Goal: Task Accomplishment & Management: Manage account settings

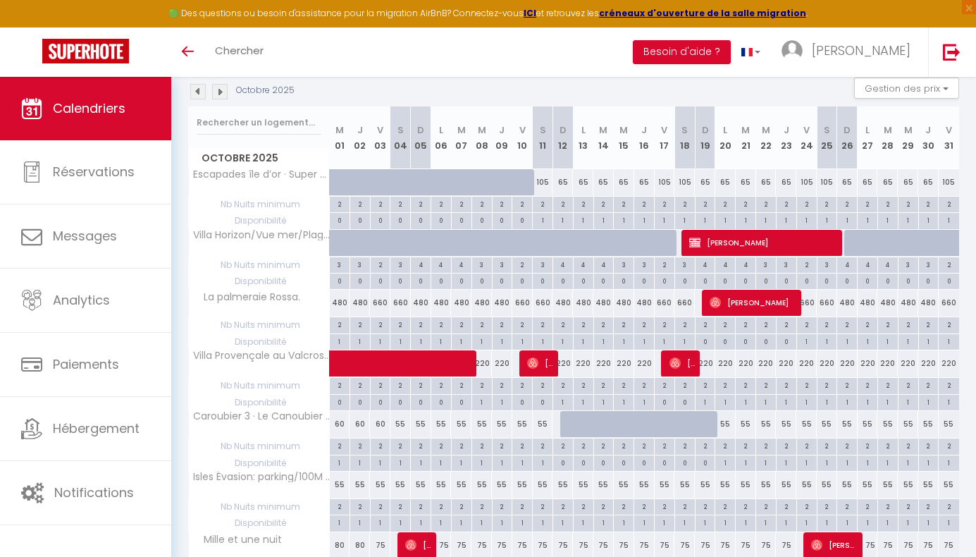
click at [197, 94] on img at bounding box center [197, 91] width 15 height 15
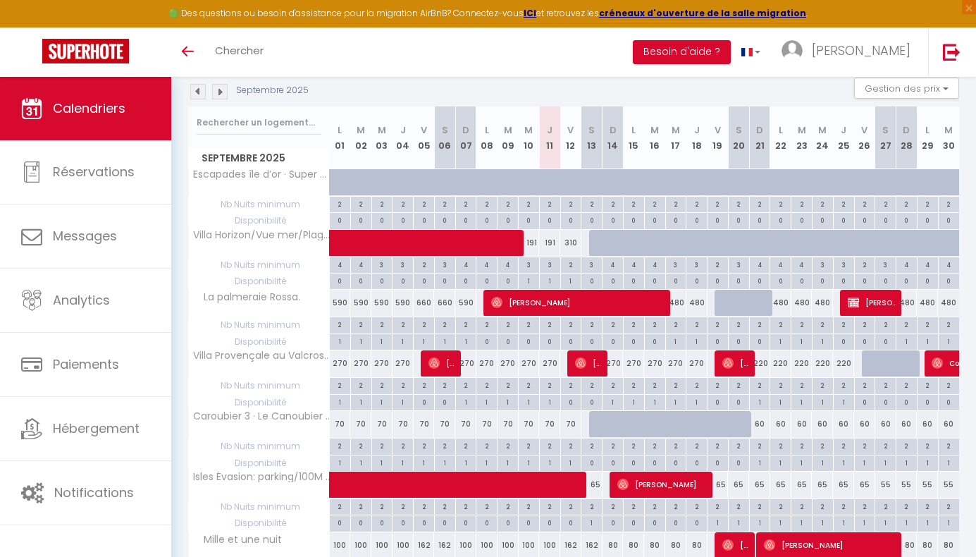
click at [197, 94] on img at bounding box center [197, 91] width 15 height 15
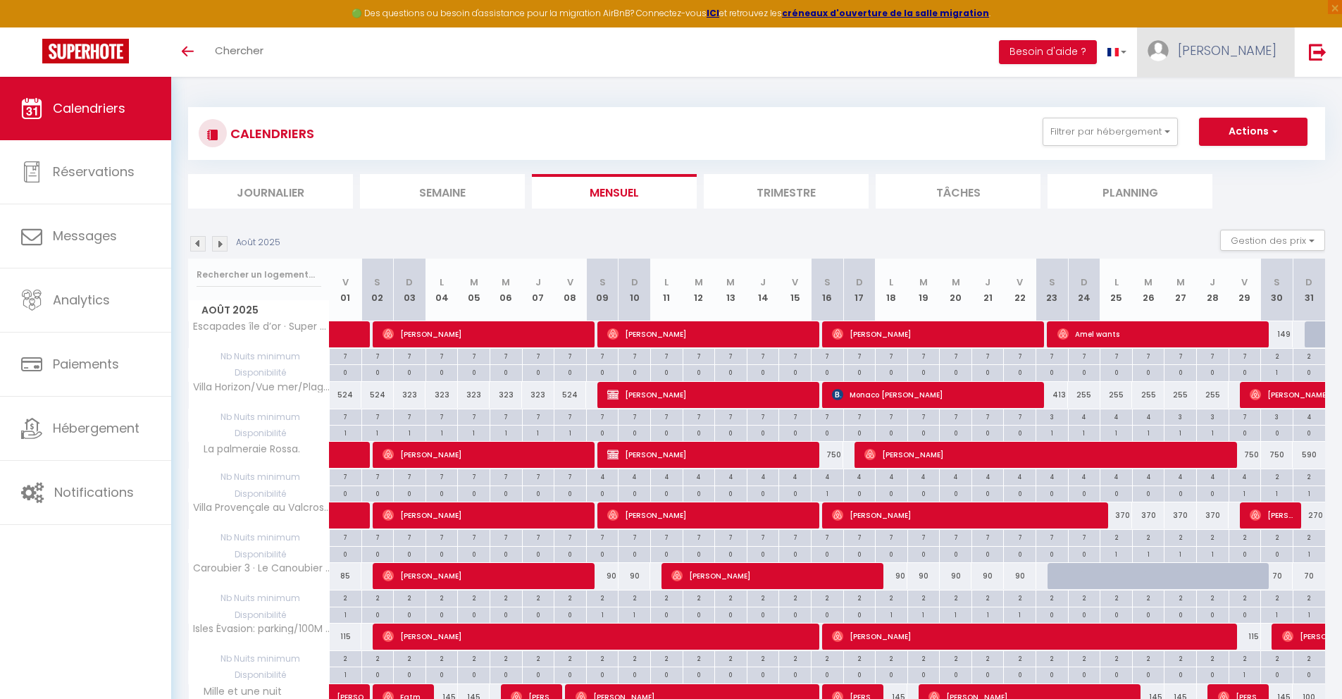
click at [975, 56] on link "[PERSON_NAME]" at bounding box center [1215, 51] width 157 height 49
click at [975, 103] on link "Paramètres" at bounding box center [1238, 98] width 104 height 24
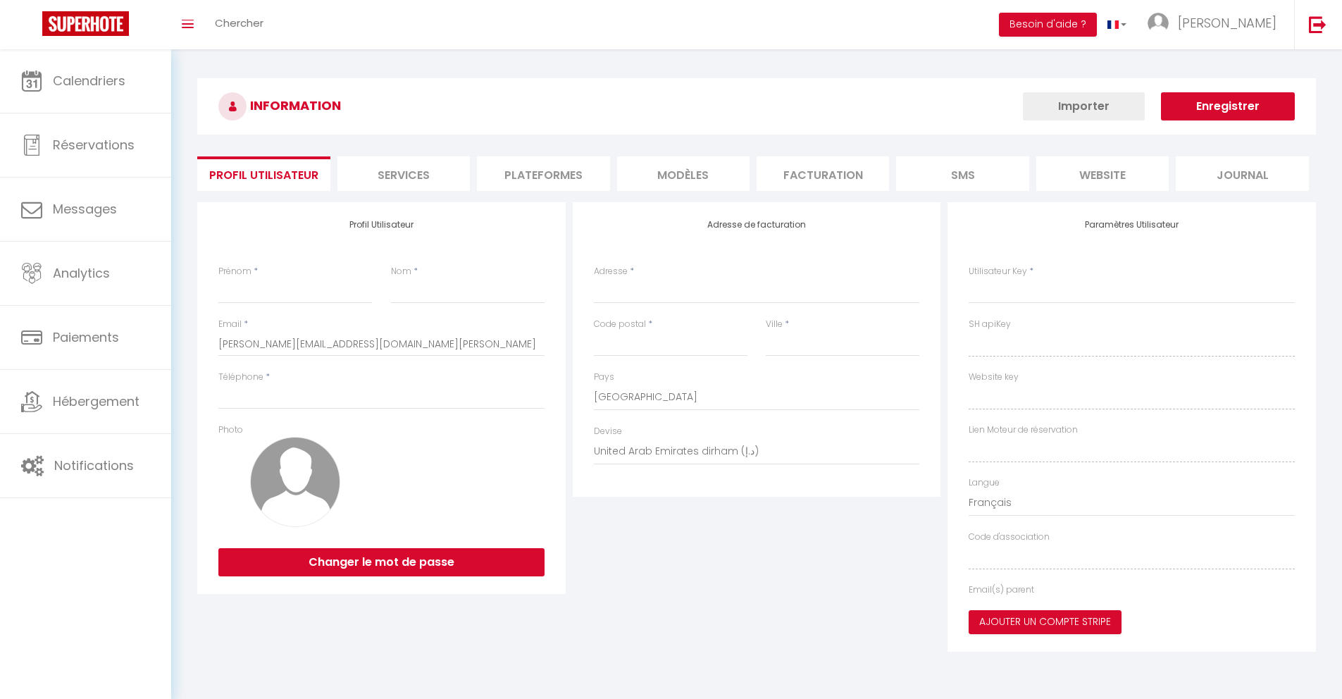
type input "[PERSON_NAME]"
type input "Foraste"
type input "0646260422"
type input "[STREET_ADDRESS] roux"
type input "83250"
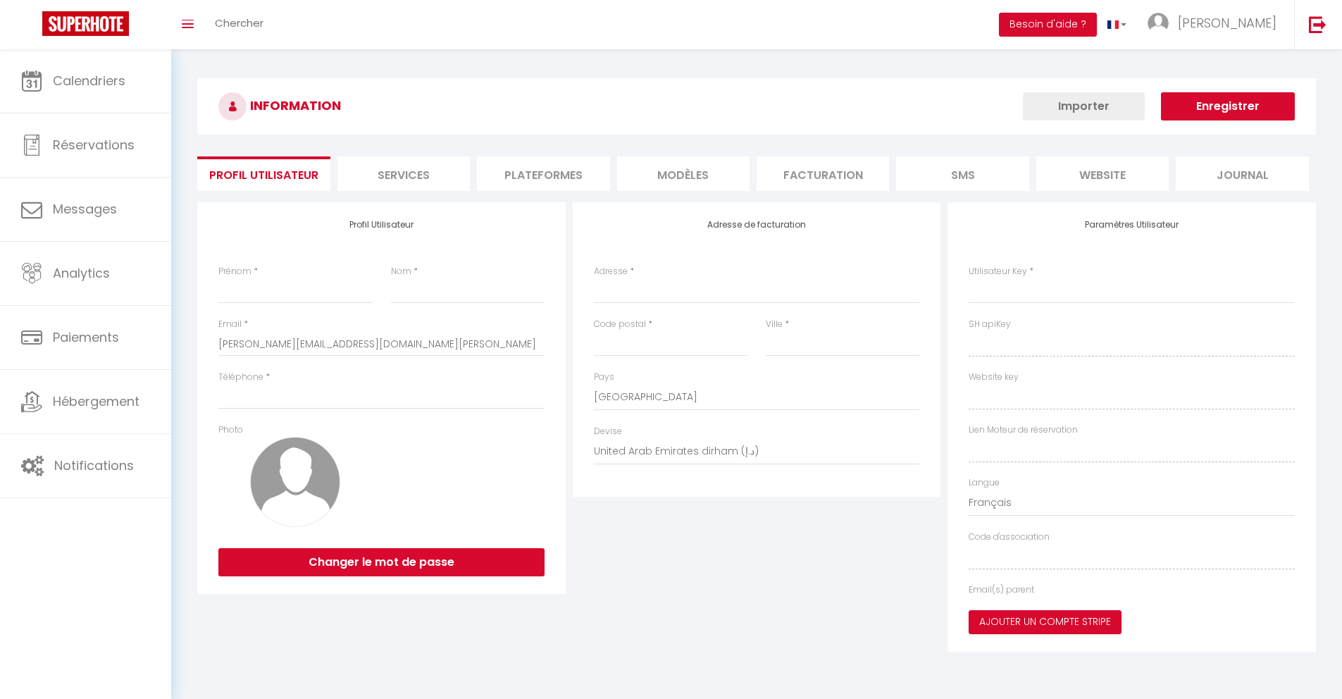
type input "LA LONDE LES MAURES"
select select "28"
type input "QooV51fMjQIrava63YQBgabAI"
type input "SOc4mKAXwJK9ClcT49Xh11s0w"
select select "fr"
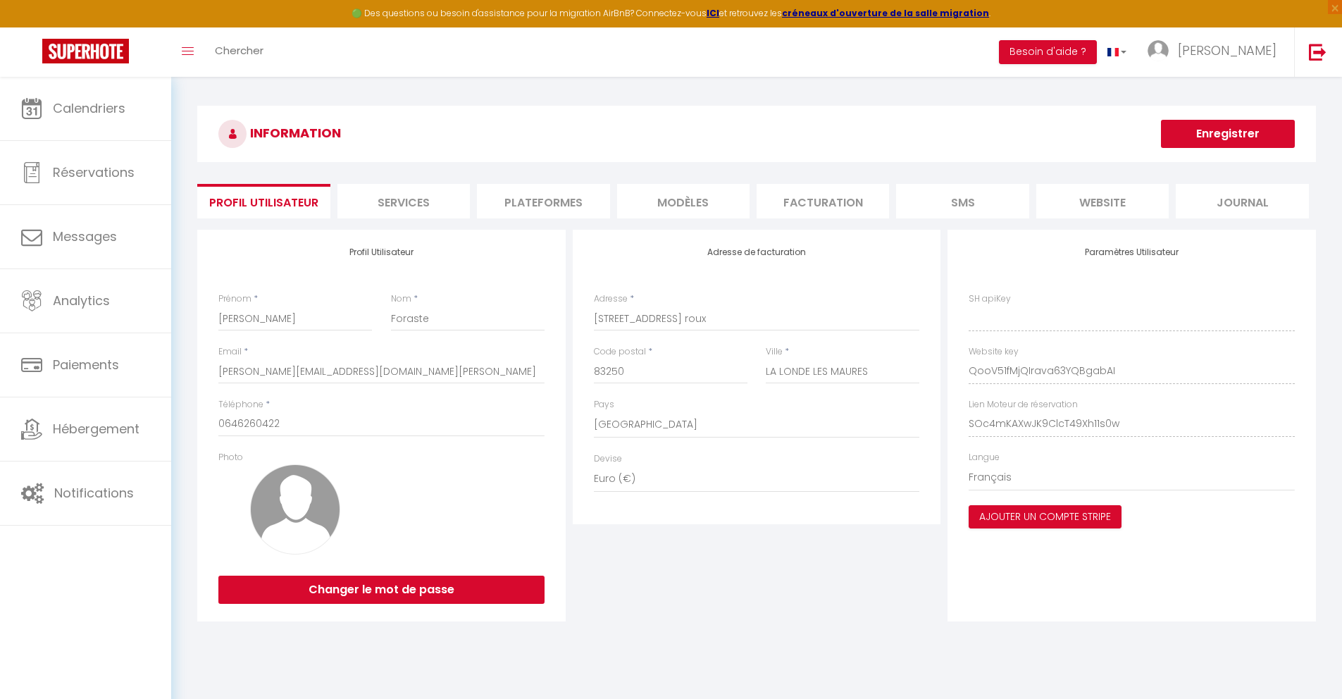
type input "QooV51fMjQIrava63YQBgabAI"
type input "SOc4mKAXwJK9ClcT49Xh11s0w"
type input "[URL][DOMAIN_NAME]"
click at [555, 192] on li "Plateformes" at bounding box center [543, 201] width 132 height 35
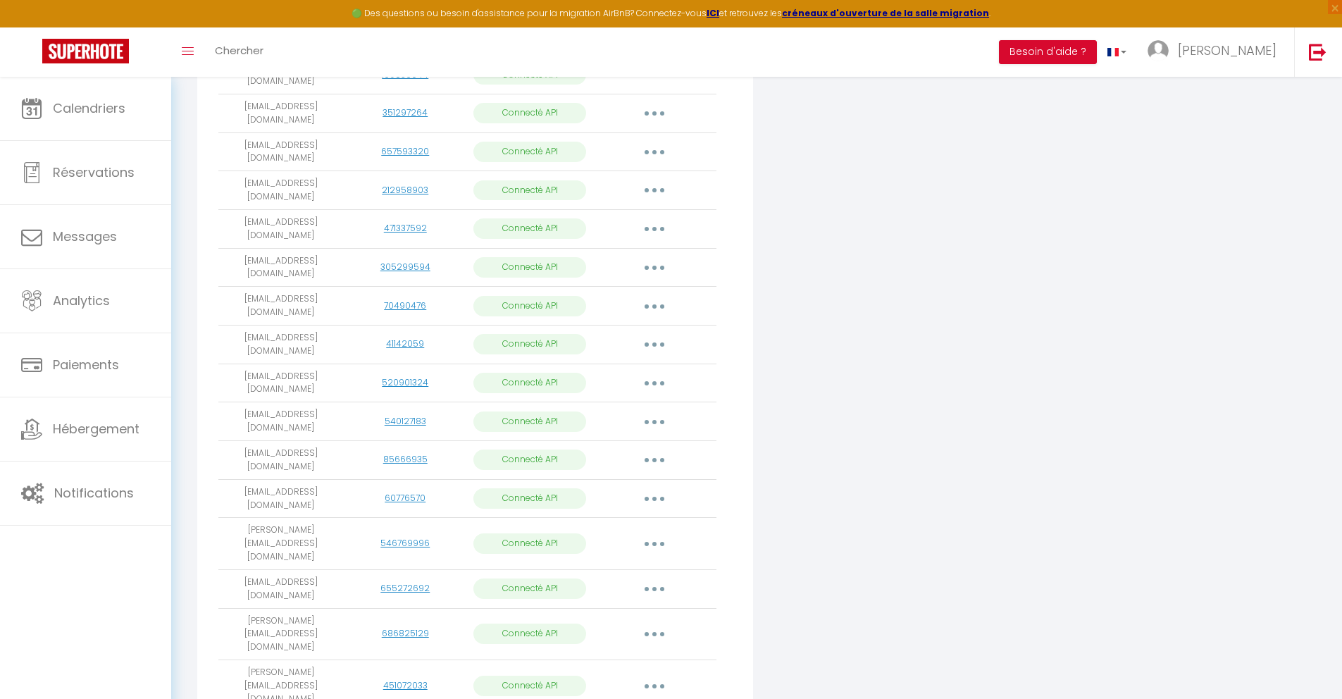
scroll to position [604, 0]
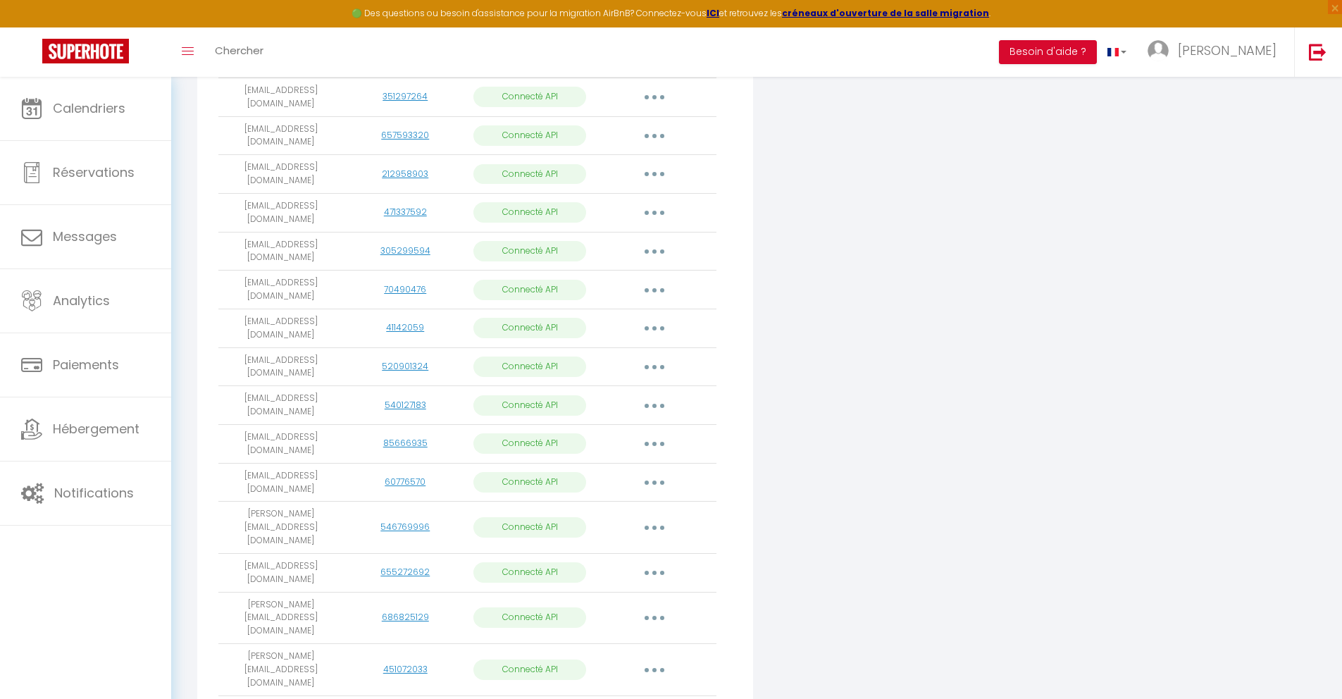
drag, startPoint x: 333, startPoint y: 182, endPoint x: 227, endPoint y: 182, distance: 105.7
click at [227, 232] on td "[EMAIL_ADDRESS][DOMAIN_NAME]" at bounding box center [280, 251] width 125 height 39
click at [645, 240] on button "button" at bounding box center [654, 251] width 39 height 23
click at [607, 271] on link "Importer les appartements" at bounding box center [592, 283] width 156 height 24
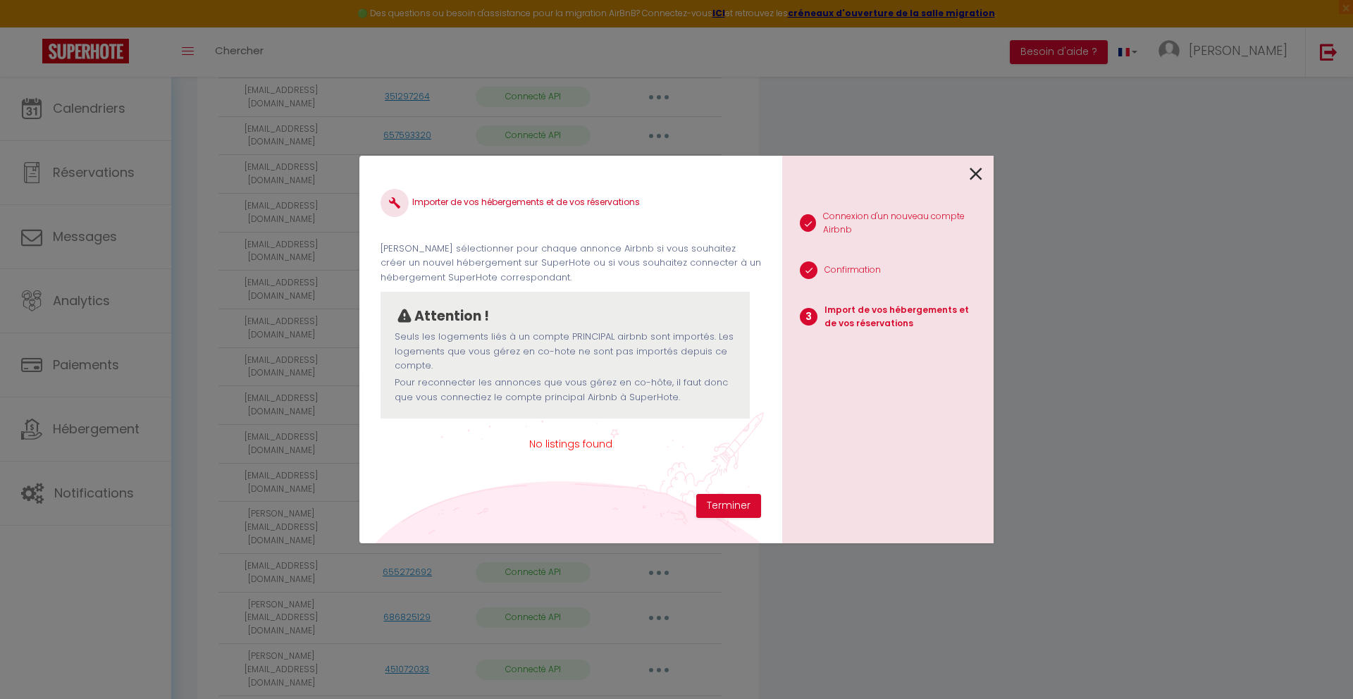
click at [974, 176] on icon at bounding box center [975, 173] width 13 height 21
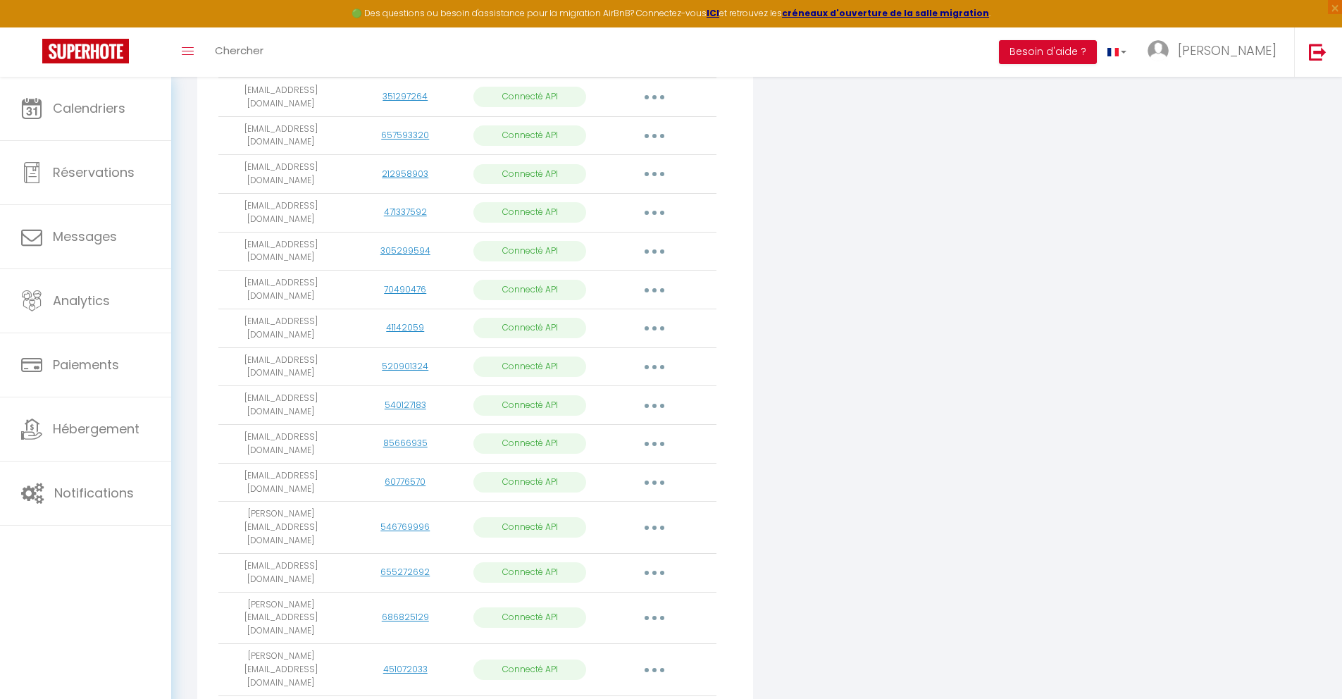
click at [655, 249] on icon "button" at bounding box center [654, 251] width 4 height 4
click at [601, 322] on link "Reconnecter le compte" at bounding box center [592, 334] width 156 height 24
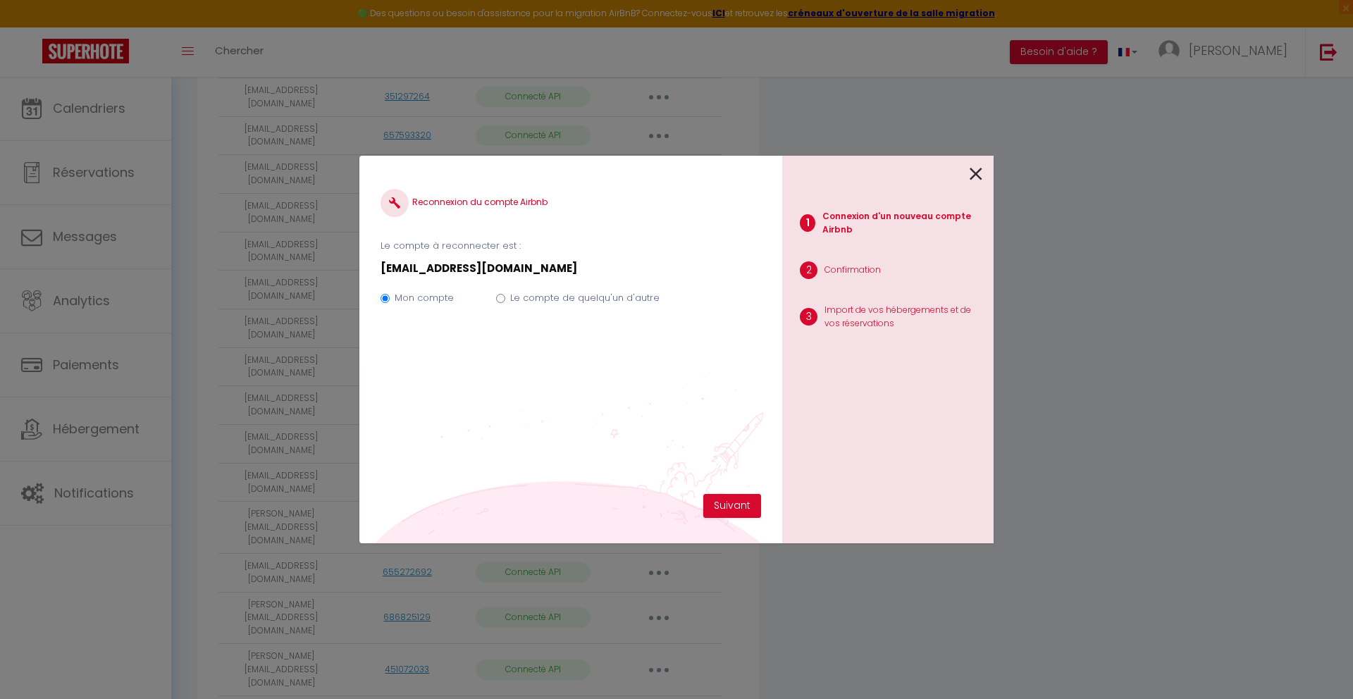
click at [972, 173] on icon at bounding box center [975, 173] width 13 height 21
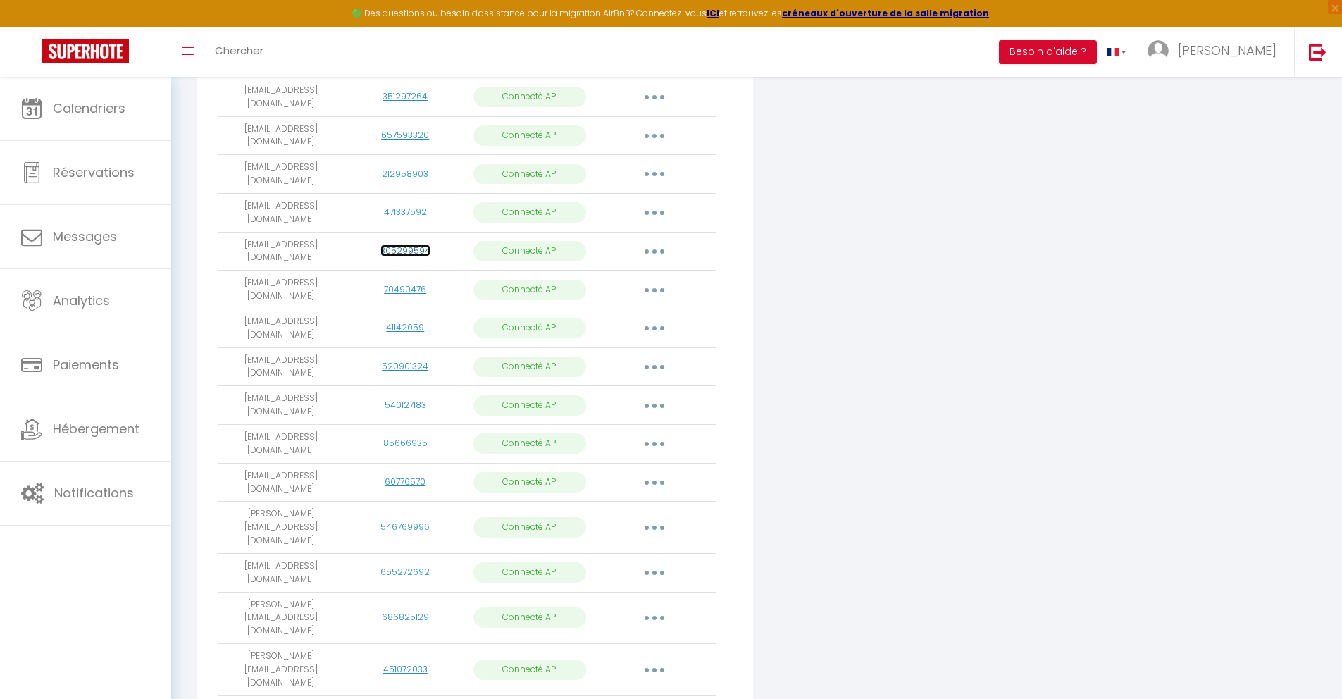
click at [390, 244] on link "305299594" at bounding box center [405, 250] width 50 height 12
click at [650, 240] on button "button" at bounding box center [654, 251] width 39 height 23
drag, startPoint x: 442, startPoint y: 216, endPoint x: 321, endPoint y: 185, distance: 125.1
click at [438, 283] on div "70490476" at bounding box center [405, 289] width 113 height 13
drag, startPoint x: 333, startPoint y: 184, endPoint x: 225, endPoint y: 184, distance: 107.1
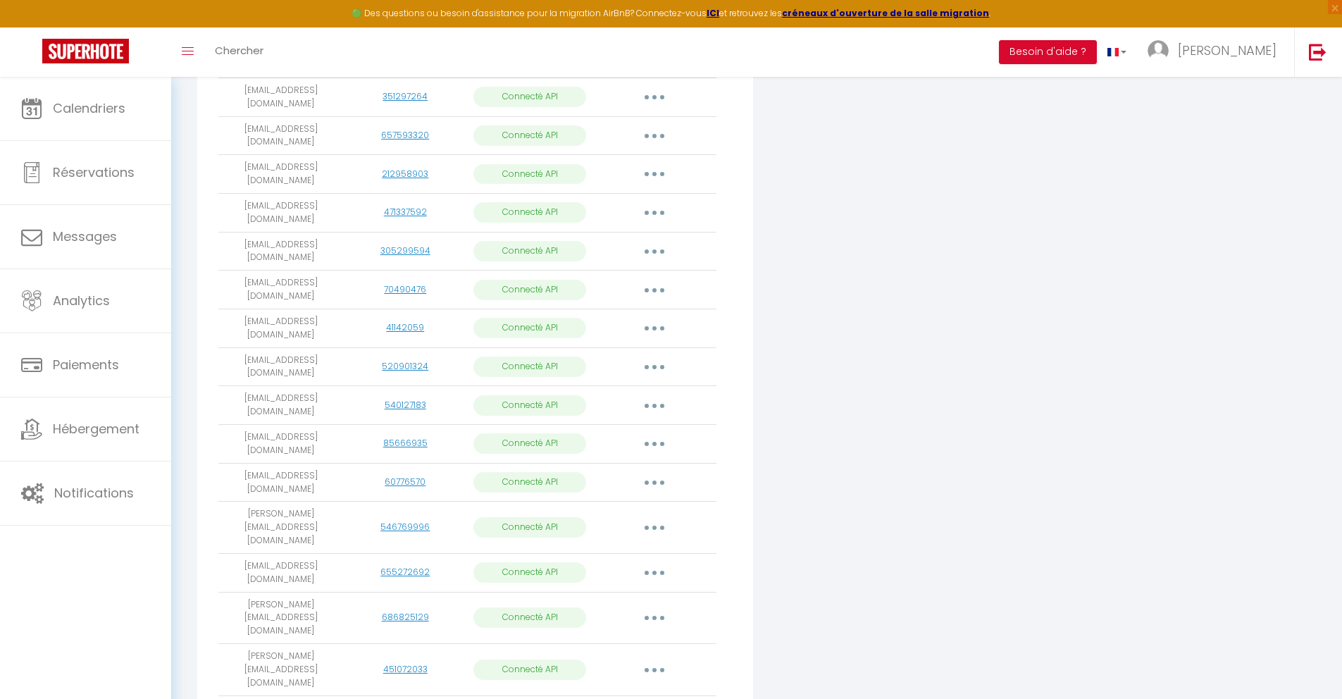
click at [225, 232] on td "[EMAIL_ADDRESS][DOMAIN_NAME]" at bounding box center [280, 251] width 125 height 39
copy td "[EMAIL_ADDRESS][DOMAIN_NAME]"
click at [651, 240] on button "button" at bounding box center [654, 251] width 39 height 23
click at [580, 297] on link "Supprimer" at bounding box center [592, 309] width 156 height 24
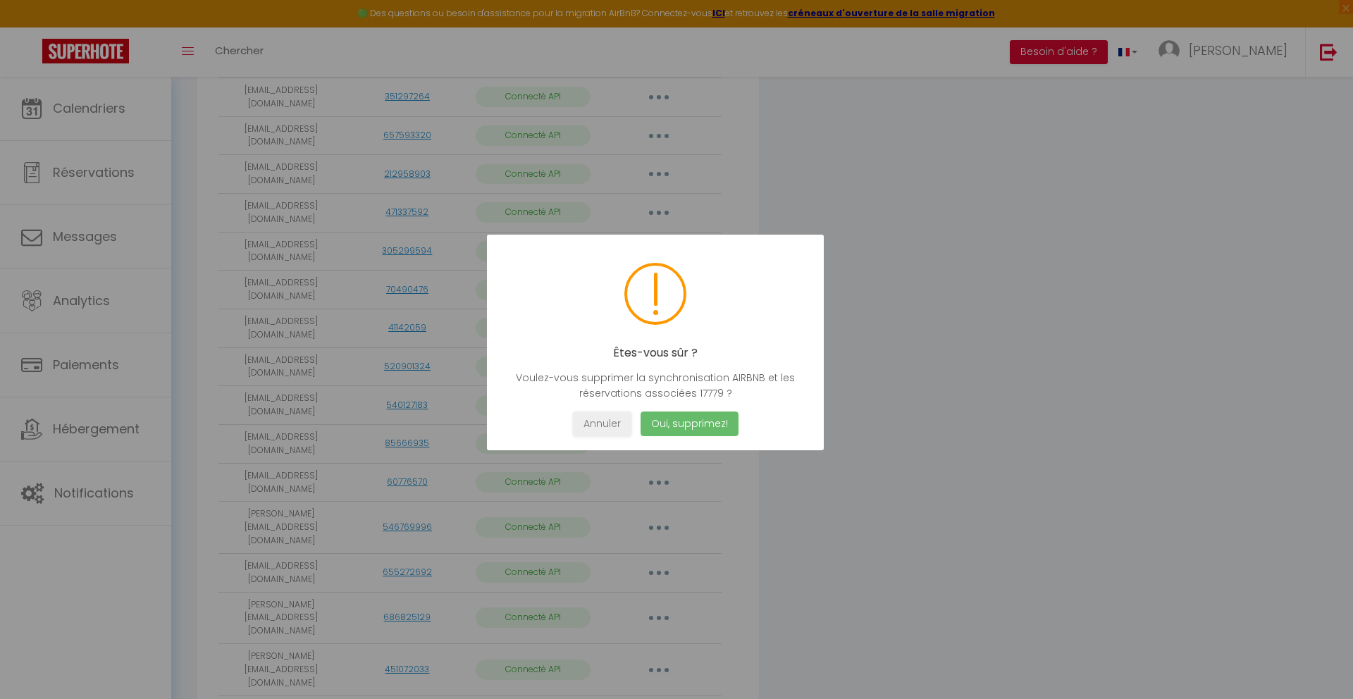
click at [688, 427] on button "Oui, supprimez!" at bounding box center [689, 423] width 98 height 25
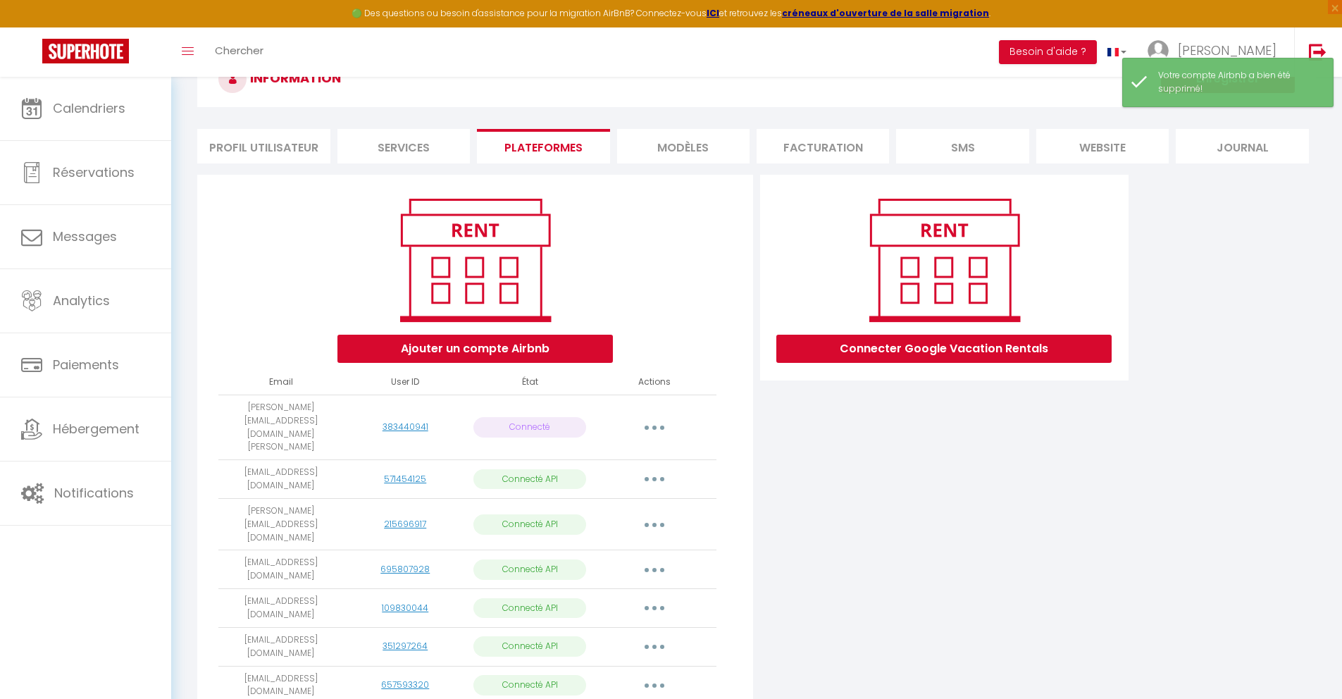
scroll to position [47, 0]
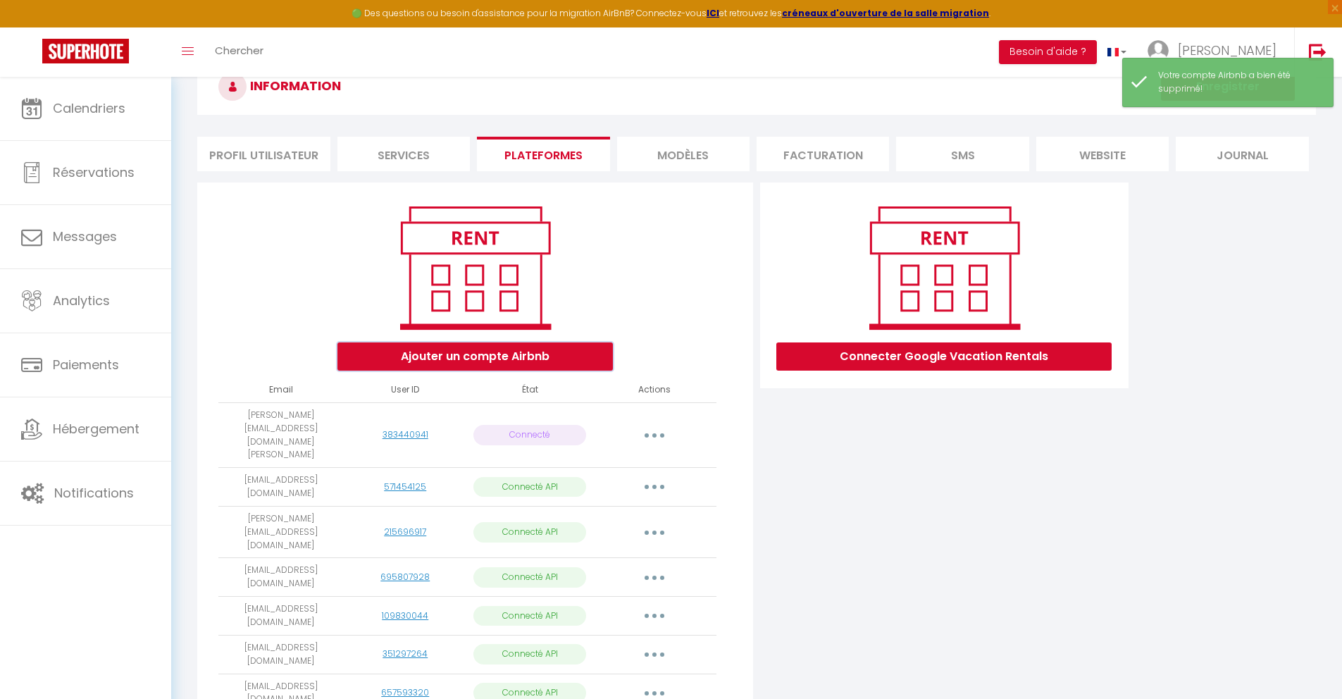
click at [515, 355] on button "Ajouter un compte Airbnb" at bounding box center [474, 356] width 275 height 28
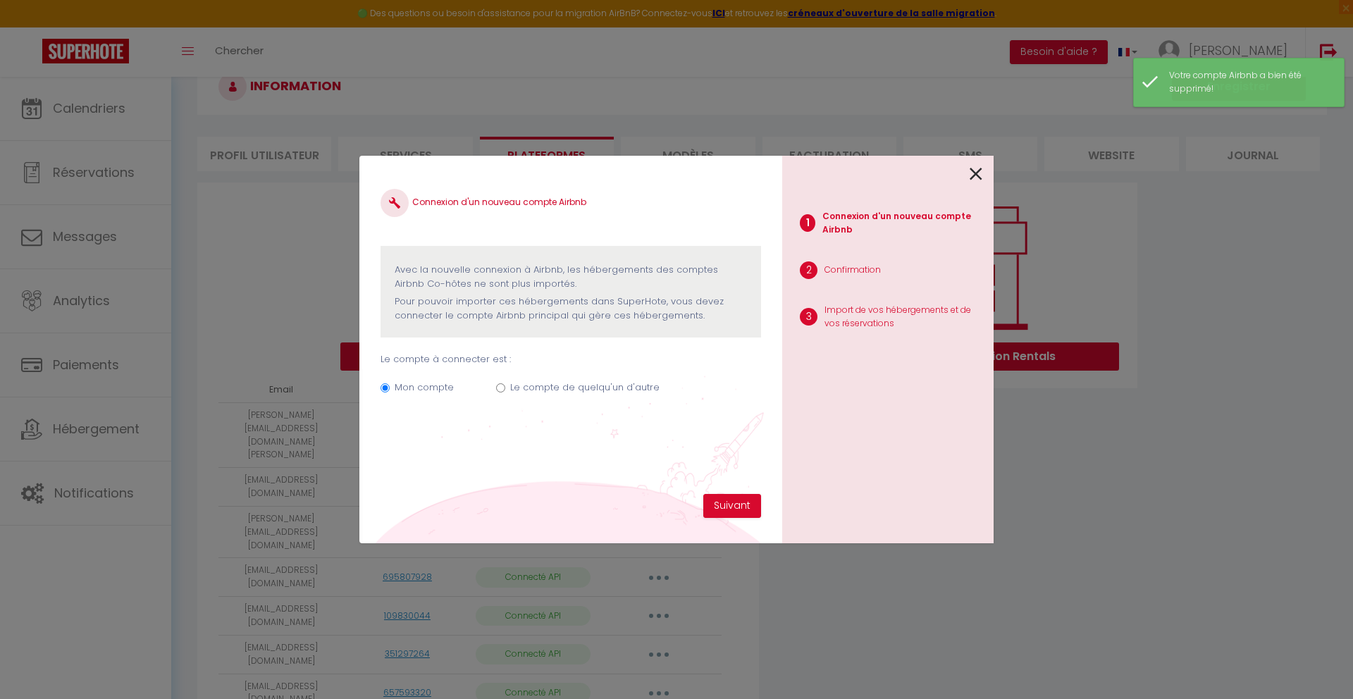
click at [500, 388] on input "Le compte de quelqu'un d'autre" at bounding box center [500, 387] width 9 height 9
radio input "true"
radio input "false"
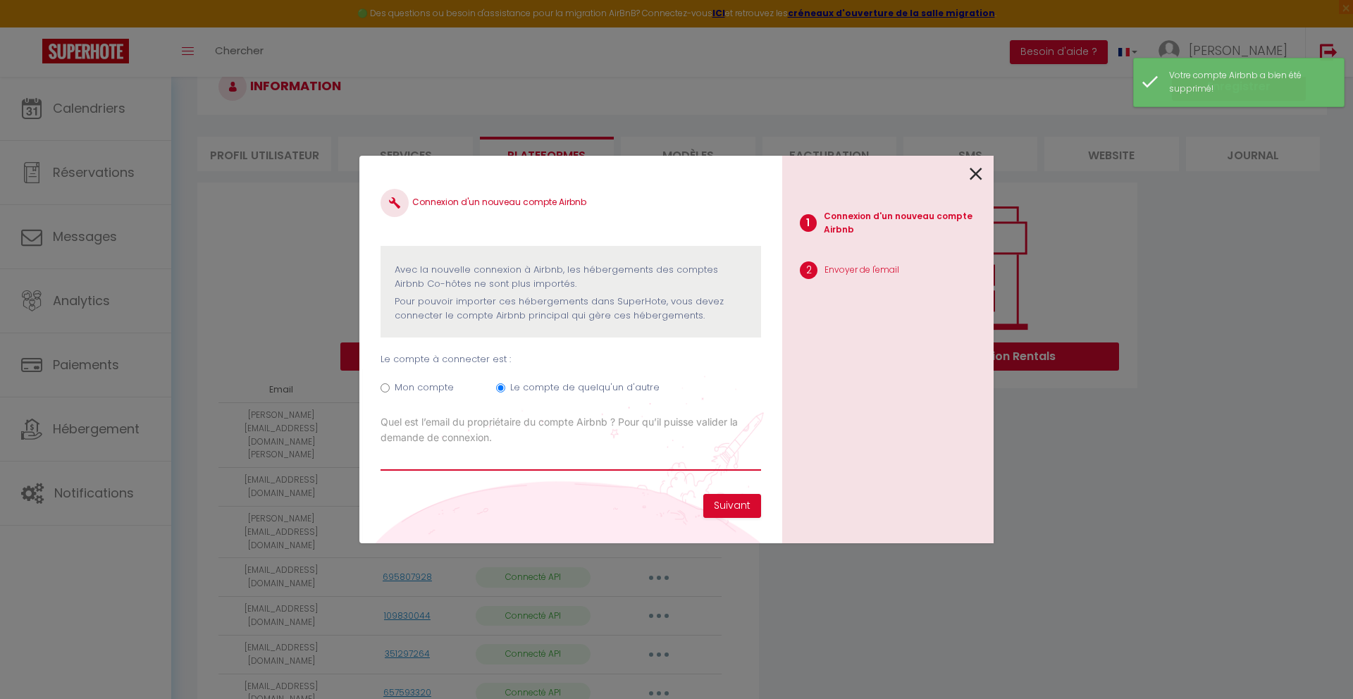
click at [495, 465] on input "Email connexion Airbnb" at bounding box center [570, 457] width 380 height 25
paste input "[EMAIL_ADDRESS][DOMAIN_NAME]"
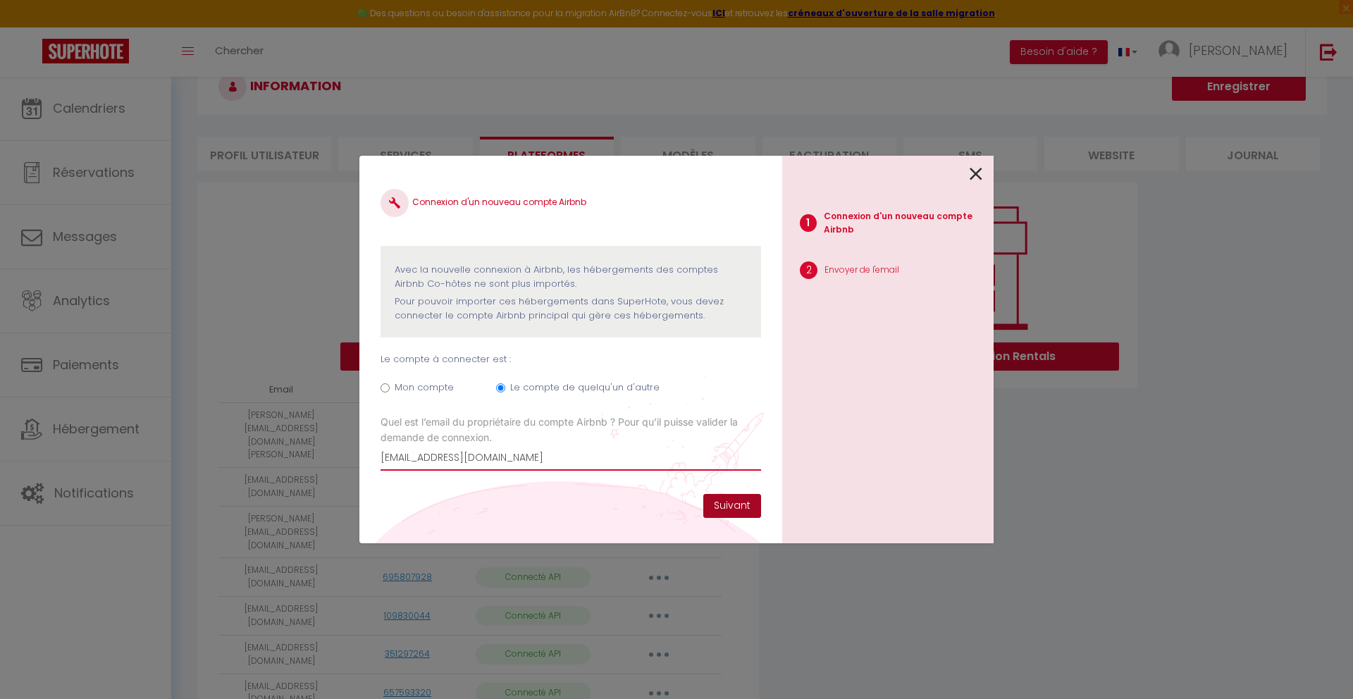
type input "[EMAIL_ADDRESS][DOMAIN_NAME]"
click at [709, 497] on button "Suivant" at bounding box center [732, 506] width 58 height 24
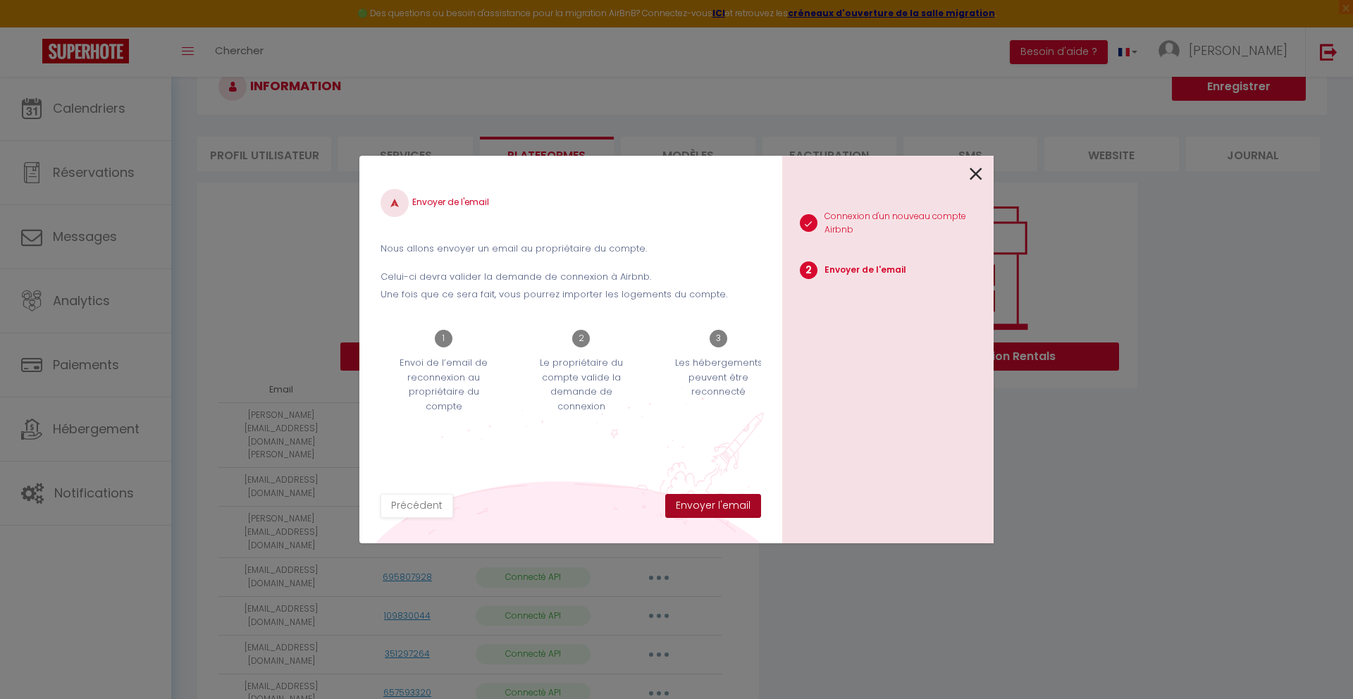
click at [709, 497] on button "Envoyer l'email" at bounding box center [713, 506] width 96 height 24
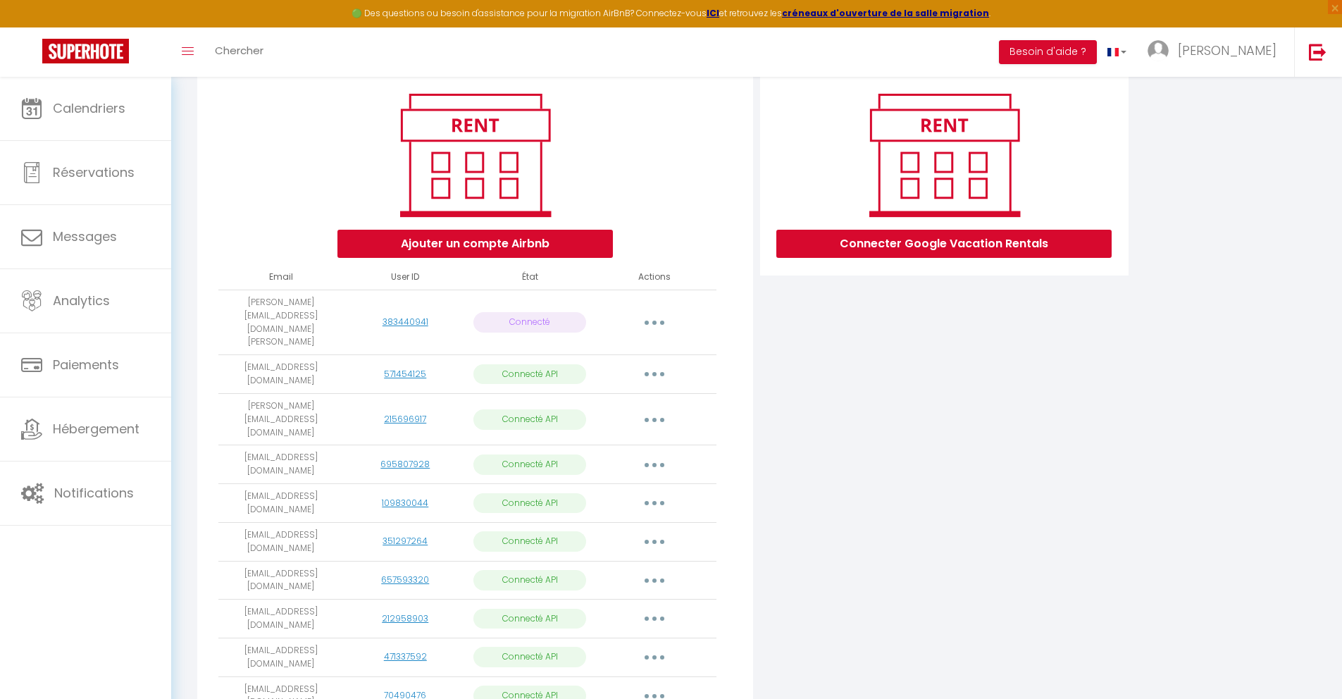
scroll to position [0, 0]
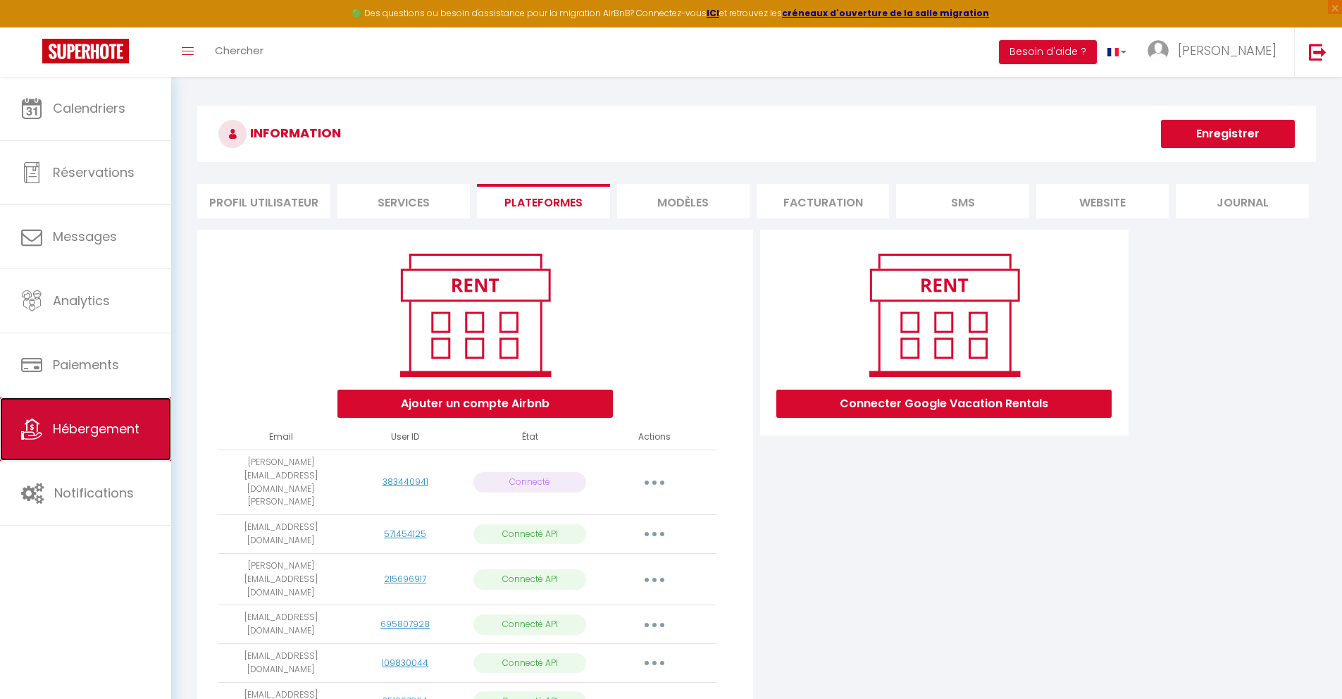
click at [127, 439] on link "Hébergement" at bounding box center [85, 428] width 171 height 63
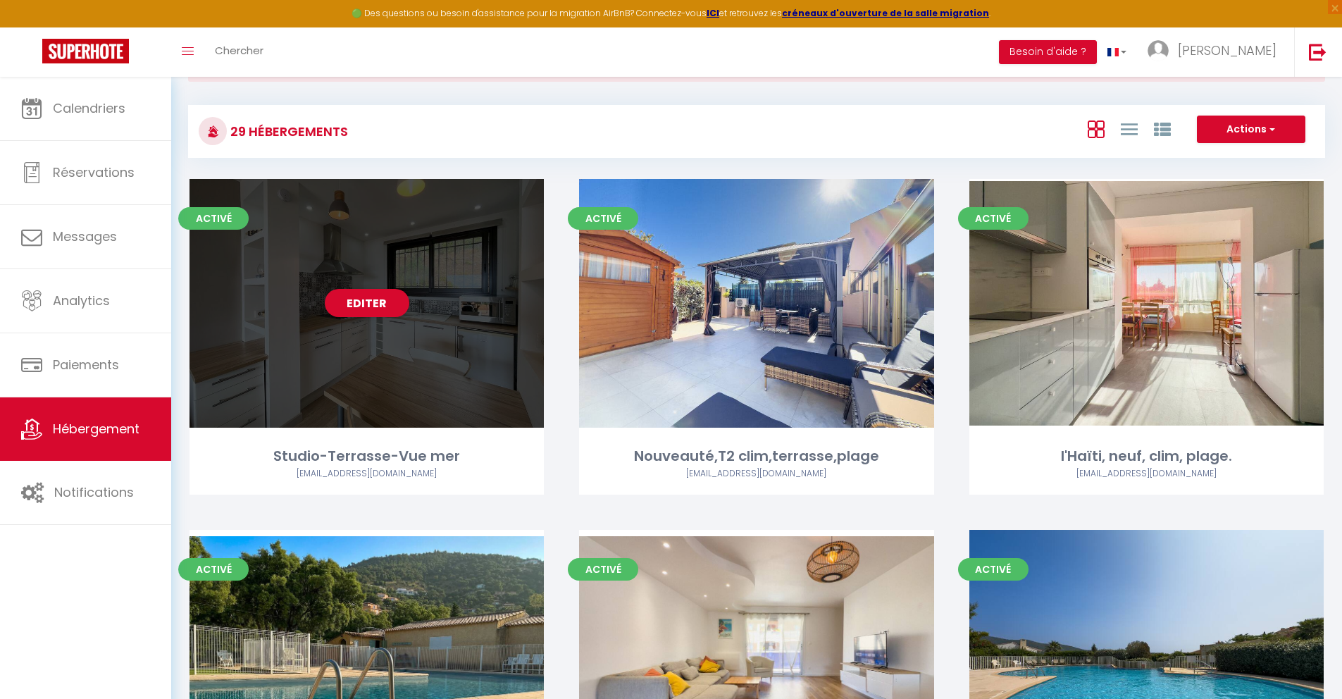
scroll to position [132, 0]
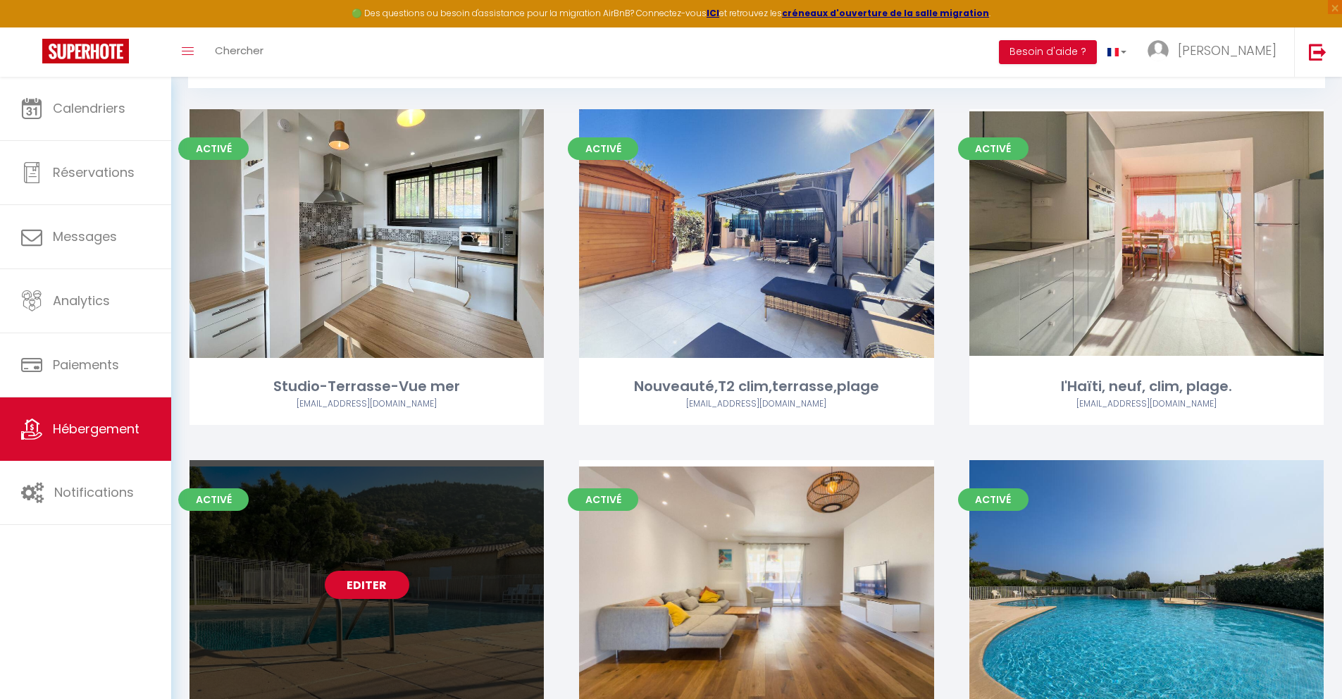
click at [366, 556] on link "Editer" at bounding box center [367, 585] width 85 height 28
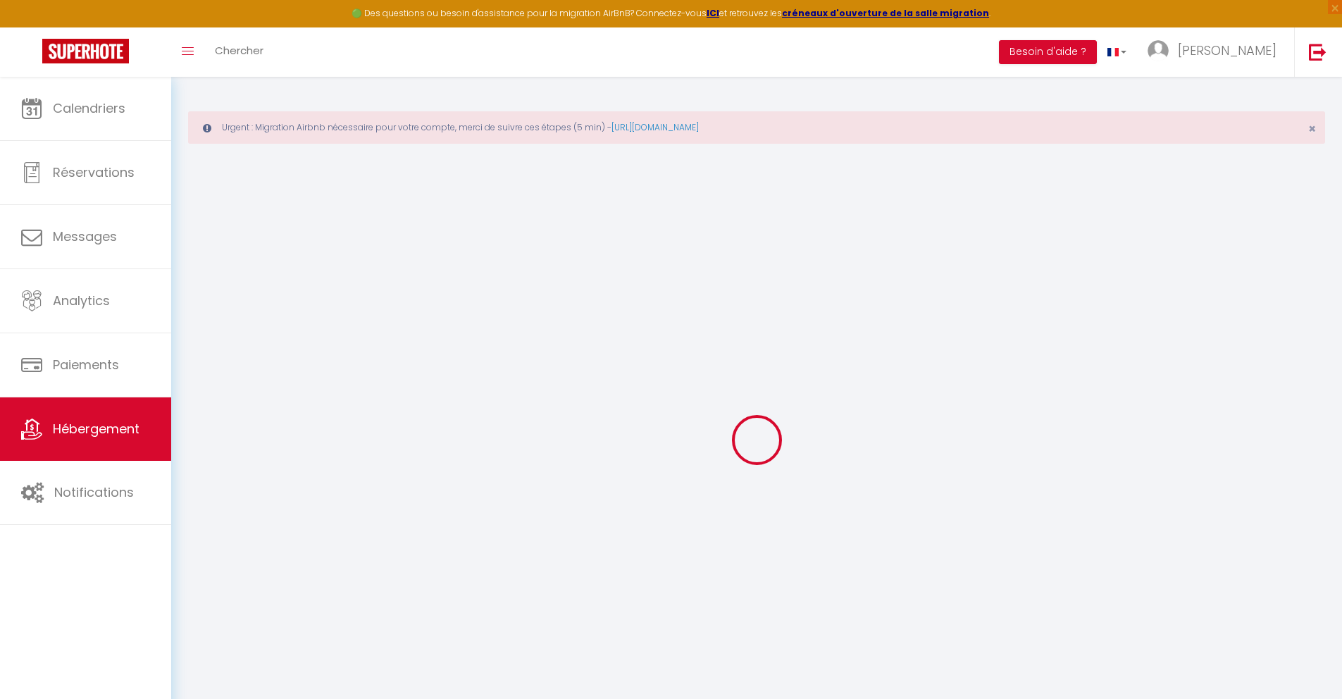
select select "+ 22 %"
select select "+ 18 %"
select select
checkbox input "false"
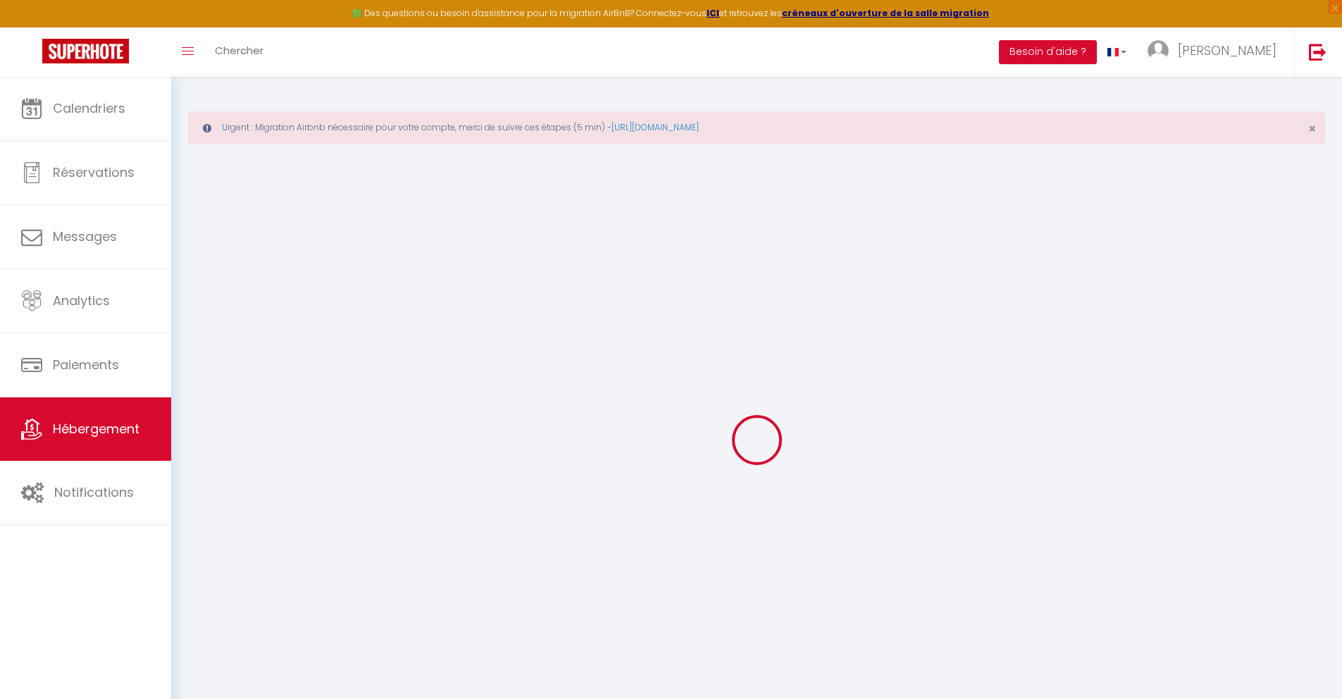
checkbox input "false"
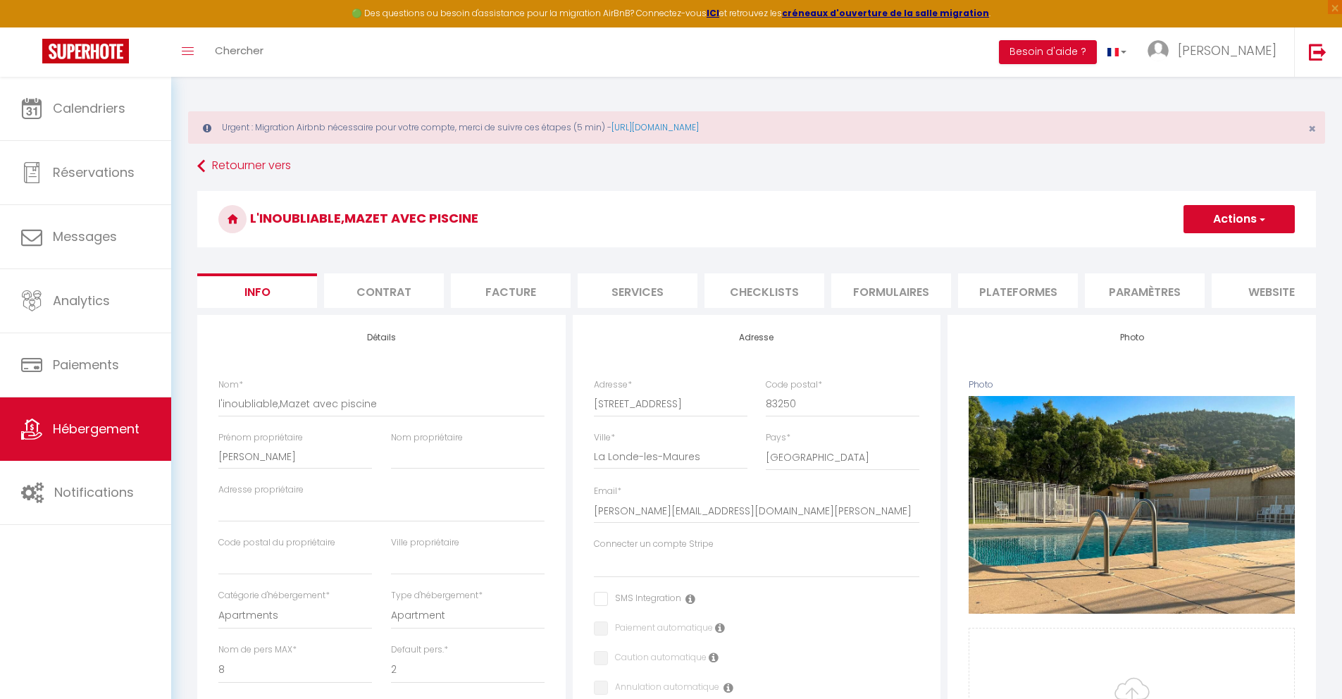
click at [975, 292] on li "Plateformes" at bounding box center [1018, 290] width 120 height 35
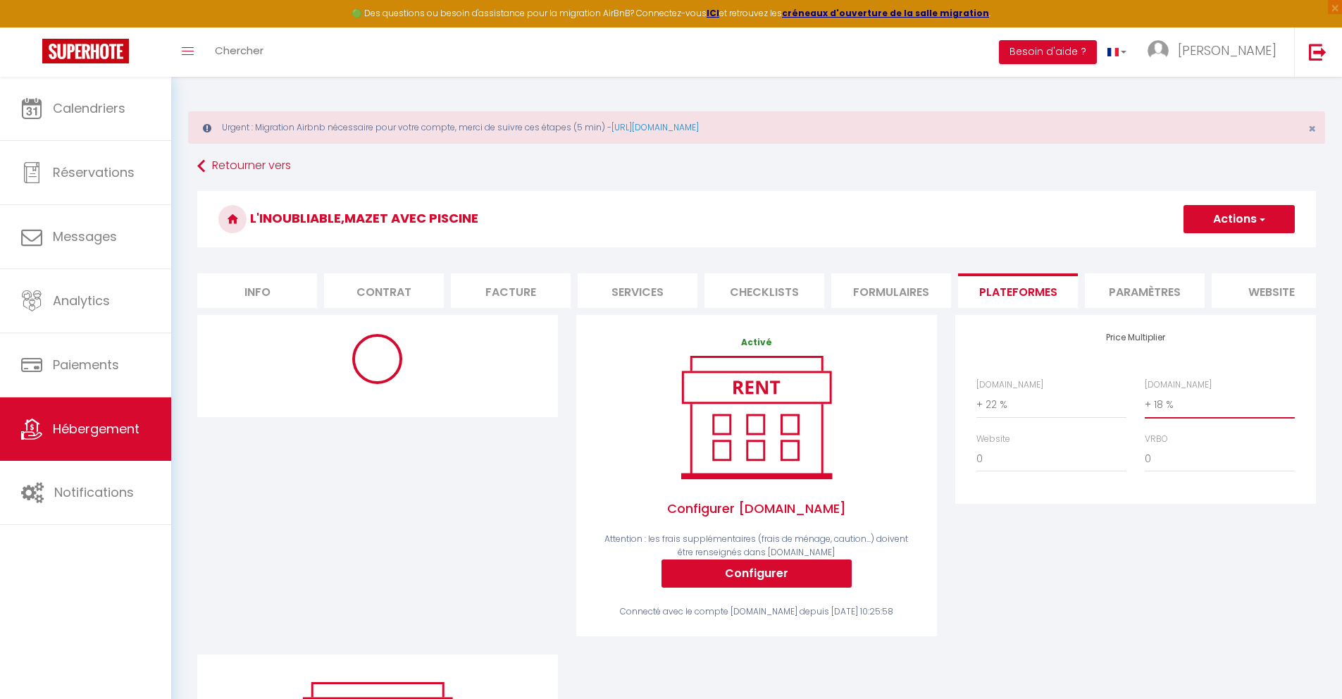
click at [975, 412] on select "0 + 1 % + 2 % + 3 % + 4 % + 5 % + 6 % + 7 % + 8 % + 9 %" at bounding box center [1220, 404] width 150 height 27
select select "+ 22 %"
click at [975, 226] on button "Actions" at bounding box center [1239, 219] width 111 height 28
click at [975, 243] on link "Enregistrer" at bounding box center [1238, 250] width 111 height 18
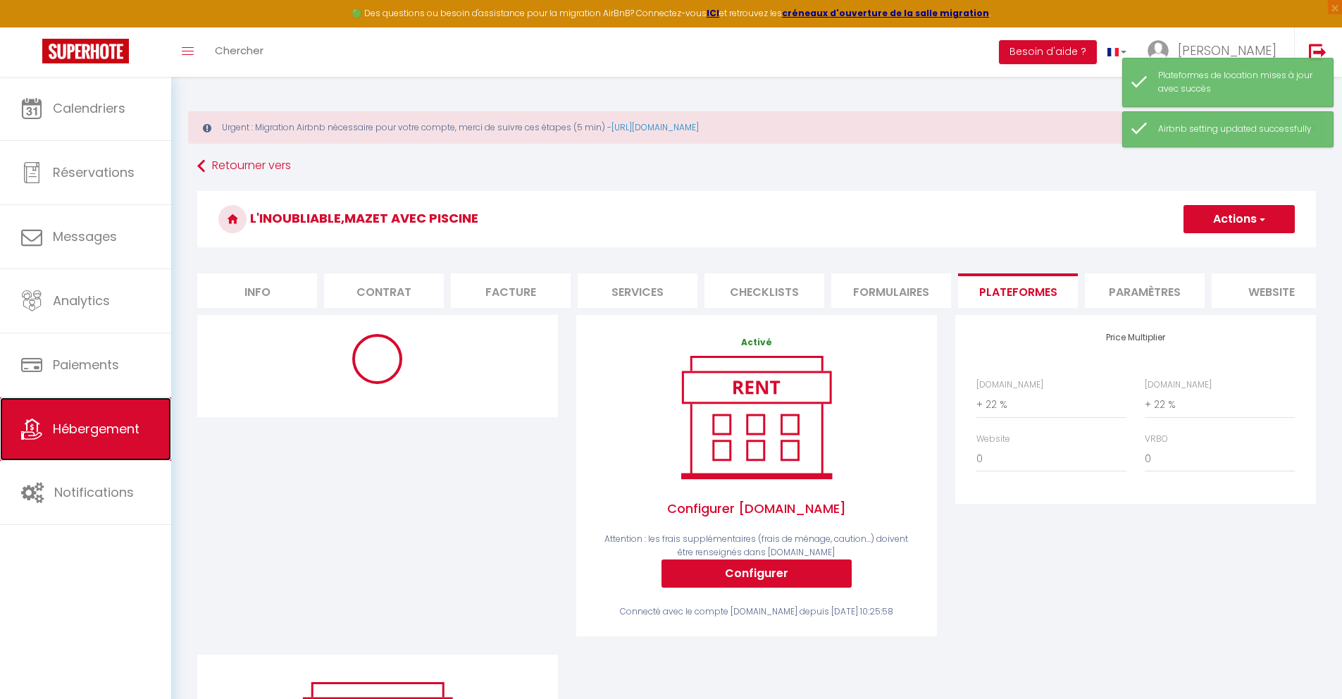
click at [101, 426] on span "Hébergement" at bounding box center [96, 429] width 87 height 18
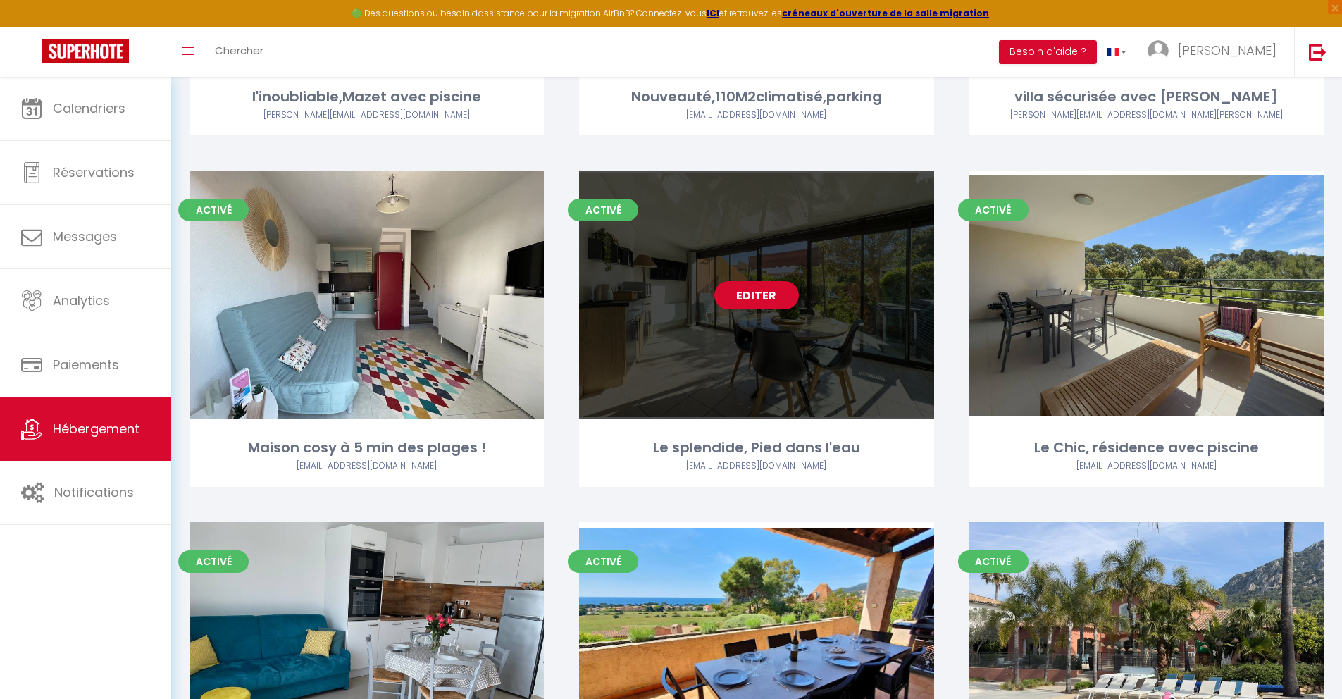
scroll to position [778, 0]
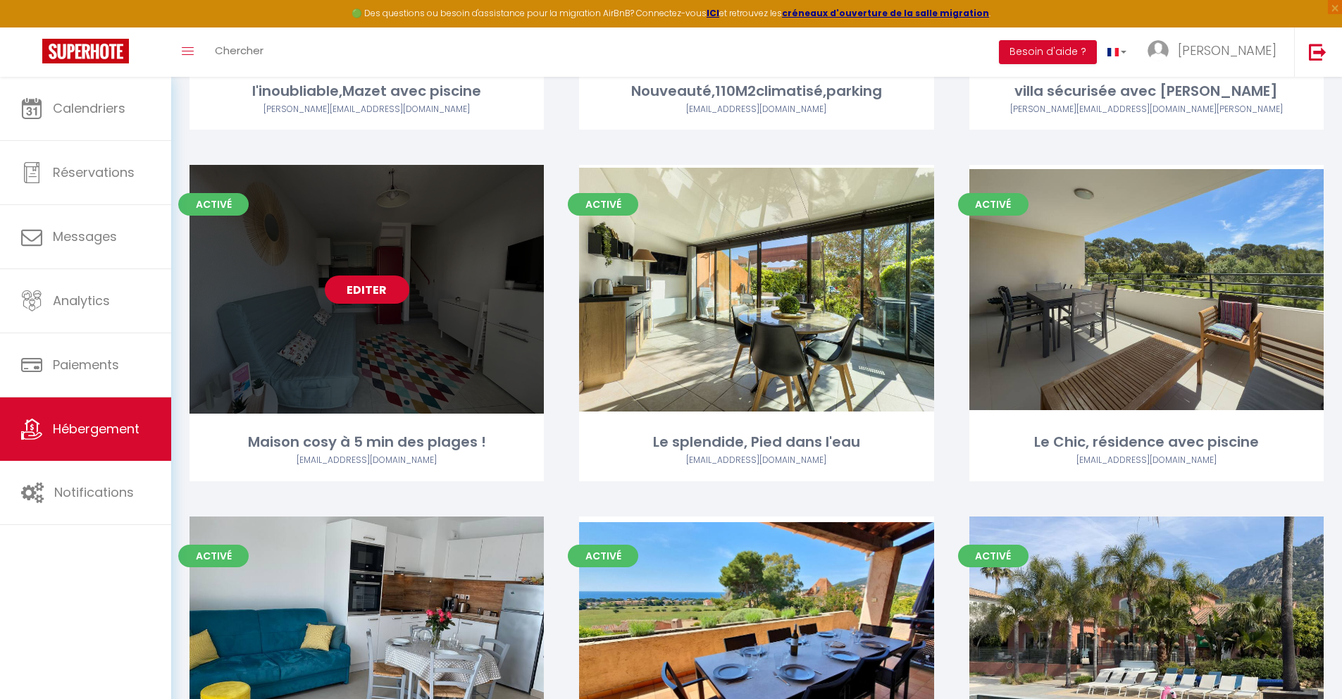
click at [385, 294] on link "Editer" at bounding box center [367, 289] width 85 height 28
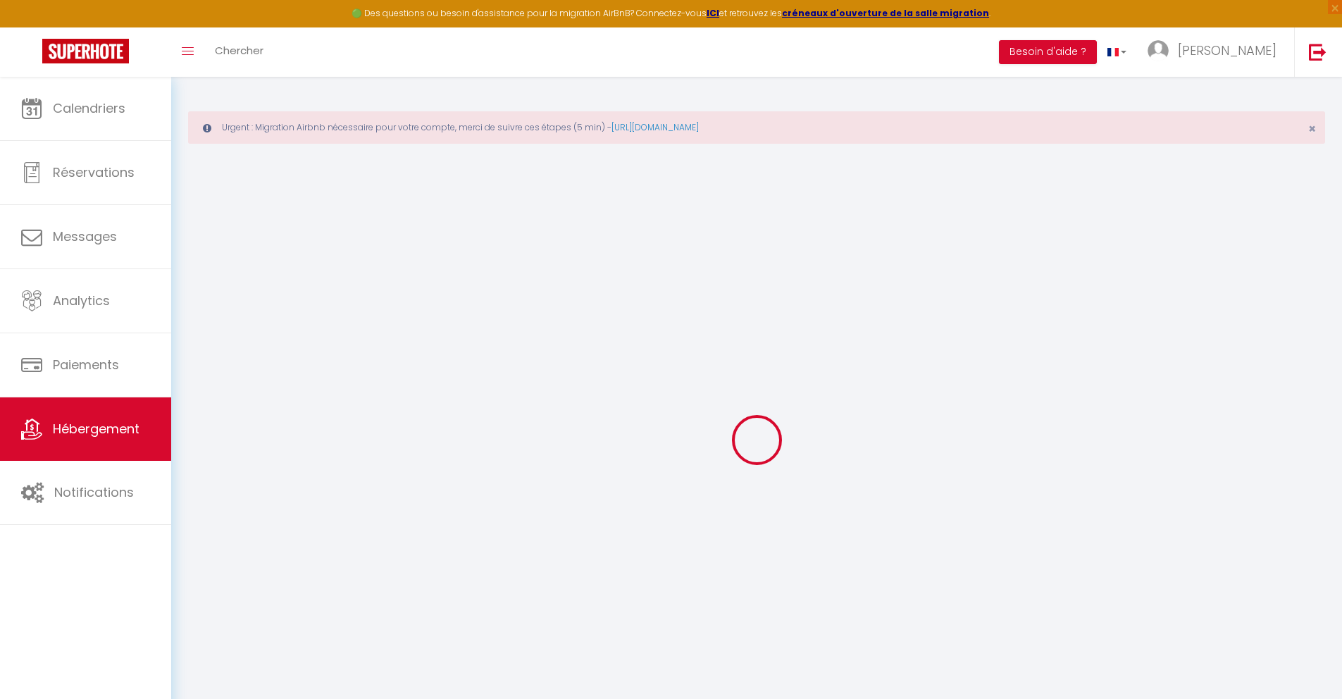
select select "+ 22 %"
select select "+ 18 %"
select select
checkbox input "false"
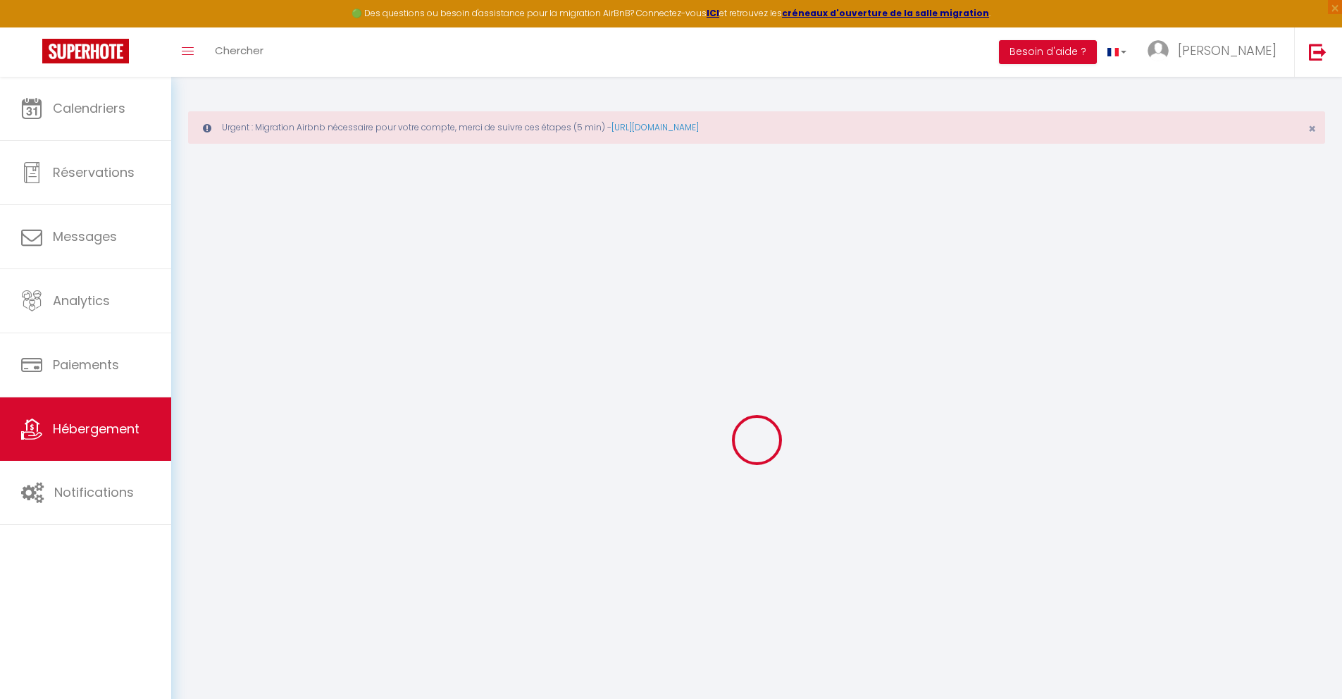
checkbox input "false"
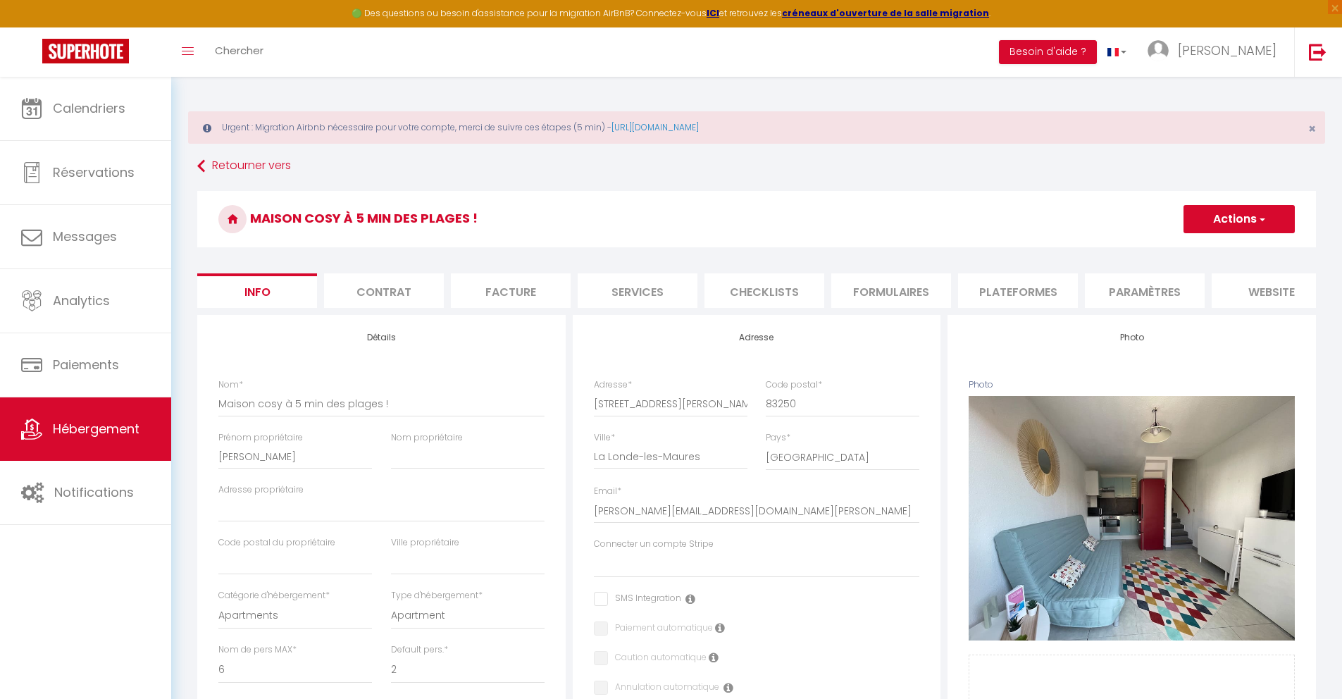
click at [975, 294] on li "Plateformes" at bounding box center [1018, 290] width 120 height 35
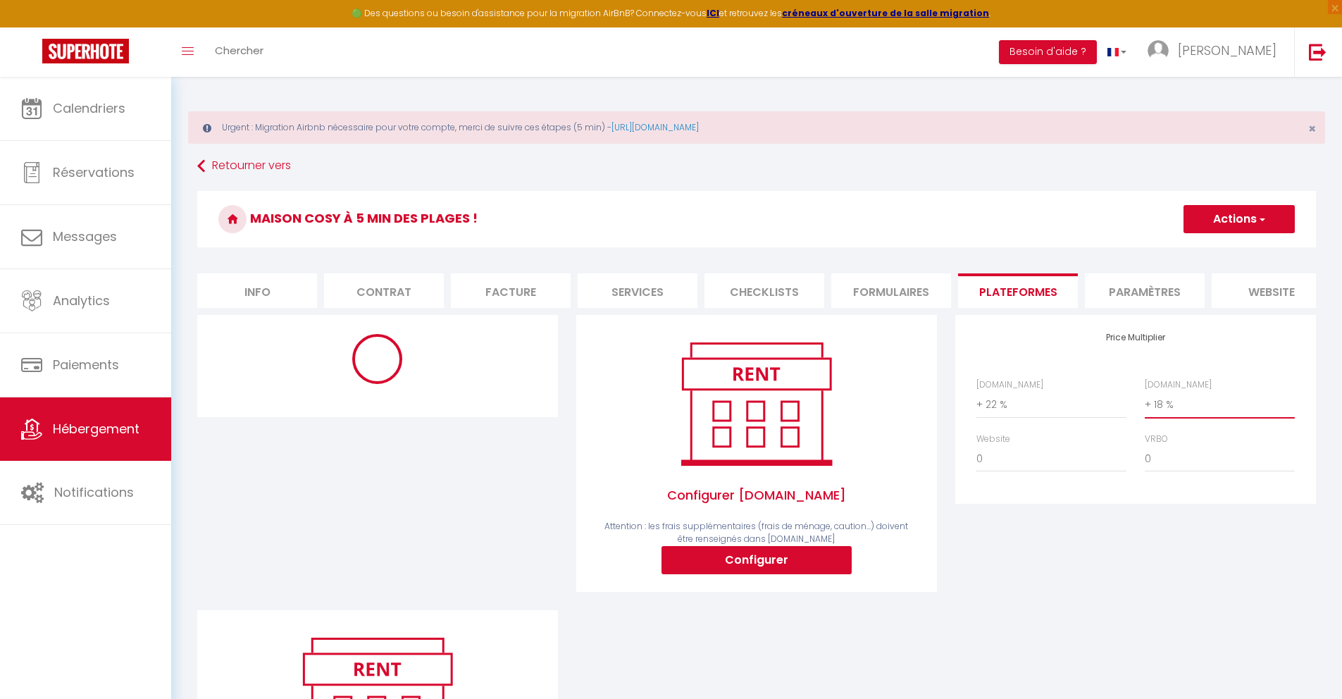
click at [975, 418] on select "0 + 1 % + 2 % + 3 % + 4 % + 5 % + 6 % + 7 % + 8 % + 9 %" at bounding box center [1220, 404] width 150 height 27
select select "+ 22 %"
click at [975, 221] on button "Actions" at bounding box center [1239, 219] width 111 height 28
click at [975, 254] on link "Enregistrer" at bounding box center [1238, 250] width 111 height 18
click at [105, 424] on span "Hébergement" at bounding box center [96, 429] width 87 height 18
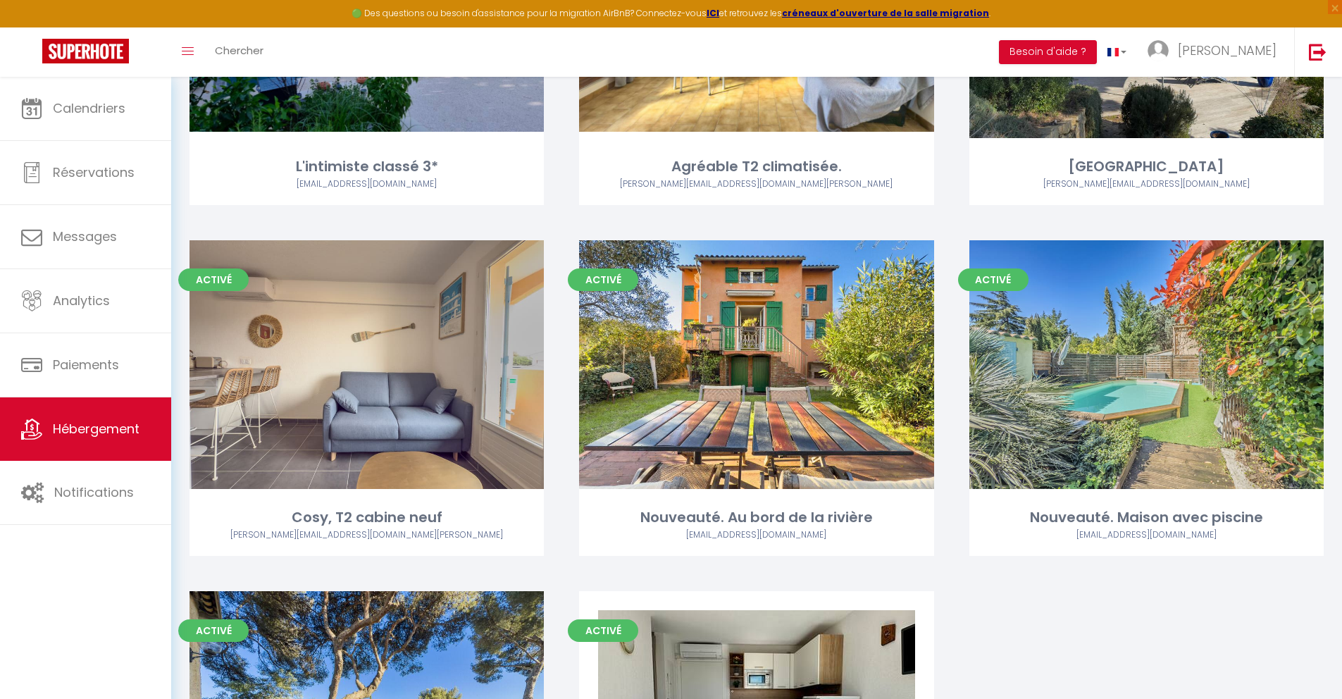
scroll to position [3113, 0]
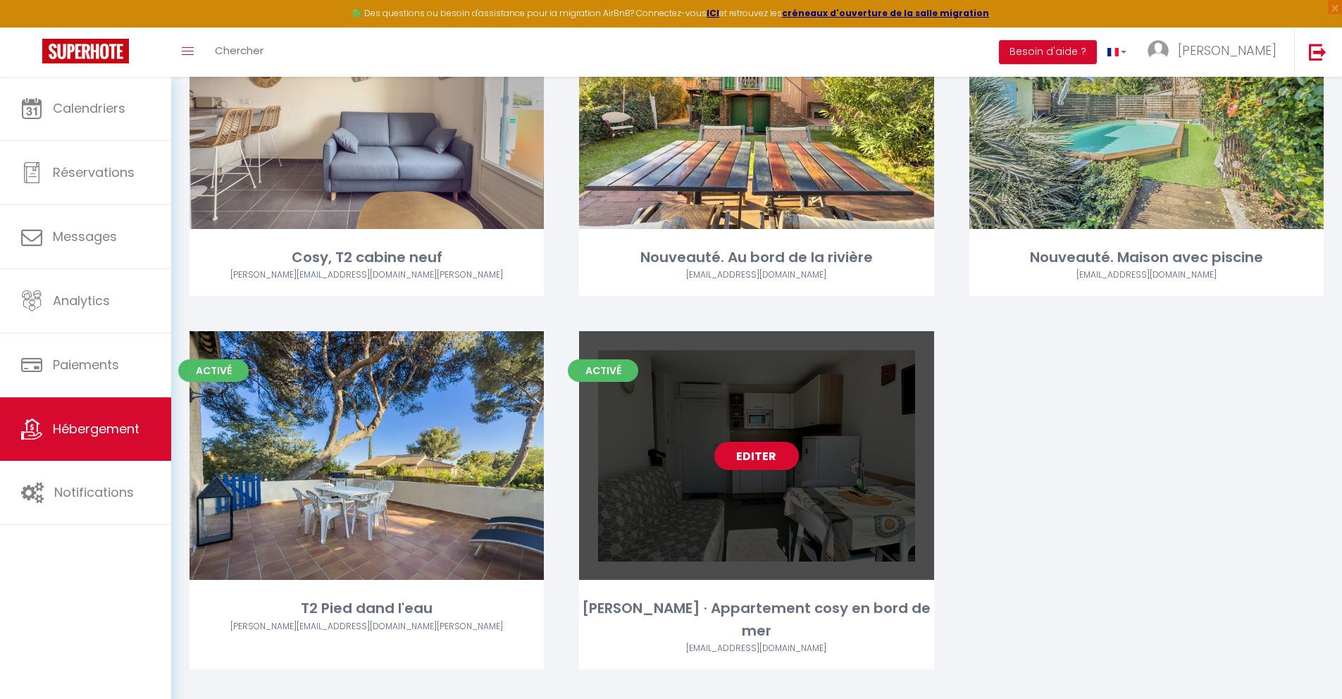
click at [753, 432] on div "Editer" at bounding box center [756, 455] width 354 height 249
click at [753, 449] on link "Editer" at bounding box center [756, 456] width 85 height 28
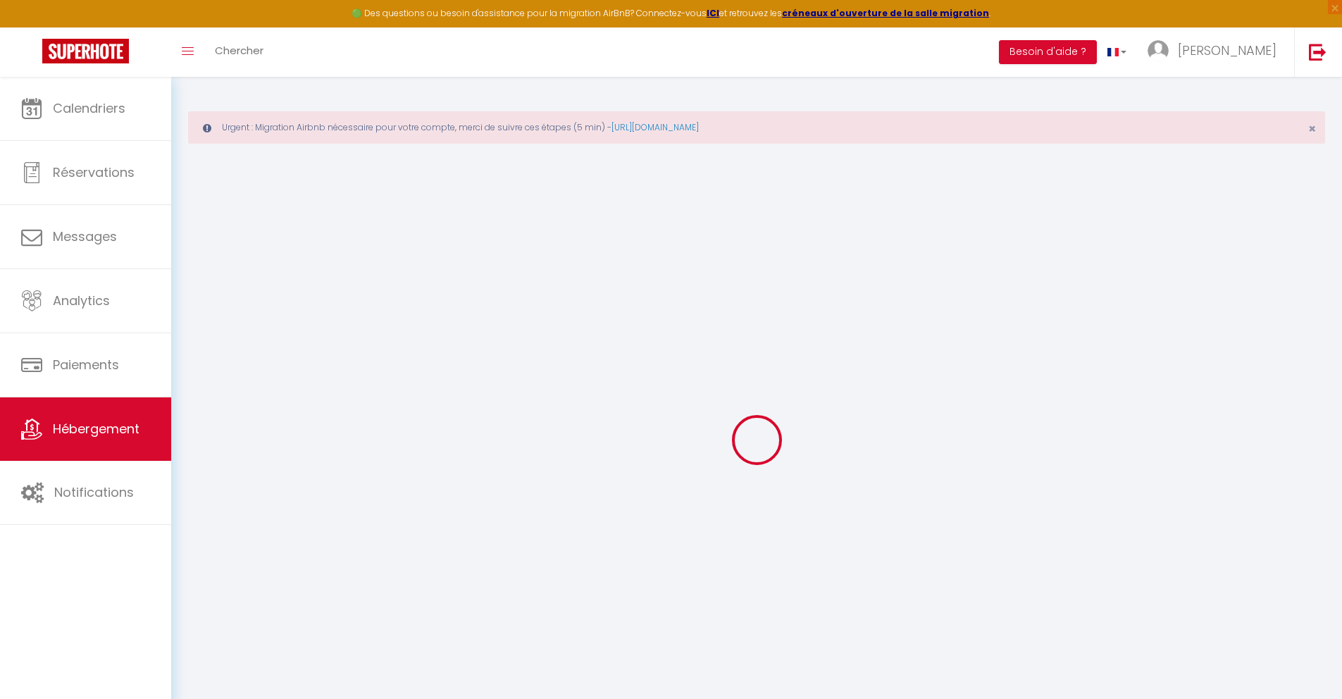
select select
checkbox input "false"
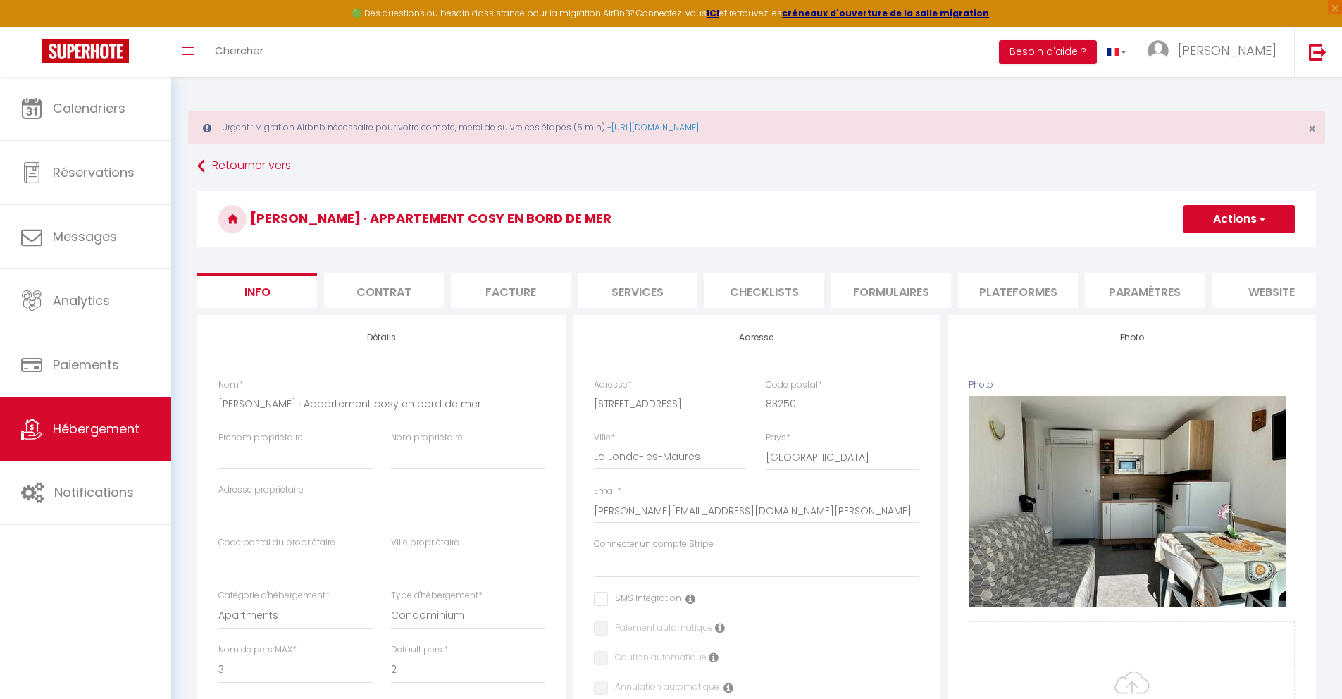
click at [975, 297] on li "Plateformes" at bounding box center [1018, 290] width 120 height 35
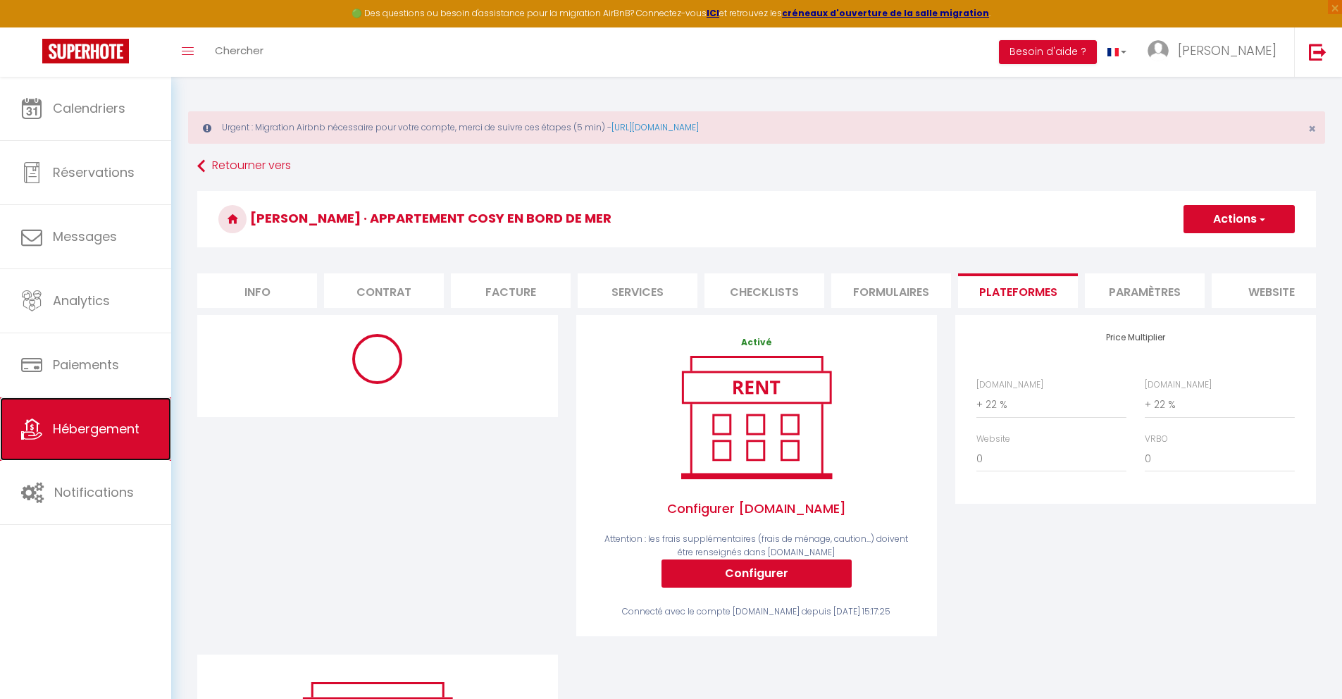
click at [122, 416] on link "Hébergement" at bounding box center [85, 428] width 171 height 63
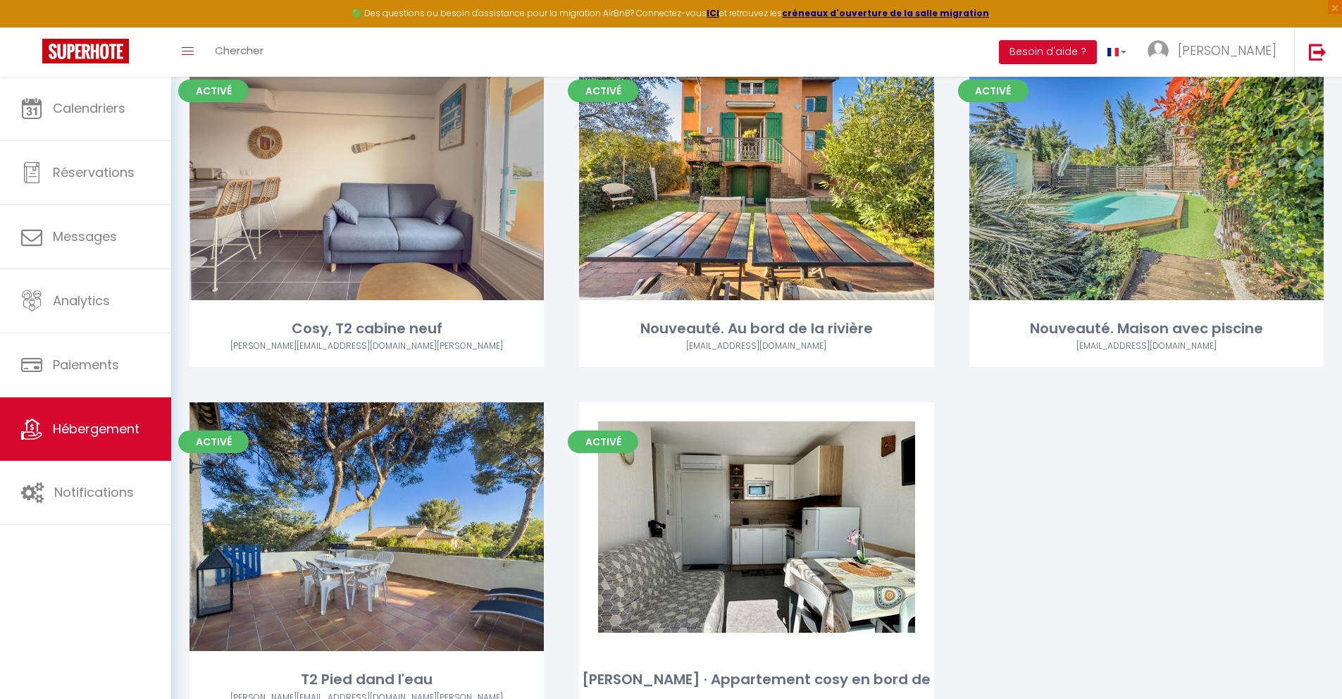
scroll to position [3113, 0]
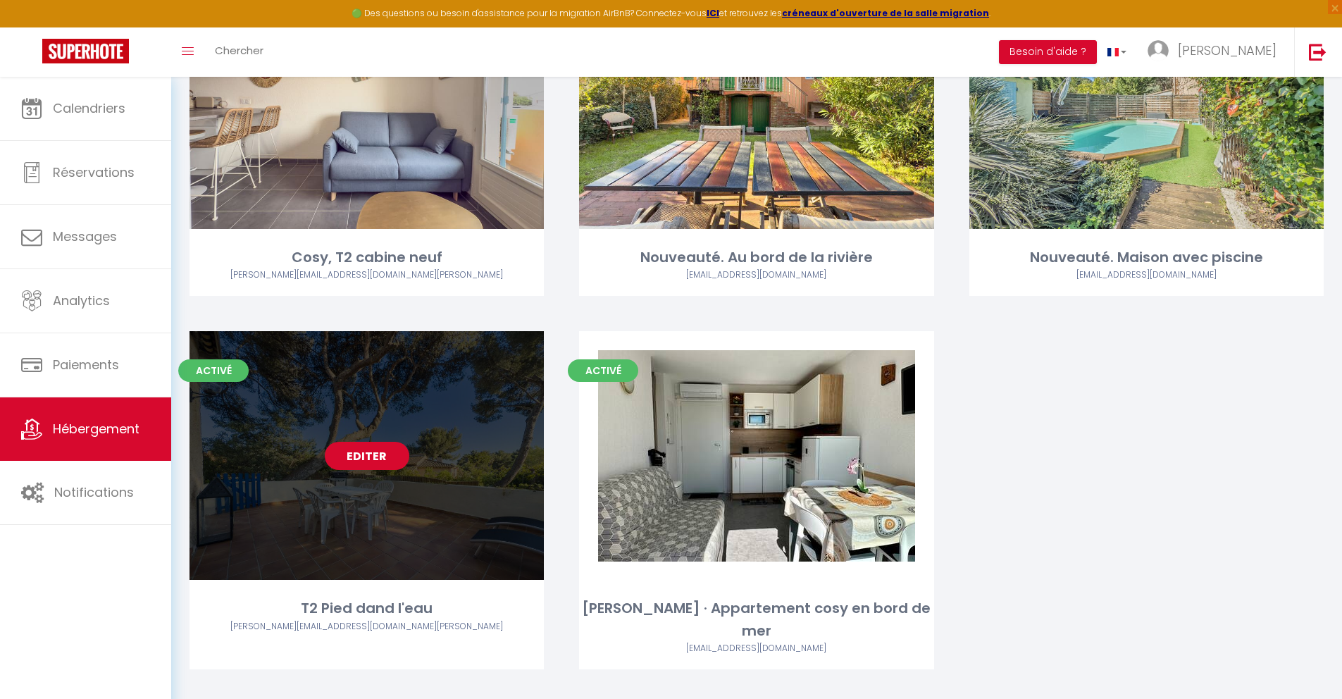
click at [369, 457] on link "Editer" at bounding box center [367, 456] width 85 height 28
click at [387, 450] on link "Editer" at bounding box center [367, 456] width 85 height 28
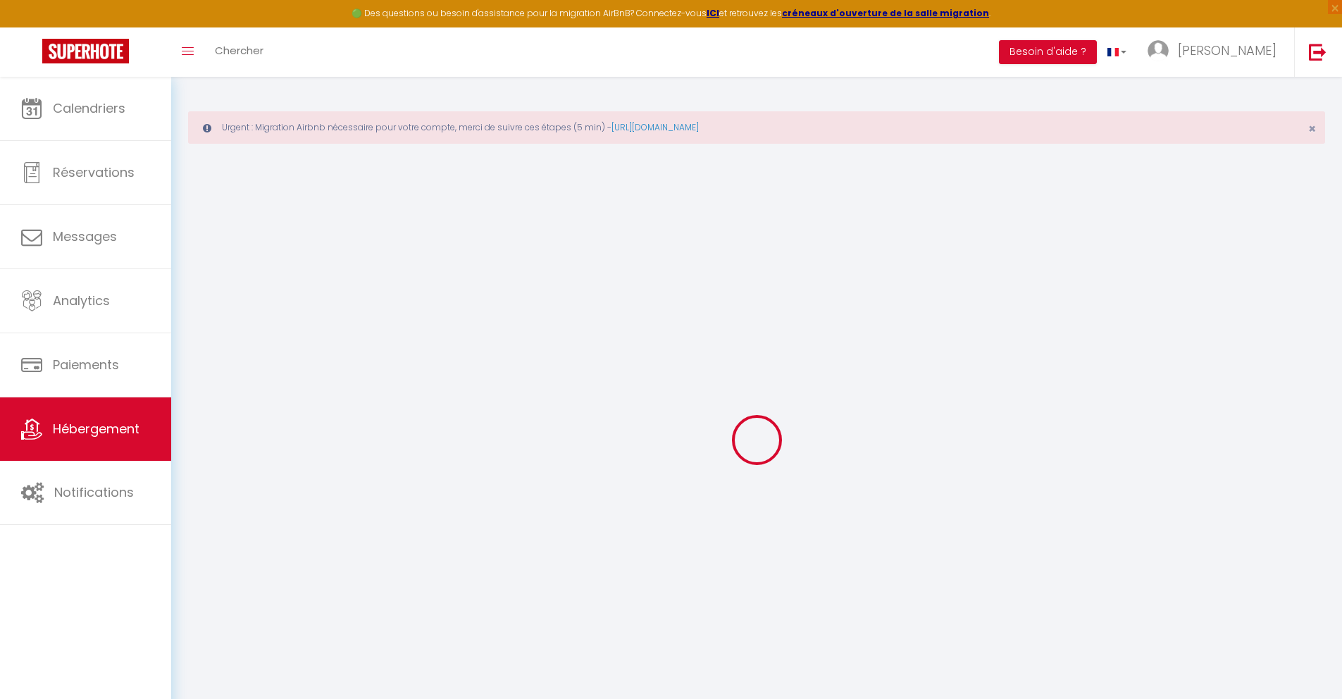
select select
checkbox input "false"
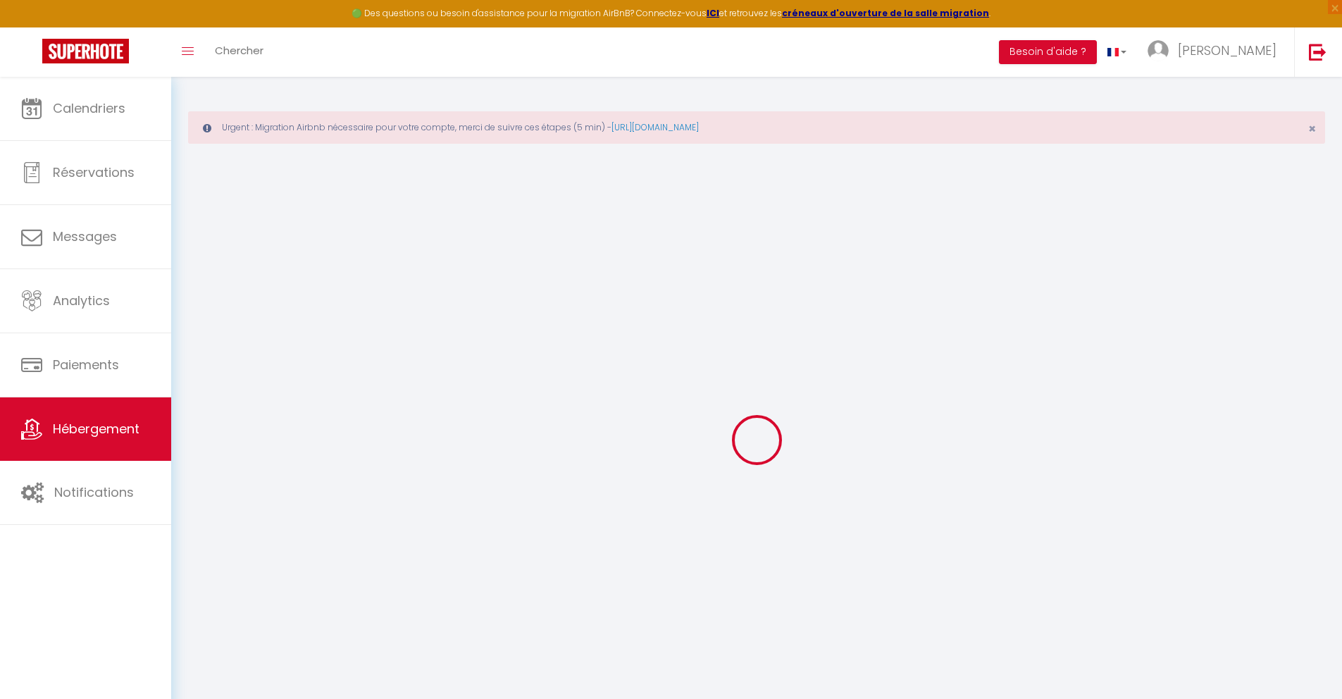
checkbox input "false"
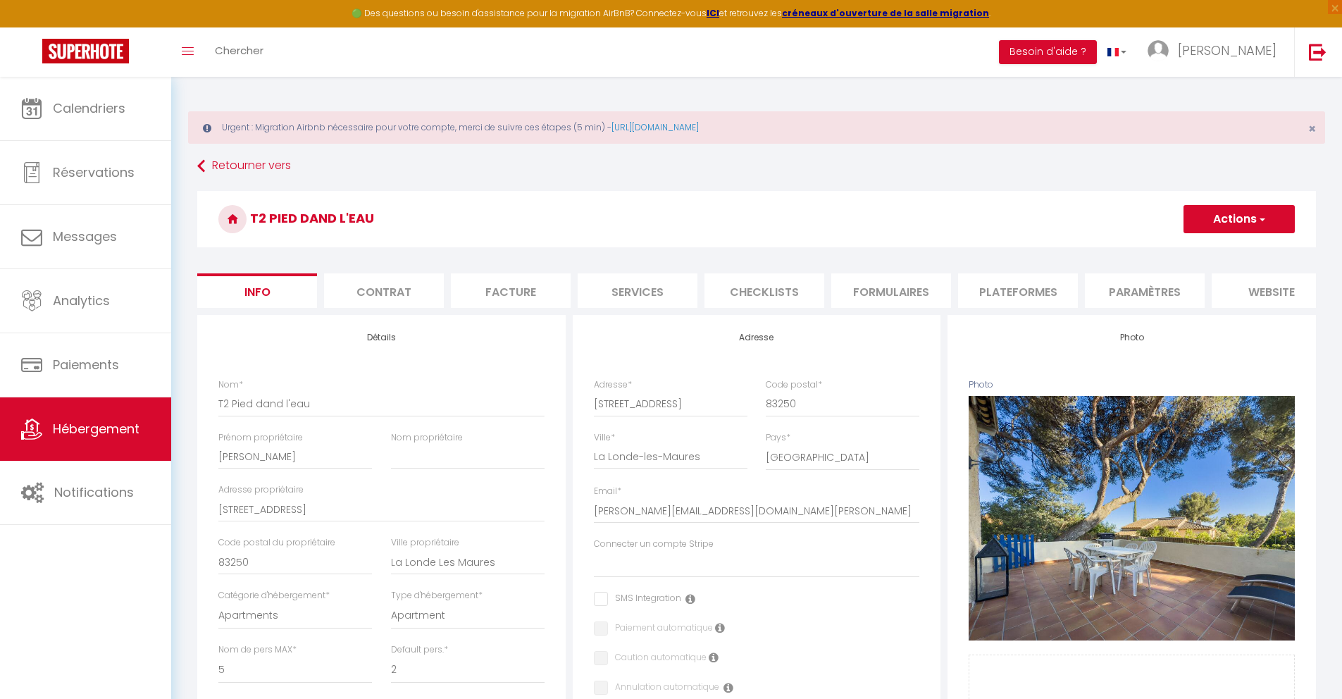
click at [975, 290] on li "Plateformes" at bounding box center [1018, 290] width 120 height 35
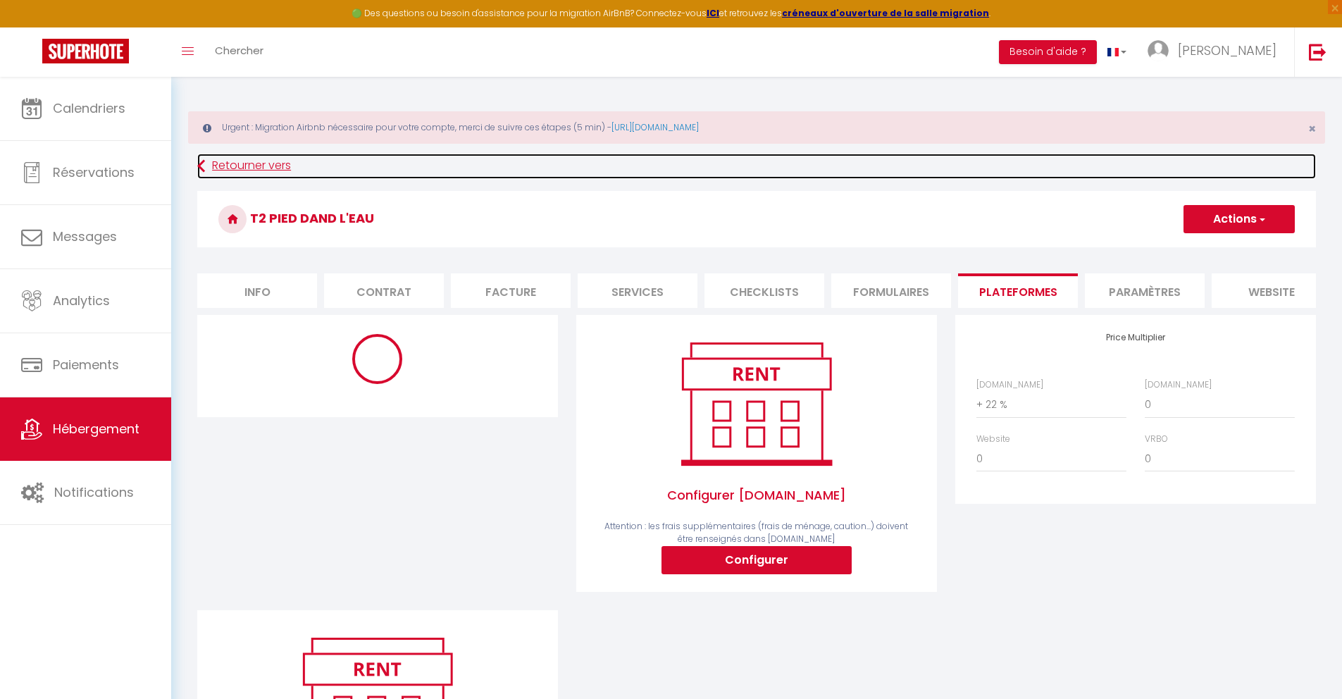
click at [199, 168] on icon at bounding box center [201, 166] width 8 height 25
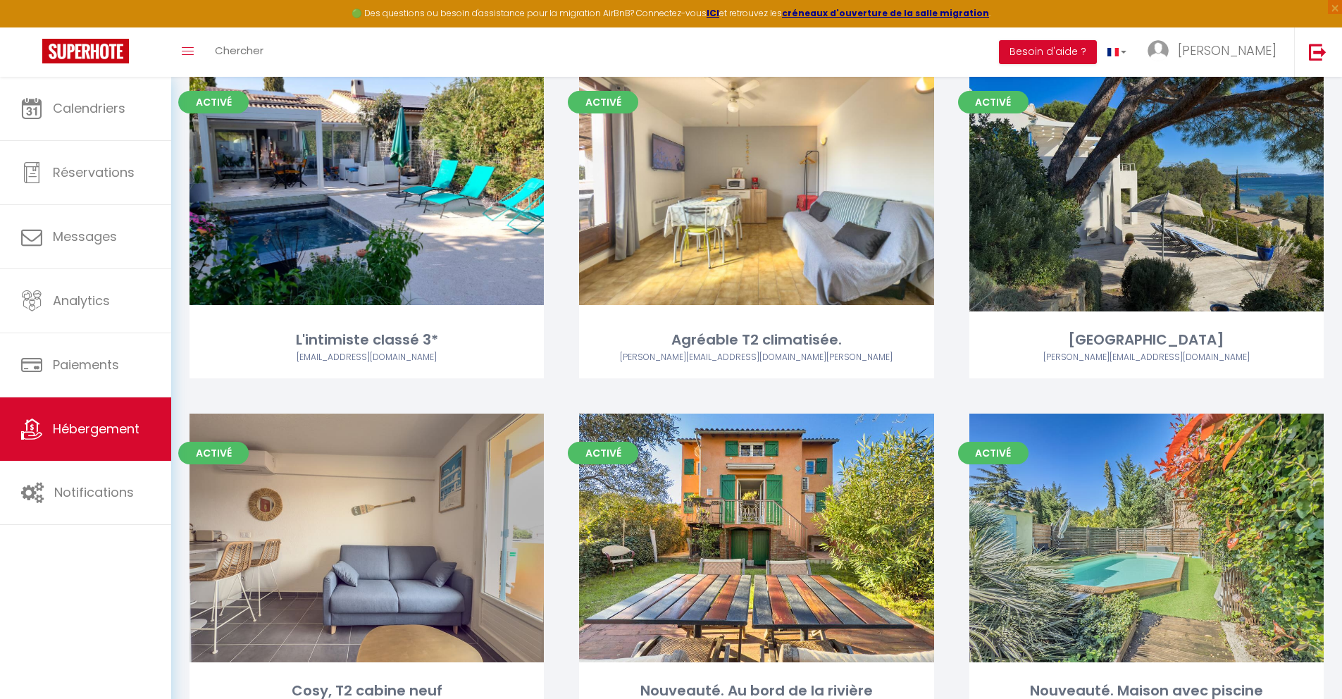
scroll to position [3113, 0]
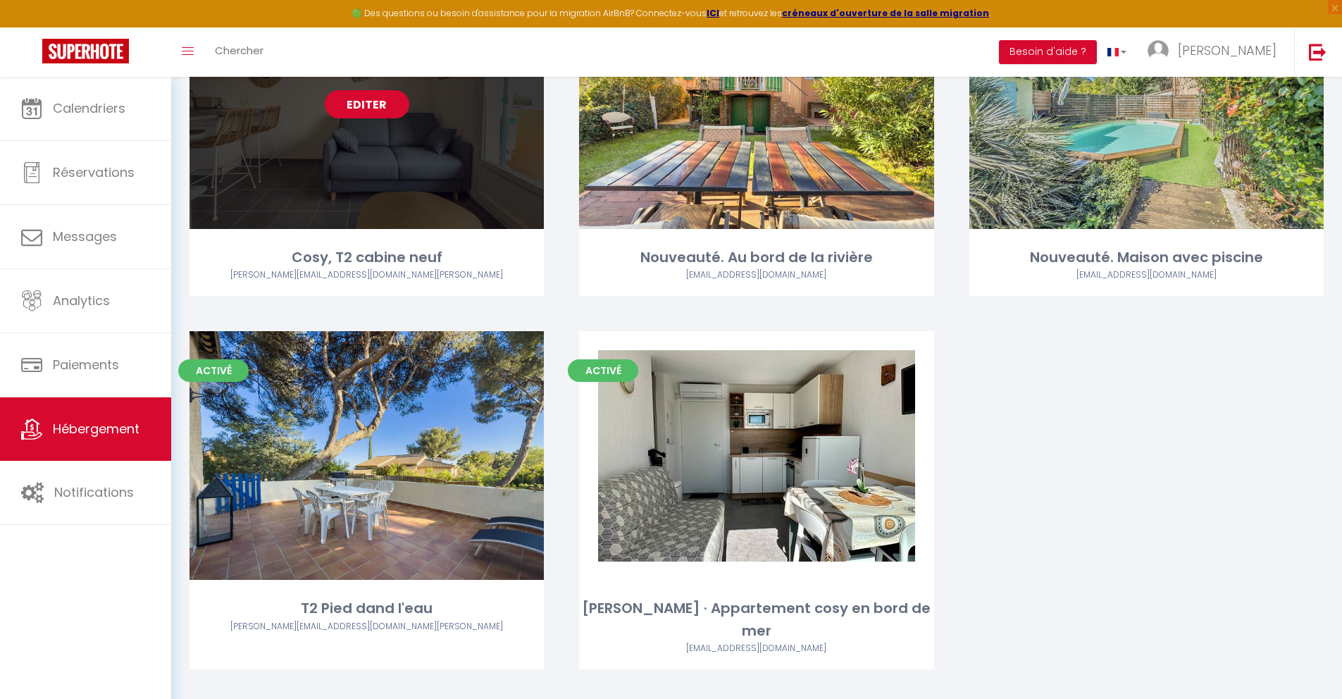
click at [374, 106] on link "Editer" at bounding box center [367, 104] width 85 height 28
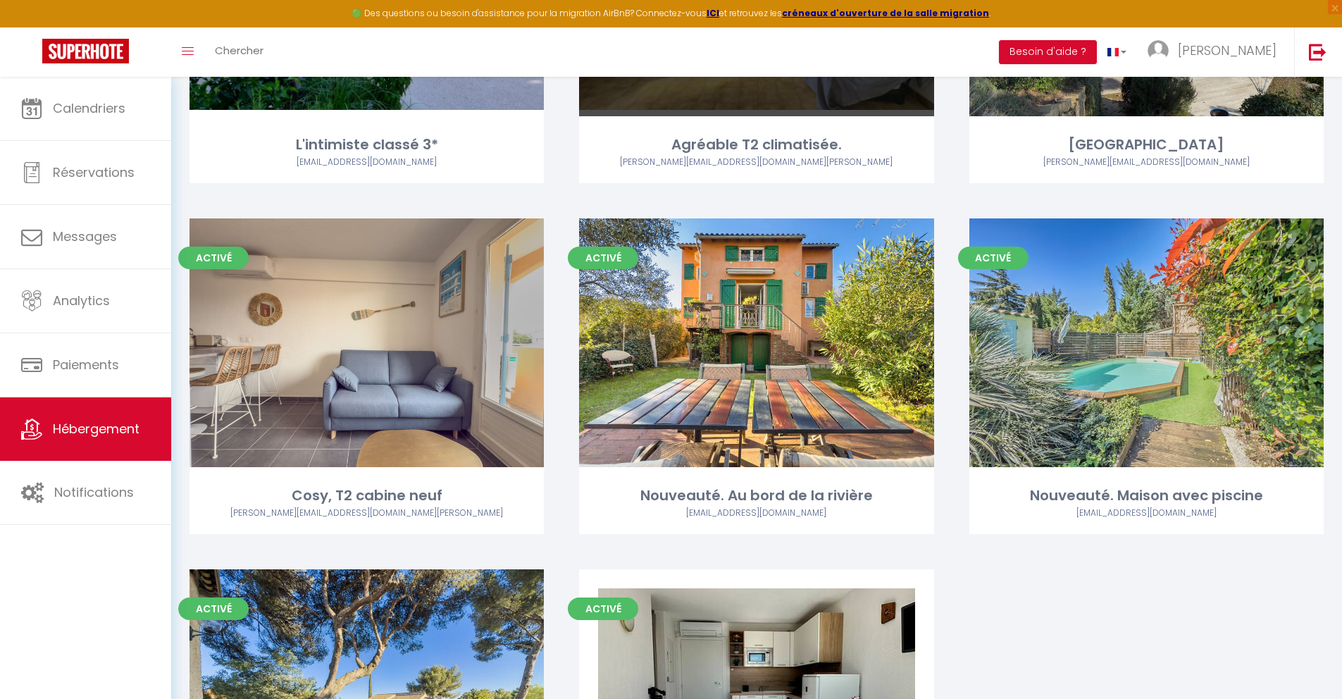
scroll to position [2811, 0]
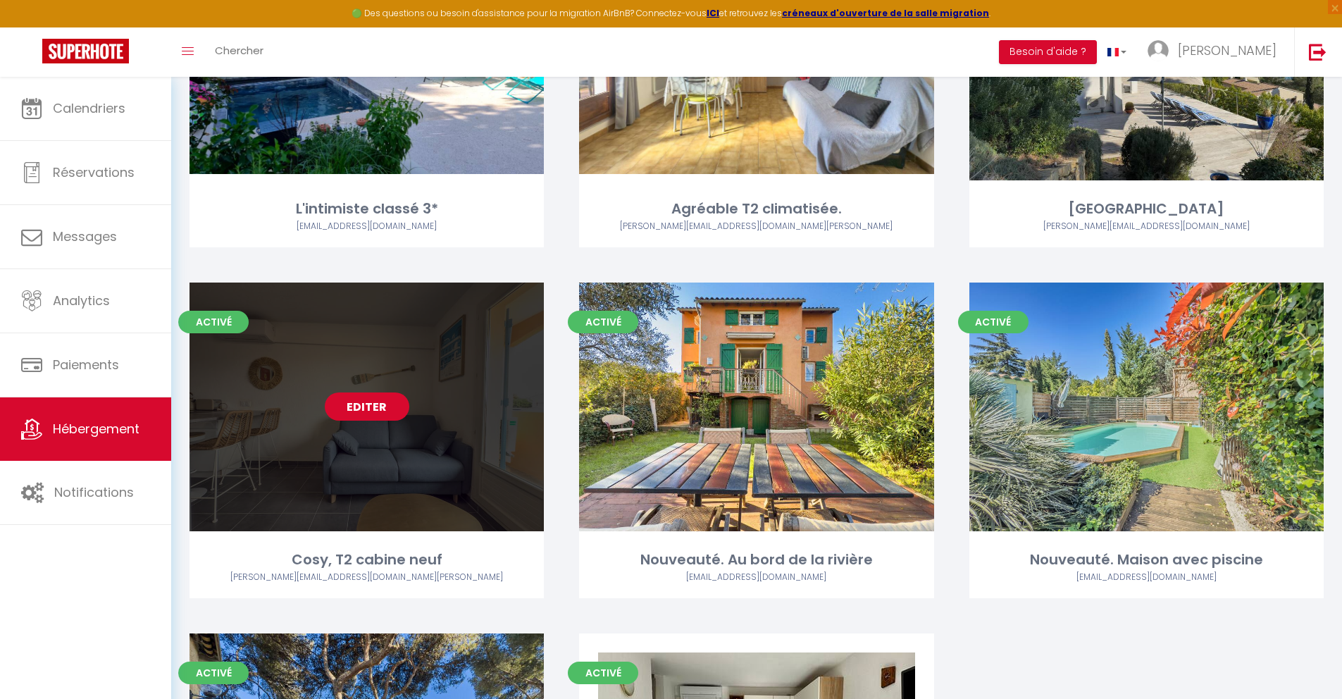
click at [397, 413] on link "Editer" at bounding box center [367, 406] width 85 height 28
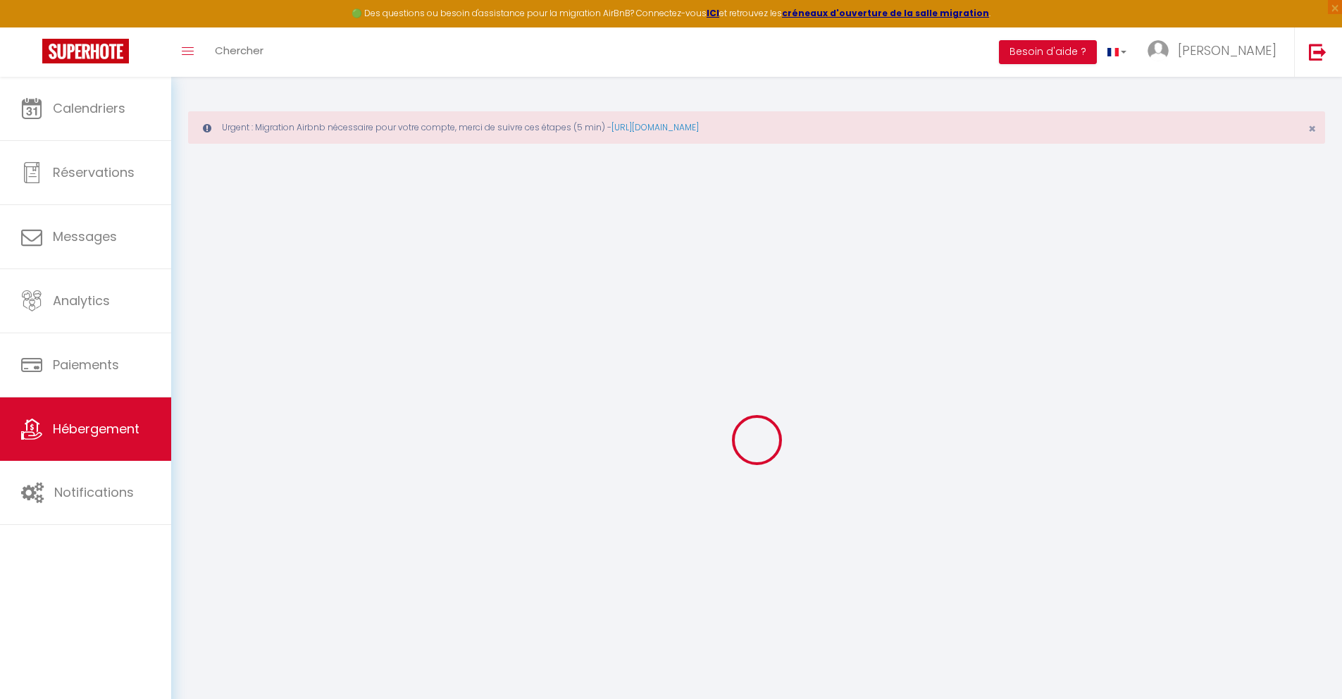
select select
checkbox input "false"
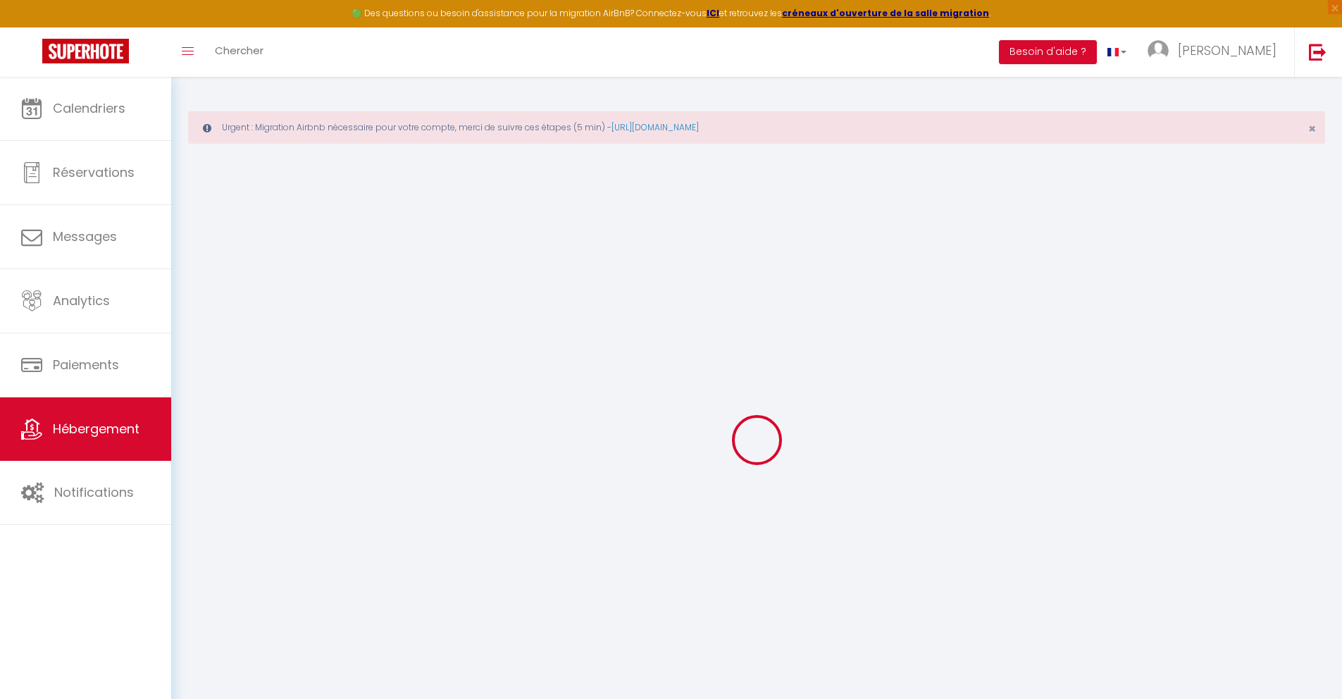
checkbox input "false"
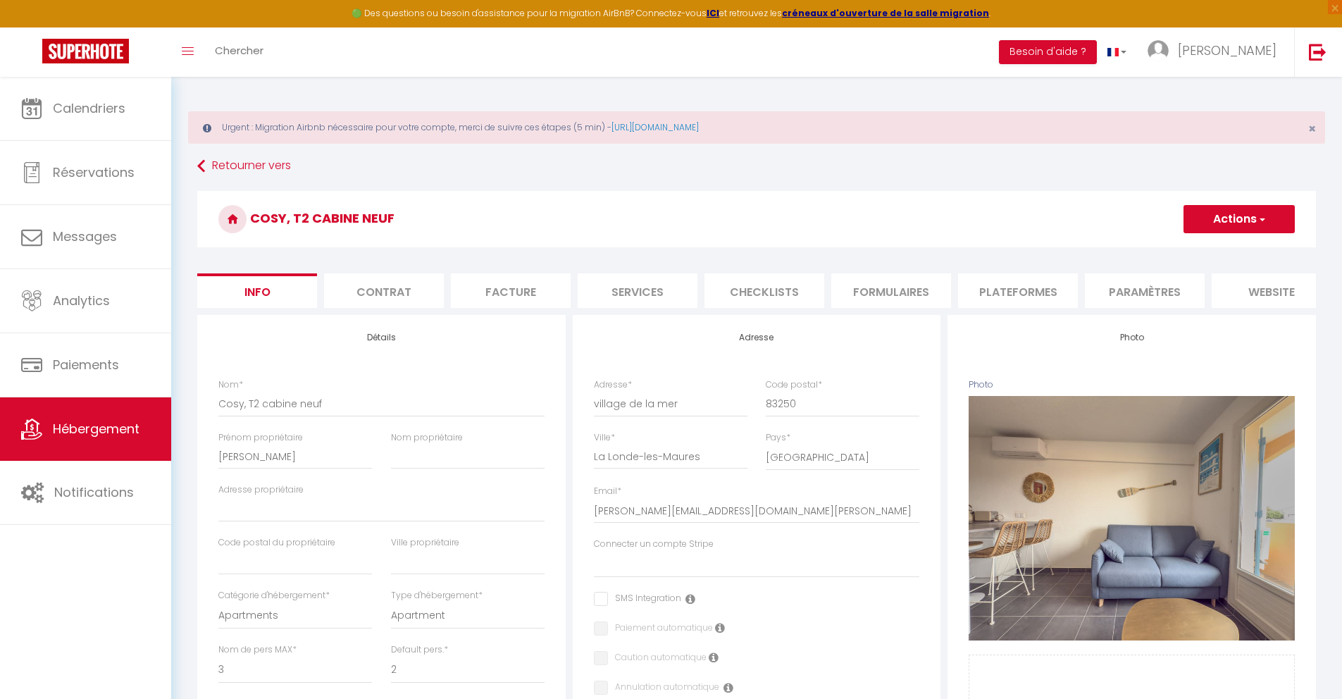
drag, startPoint x: 1125, startPoint y: 289, endPoint x: 1085, endPoint y: 291, distance: 40.2
click at [975, 289] on li "Paramètres" at bounding box center [1145, 290] width 120 height 35
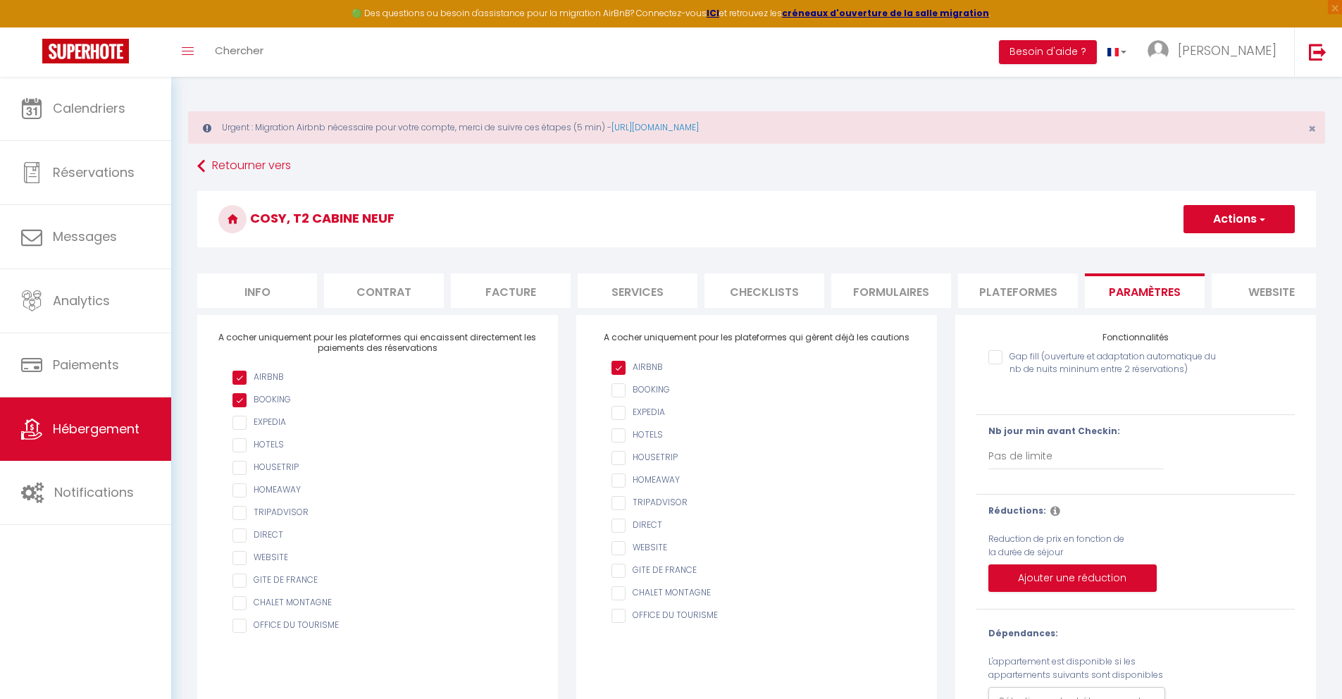
click at [975, 291] on li "Plateformes" at bounding box center [1018, 290] width 120 height 35
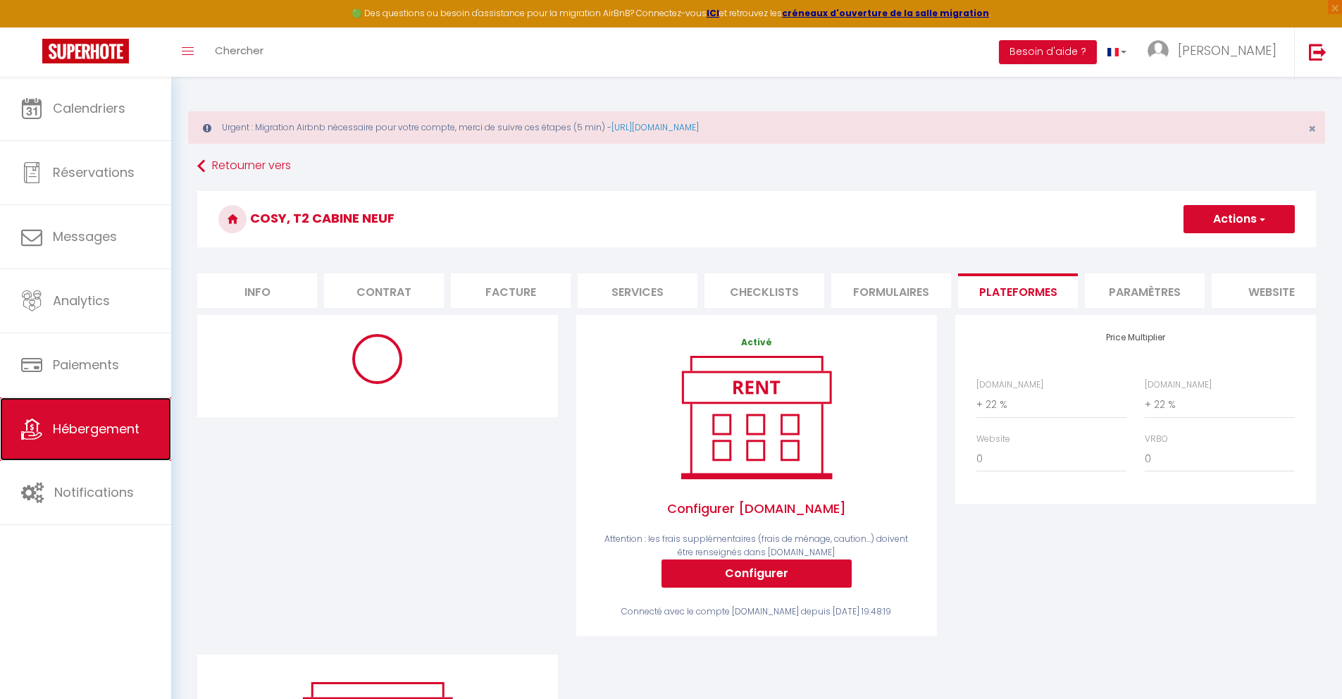
click at [69, 445] on link "Hébergement" at bounding box center [85, 428] width 171 height 63
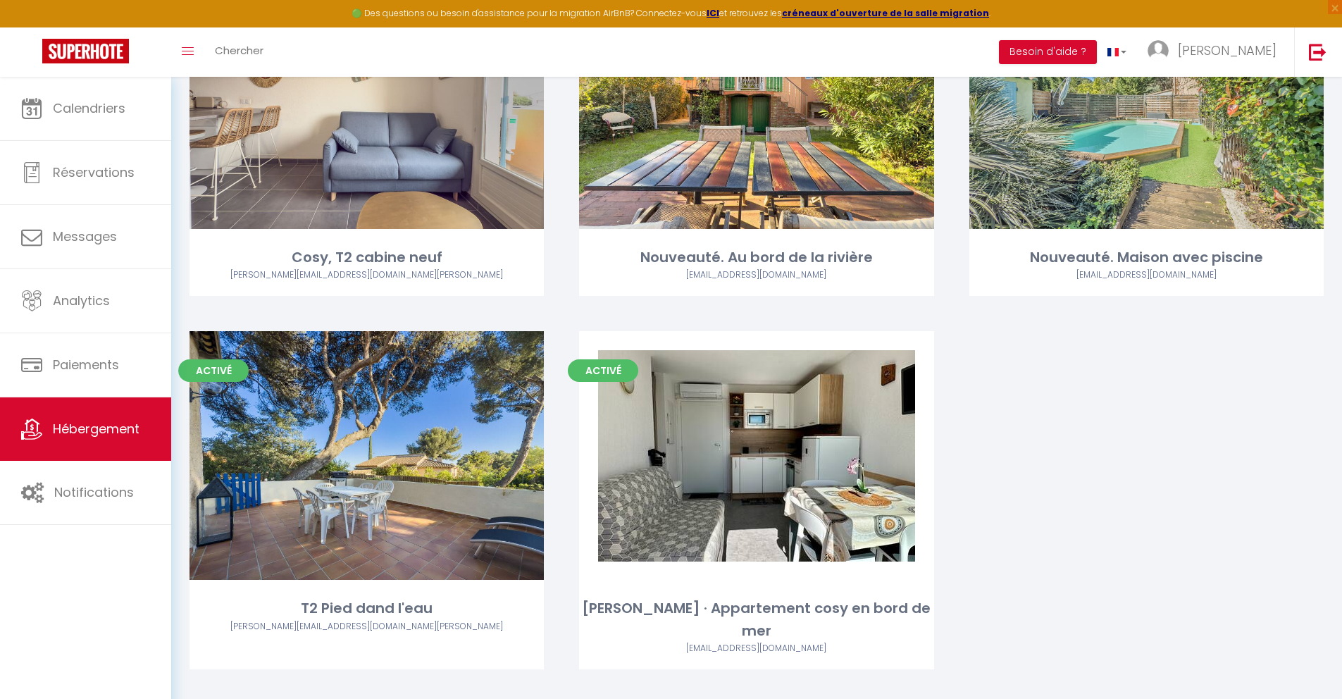
scroll to position [2973, 0]
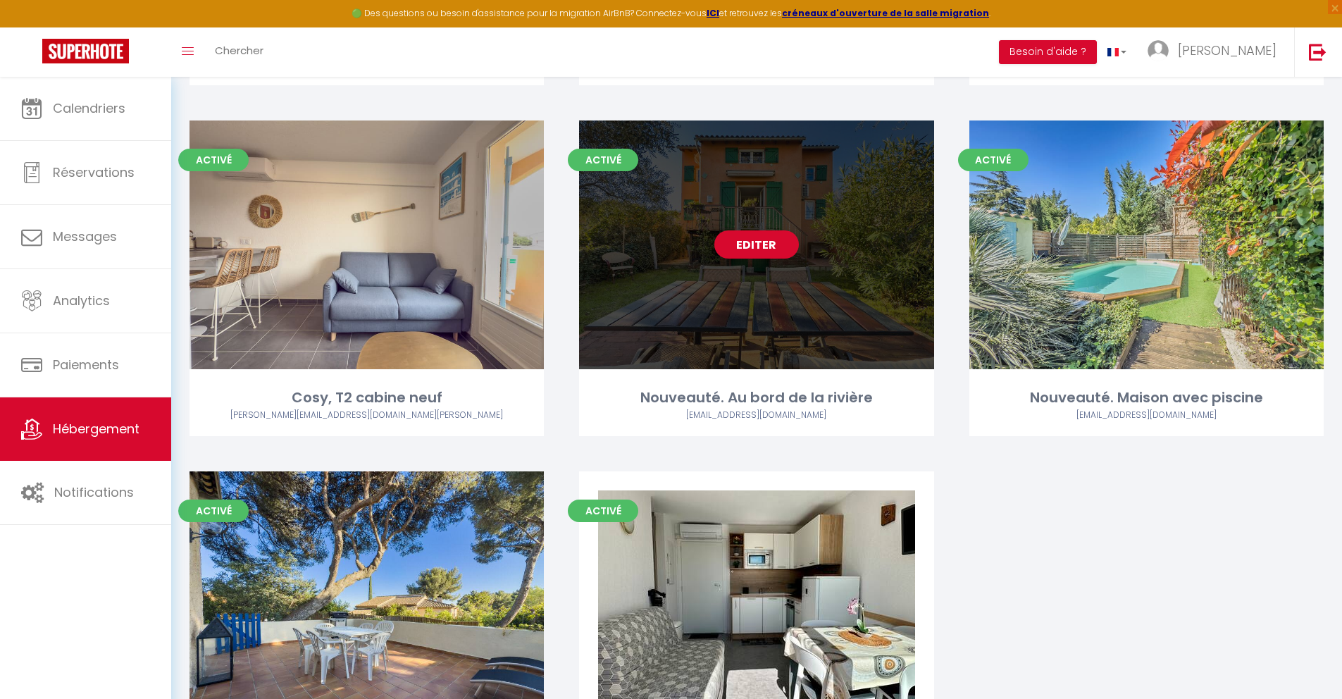
click at [752, 265] on div "Editer" at bounding box center [756, 244] width 354 height 249
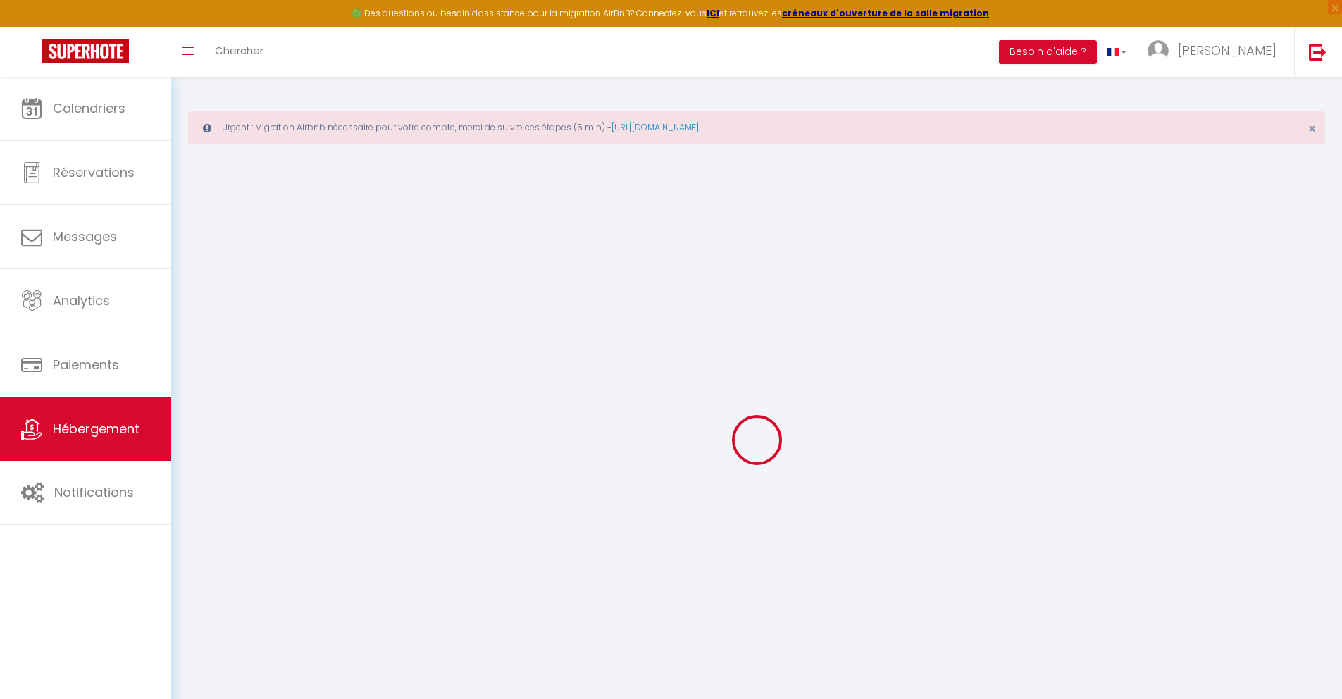
select select
checkbox input "false"
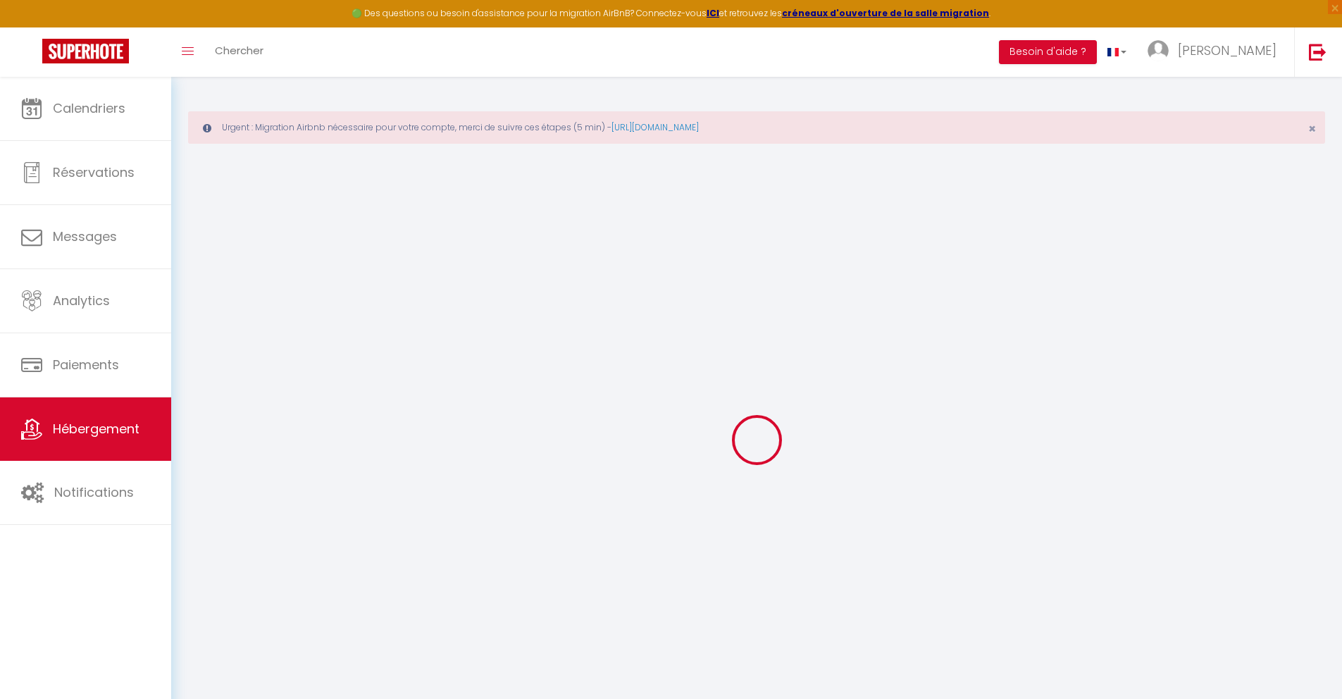
checkbox input "false"
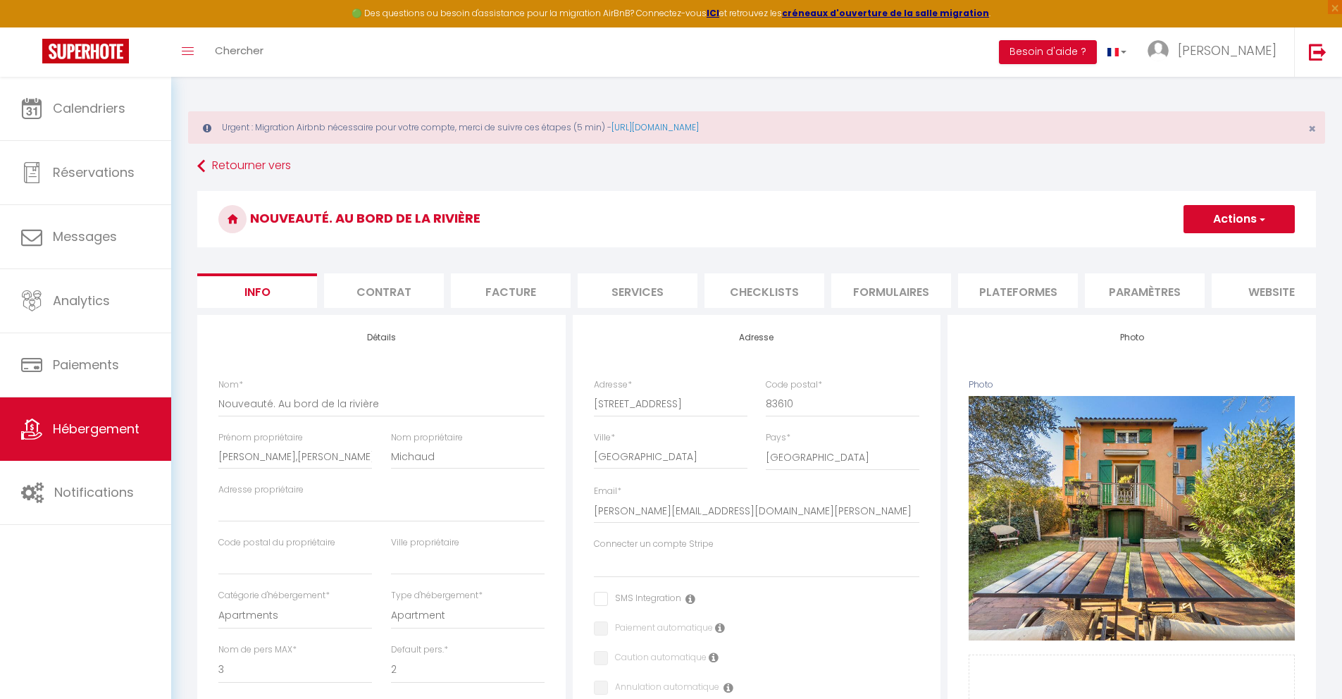
click at [975, 293] on li "Plateformes" at bounding box center [1018, 290] width 120 height 35
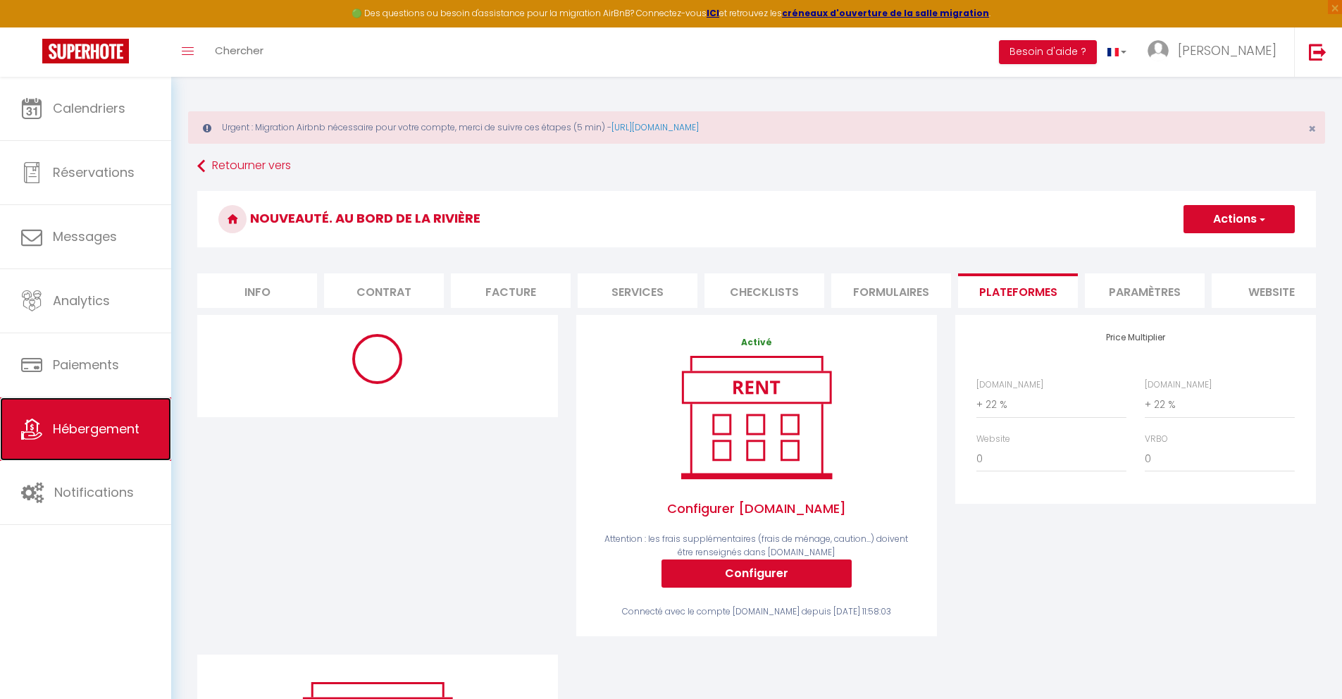
click at [46, 416] on link "Hébergement" at bounding box center [85, 428] width 171 height 63
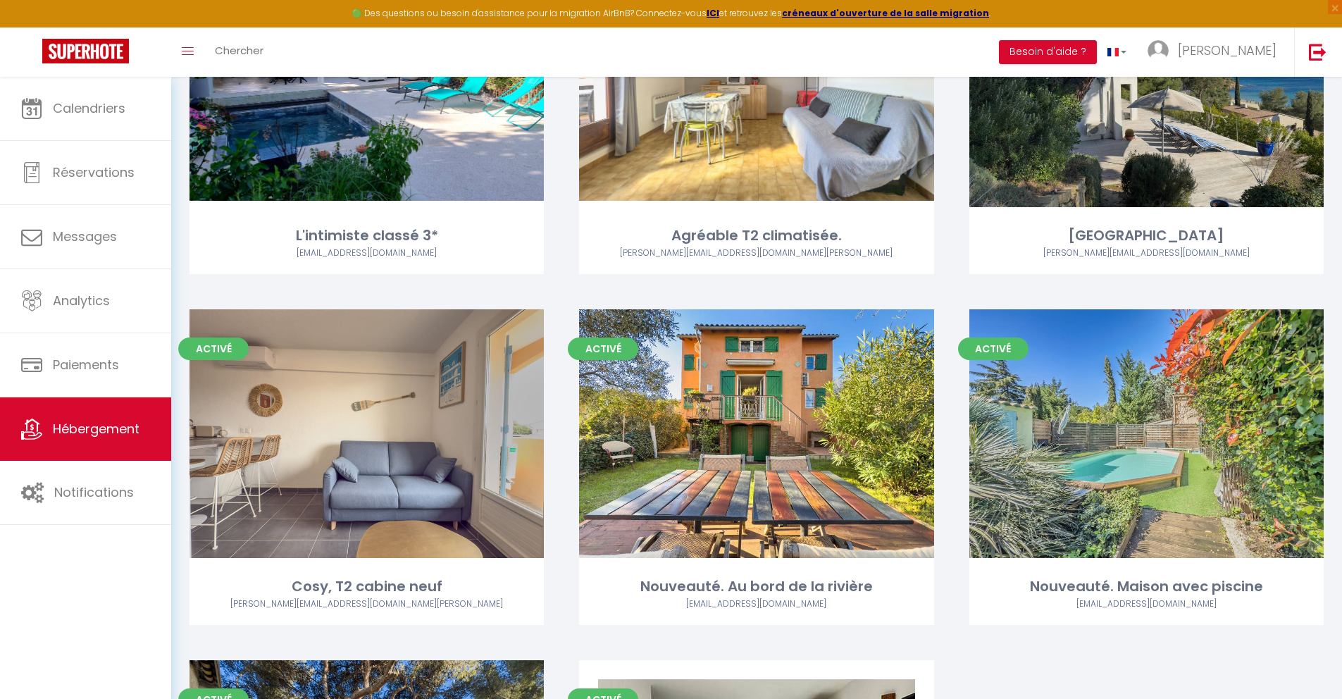
scroll to position [2712, 0]
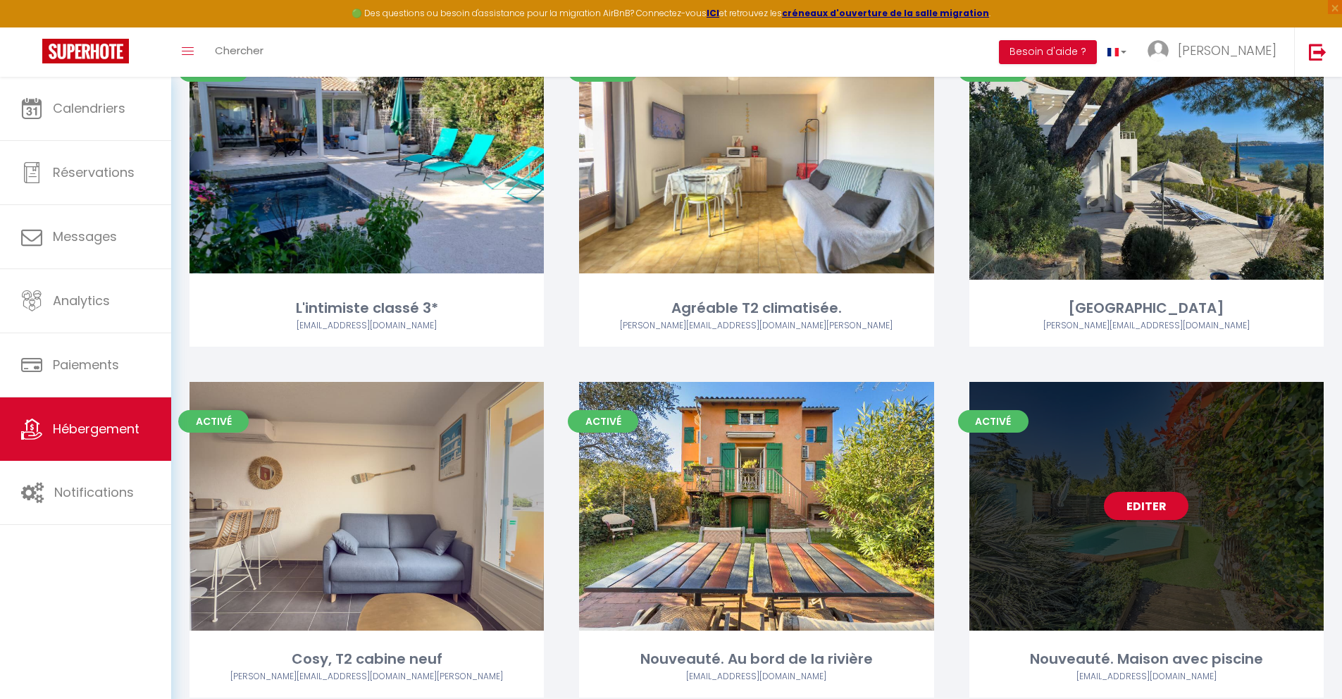
click at [975, 507] on link "Editer" at bounding box center [1146, 506] width 85 height 28
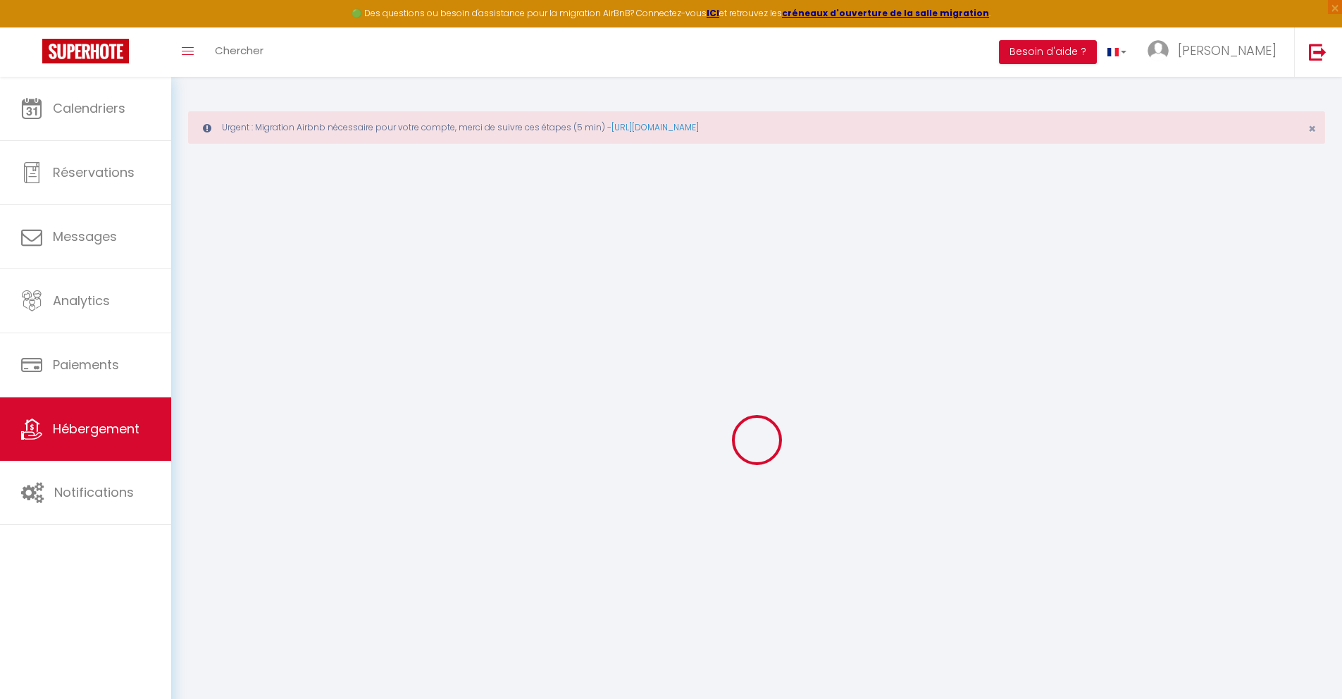
select select
checkbox input "false"
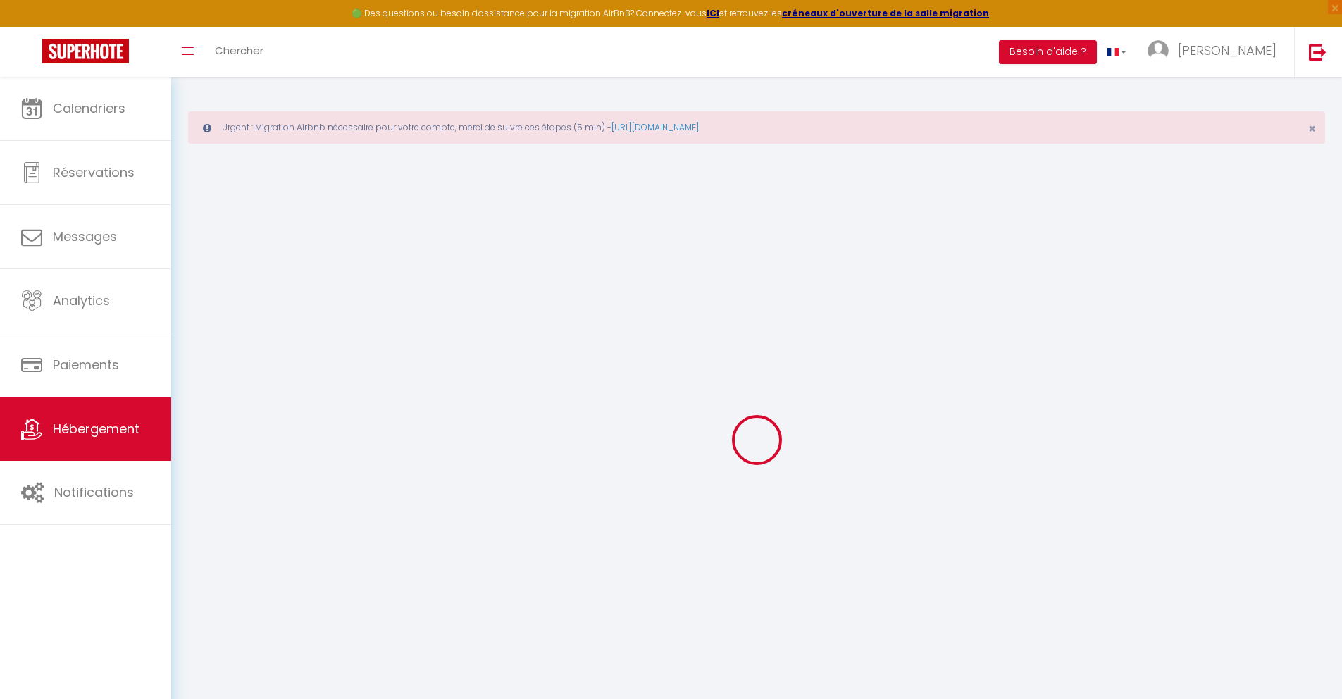
checkbox input "false"
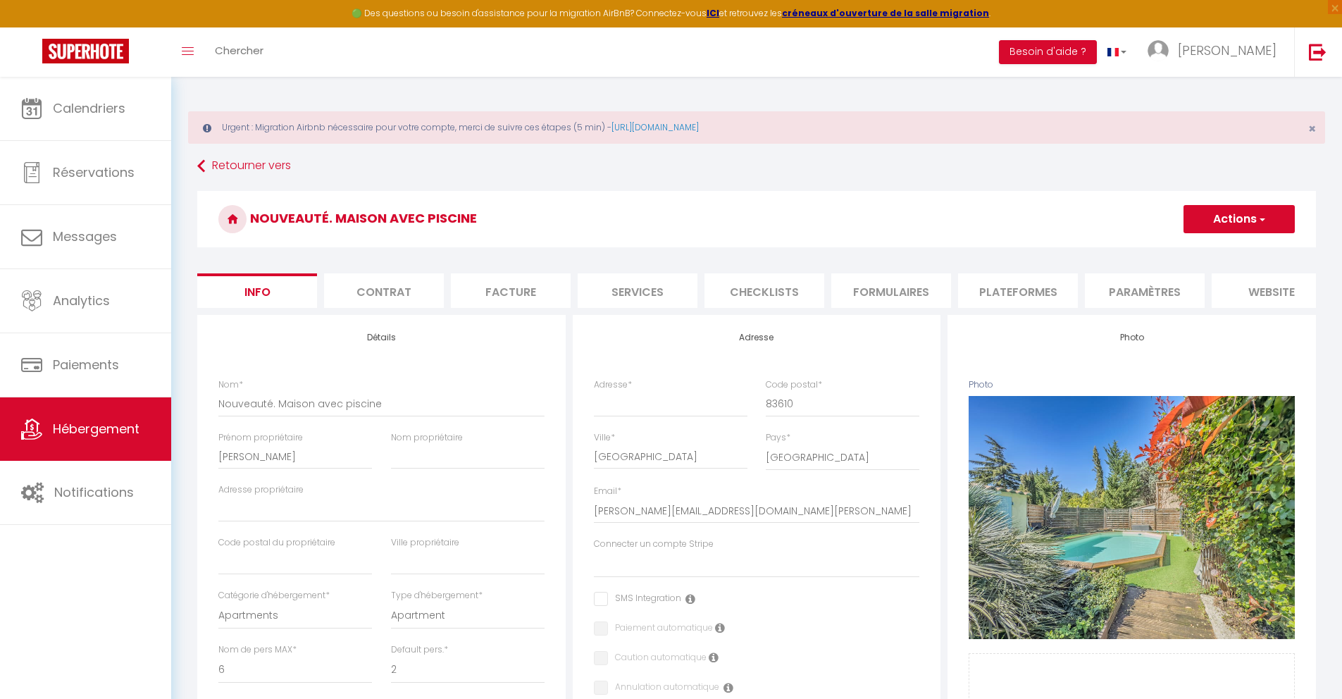
click at [975, 294] on li "Plateformes" at bounding box center [1018, 290] width 120 height 35
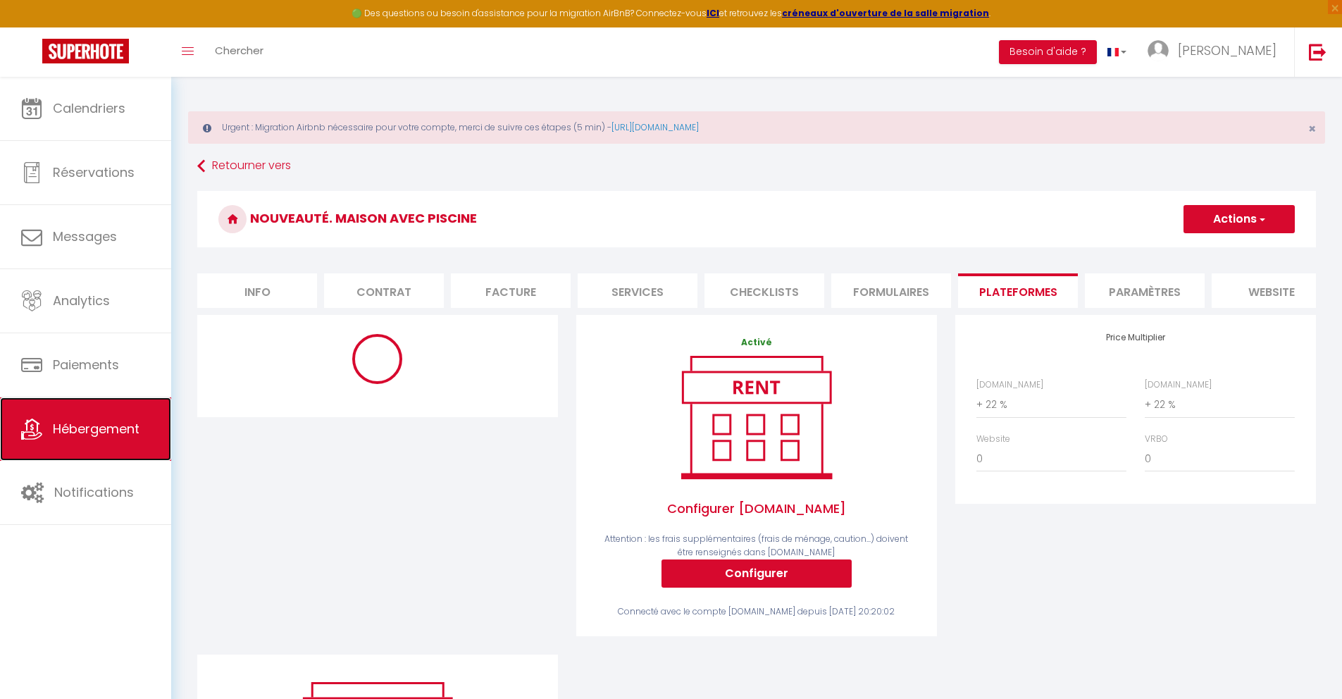
click at [69, 428] on span "Hébergement" at bounding box center [96, 429] width 87 height 18
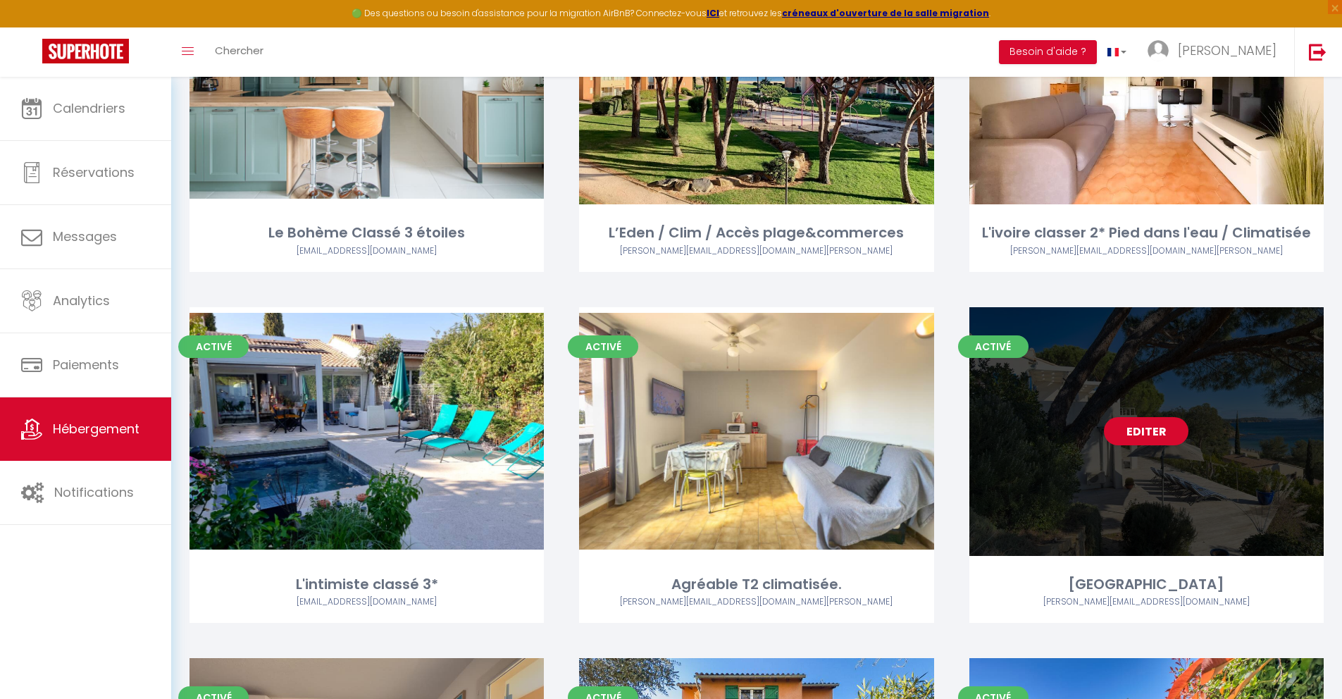
scroll to position [2442, 0]
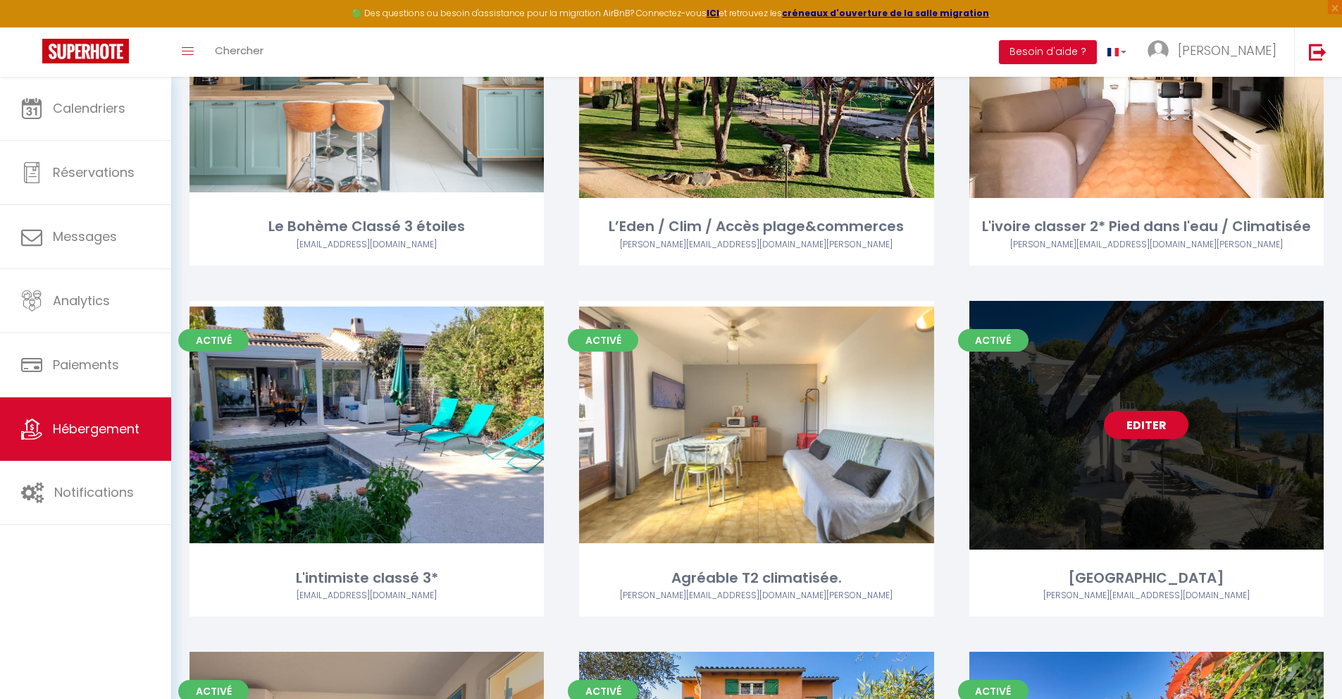
click at [975, 416] on link "Editer" at bounding box center [1146, 425] width 85 height 28
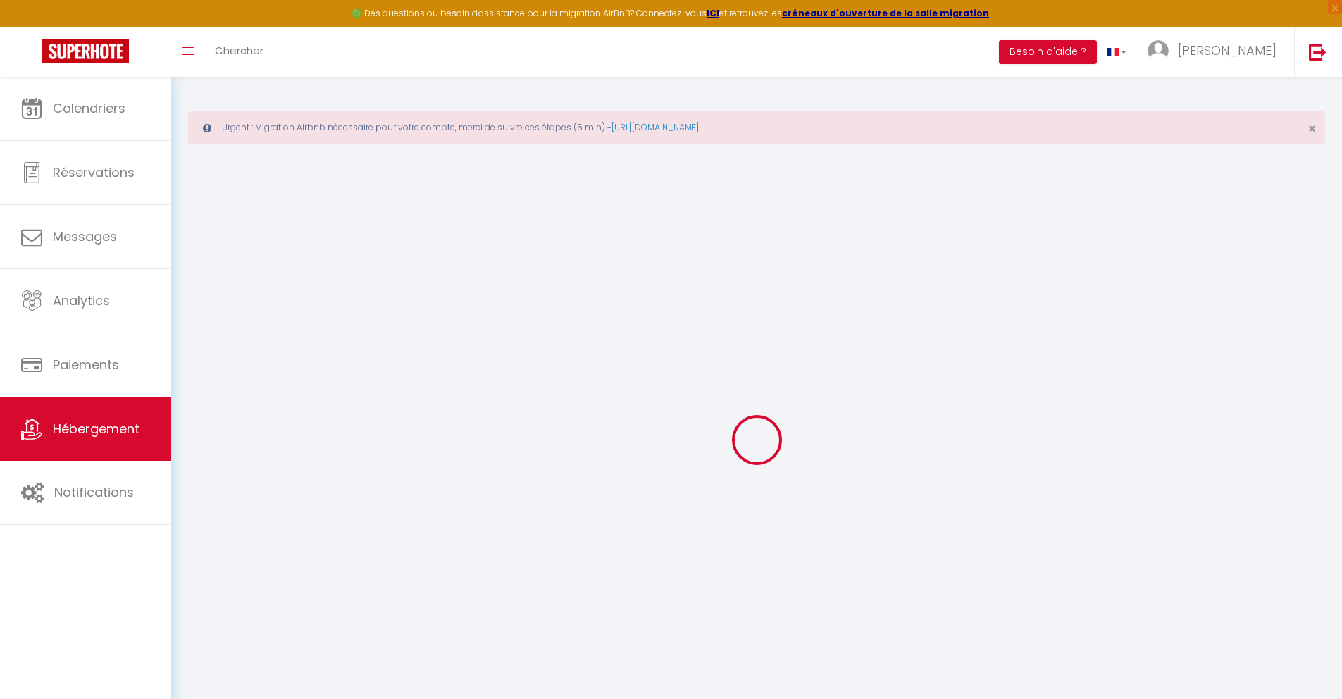
select select
checkbox input "false"
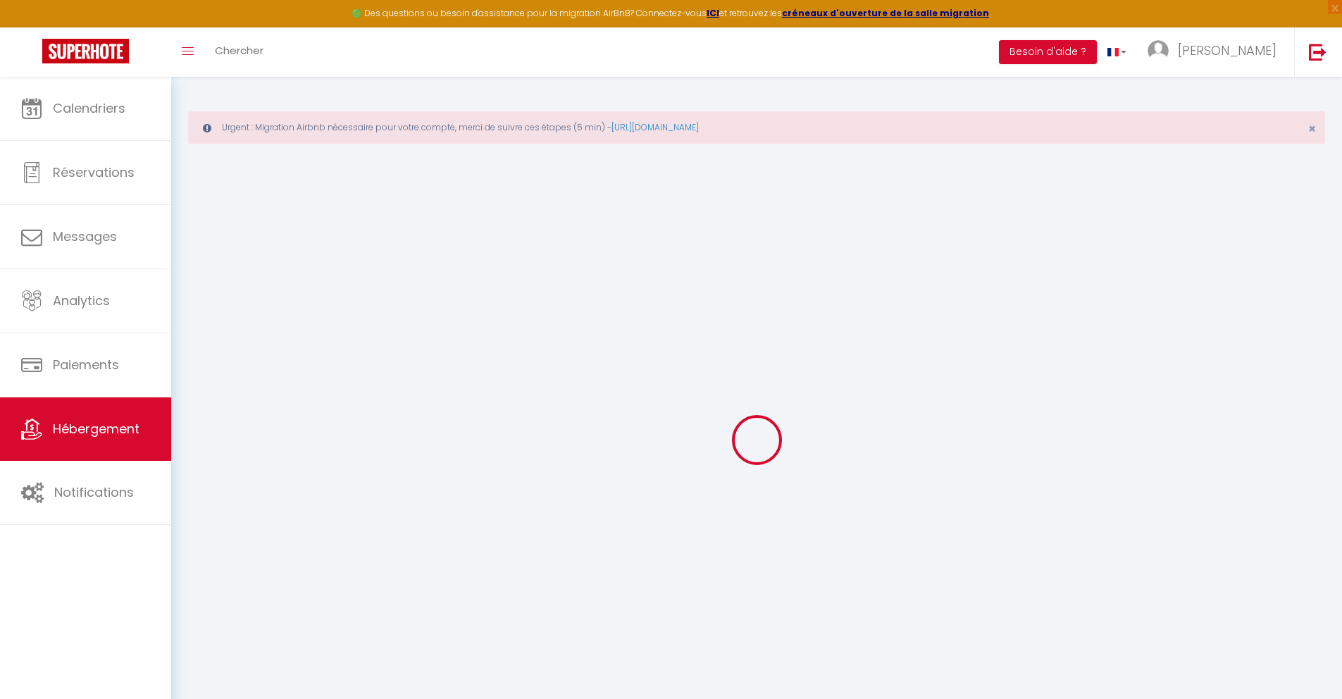
checkbox input "false"
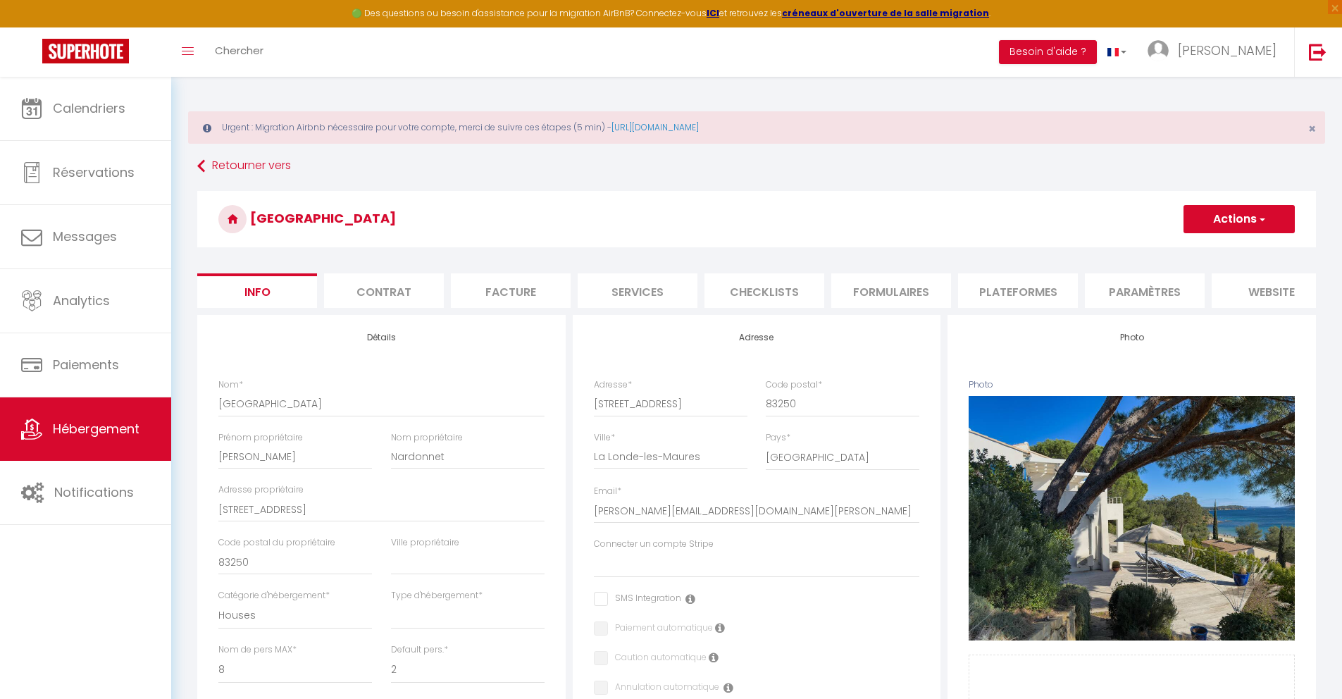
click at [975, 288] on li "Plateformes" at bounding box center [1018, 290] width 120 height 35
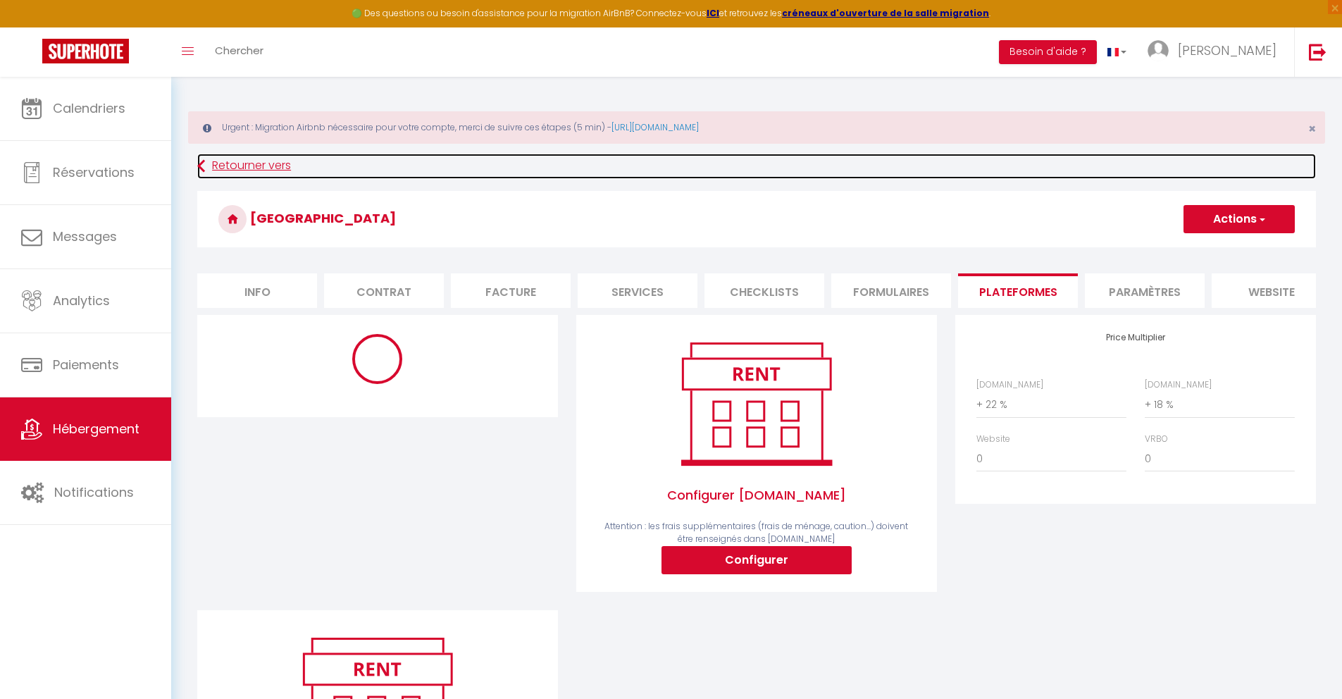
click at [269, 166] on link "Retourner vers" at bounding box center [756, 166] width 1119 height 25
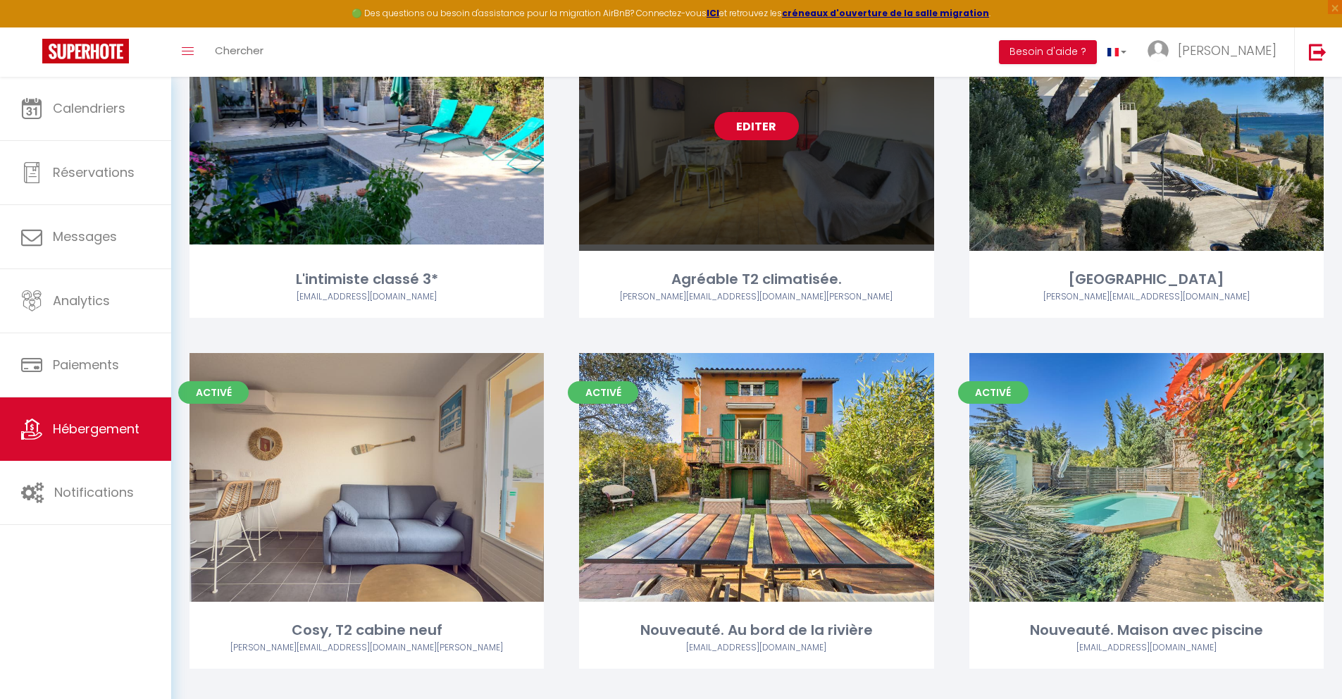
scroll to position [2459, 0]
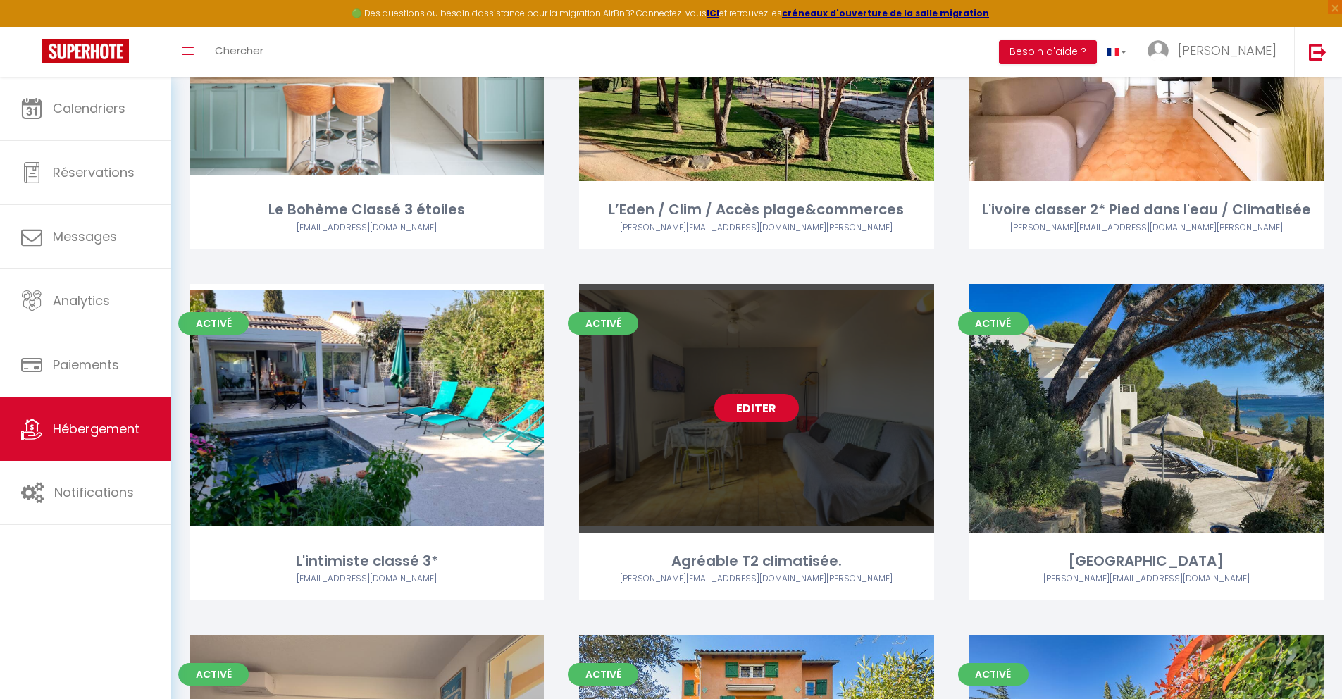
click at [771, 404] on link "Editer" at bounding box center [756, 408] width 85 height 28
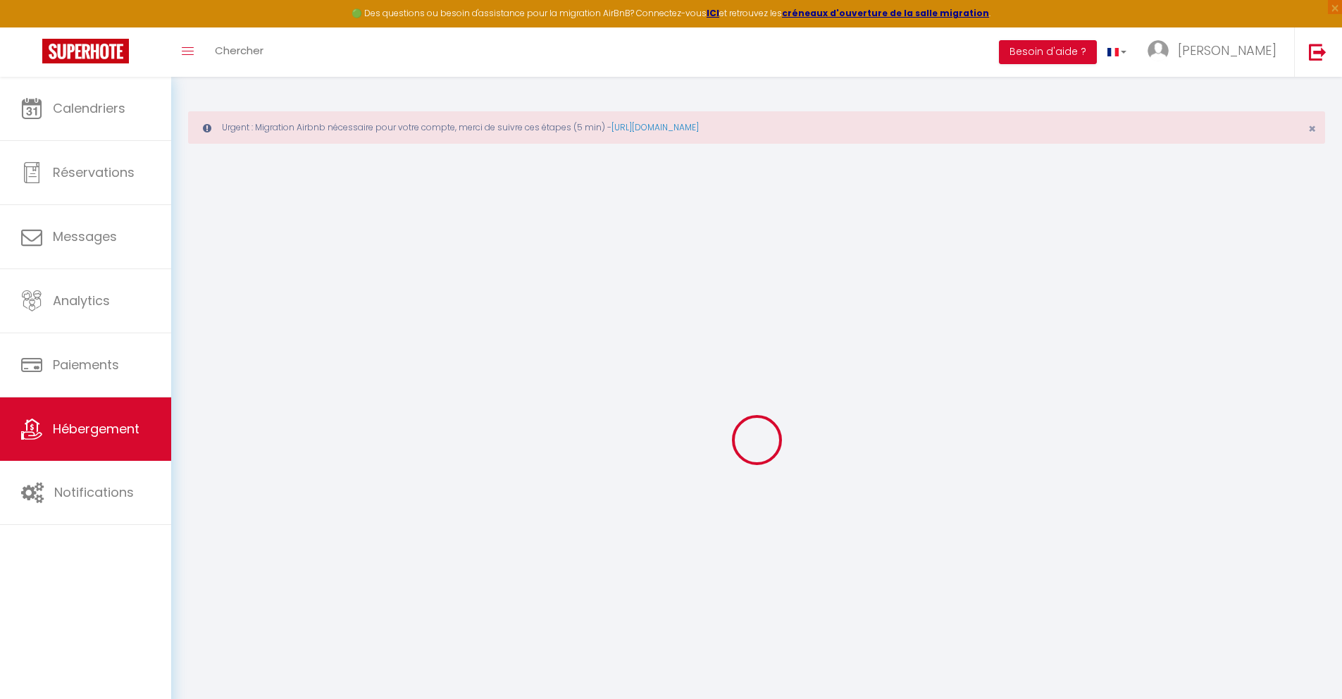
select select
checkbox input "false"
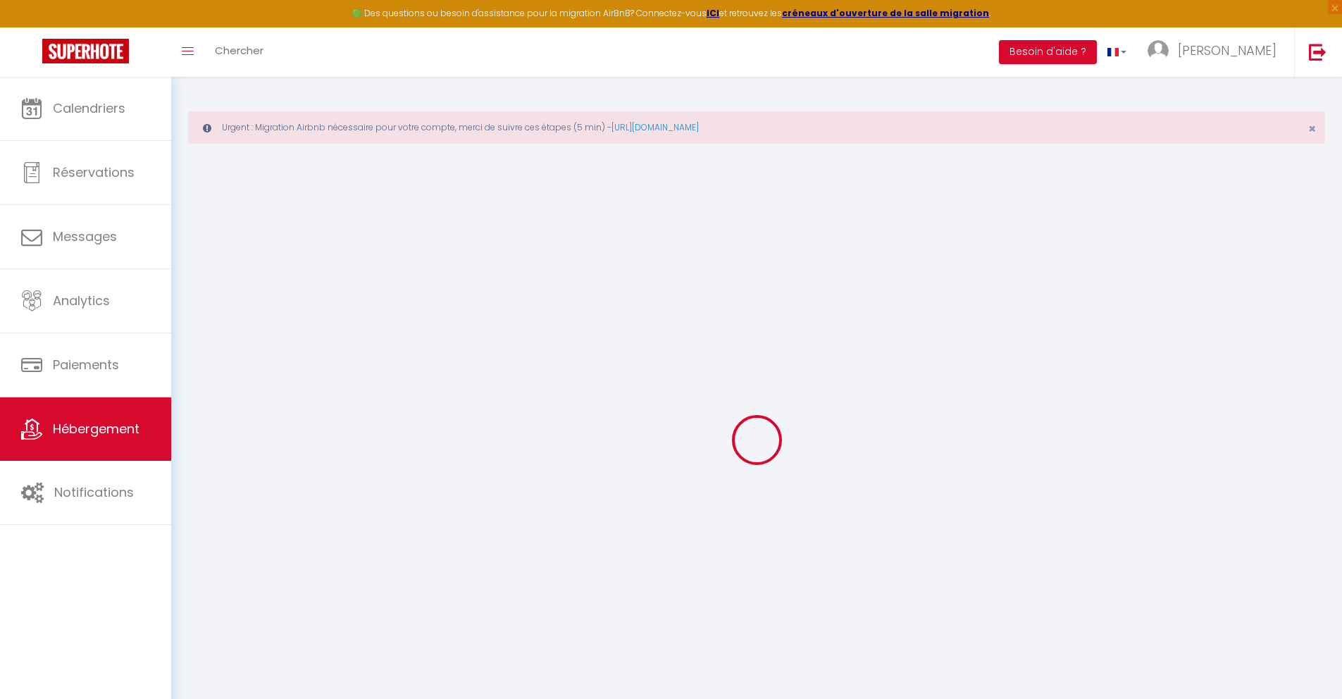
checkbox input "false"
select select
checkbox input "false"
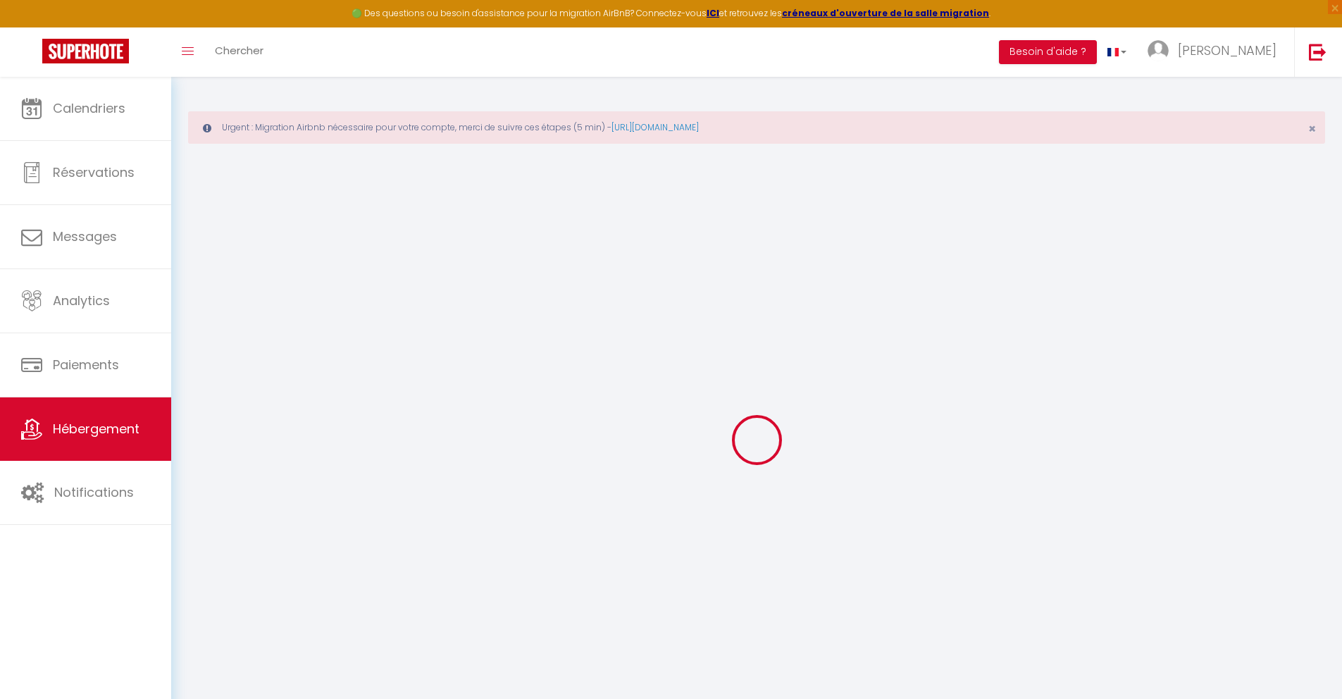
checkbox input "false"
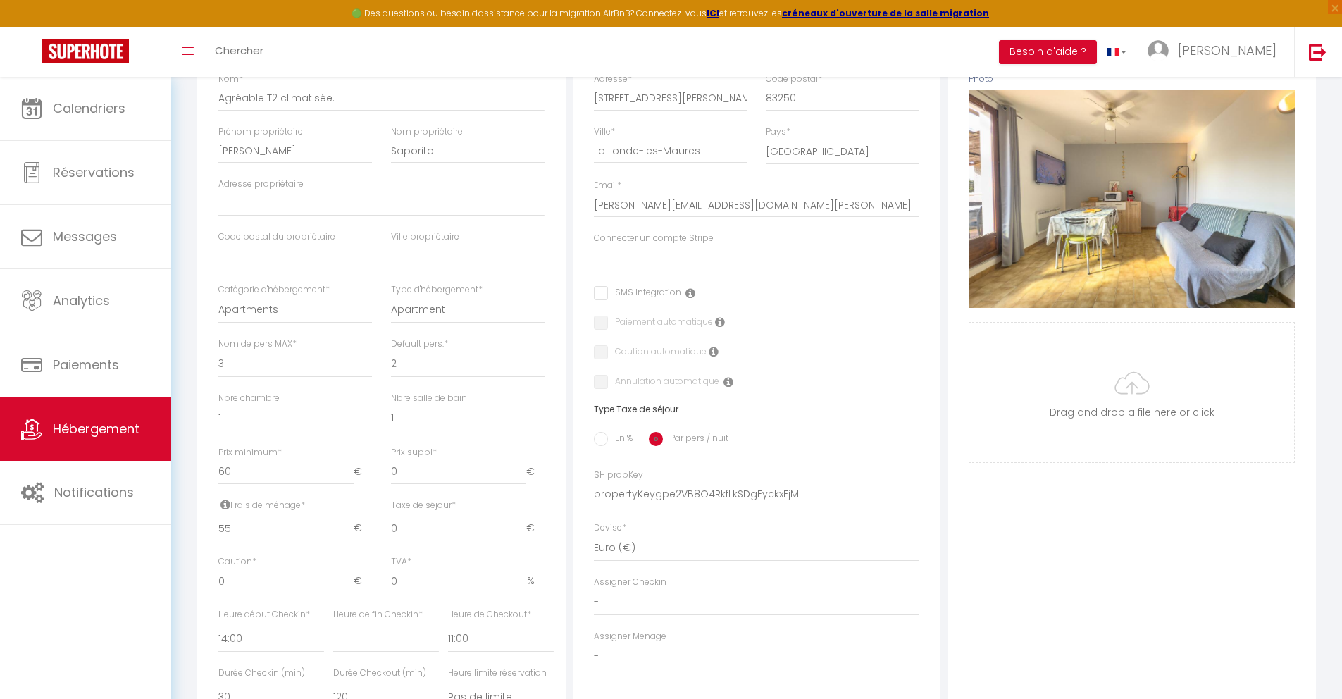
scroll to position [171, 0]
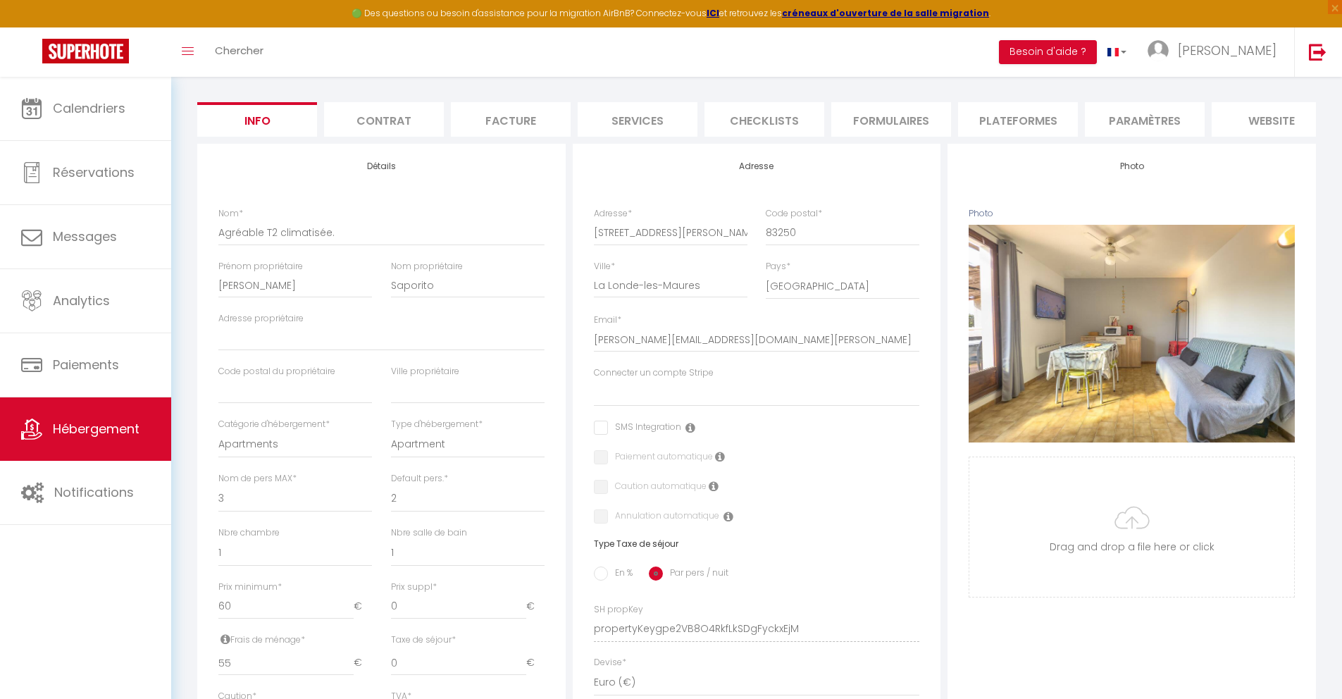
click at [975, 123] on li "Plateformes" at bounding box center [1018, 119] width 120 height 35
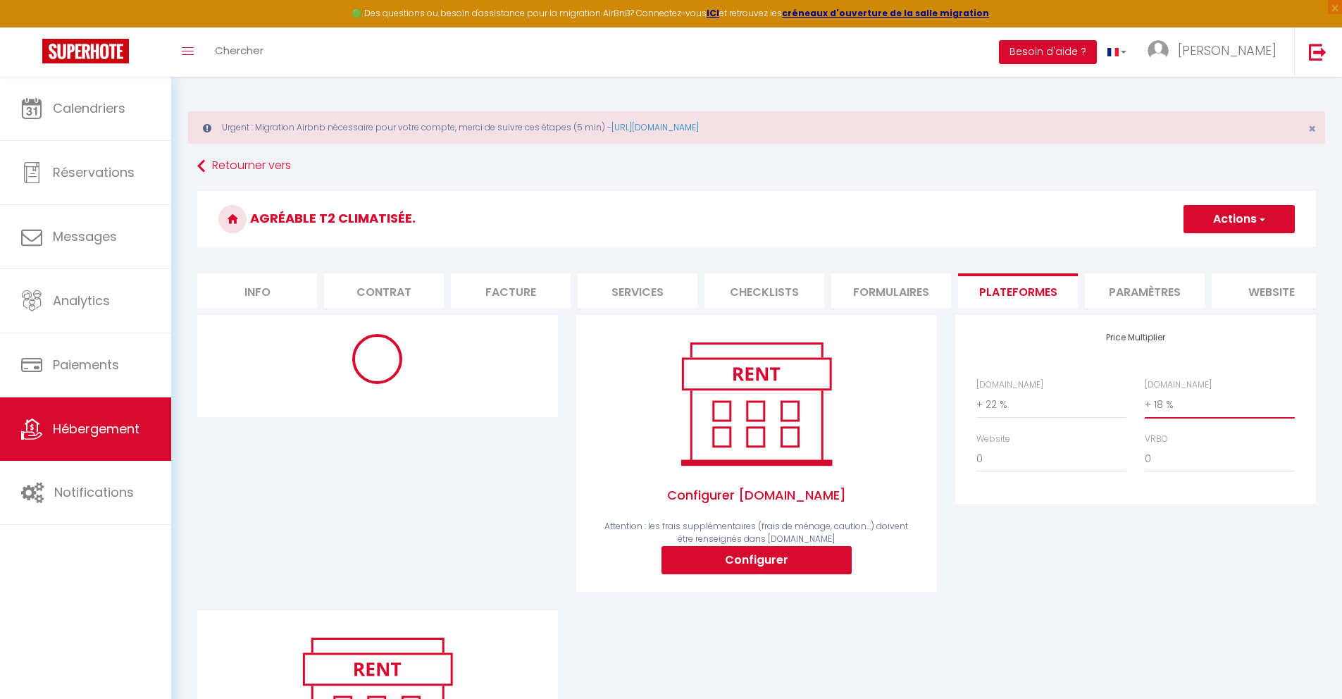
click at [975, 411] on select "0 + 1 % + 2 % + 3 % + 4 % + 5 % + 6 % + 7 % + 8 % + 9 %" at bounding box center [1220, 404] width 150 height 27
select select "+ 22 %"
click at [975, 219] on button "Actions" at bounding box center [1239, 219] width 111 height 28
click at [975, 252] on link "Enregistrer" at bounding box center [1238, 250] width 111 height 18
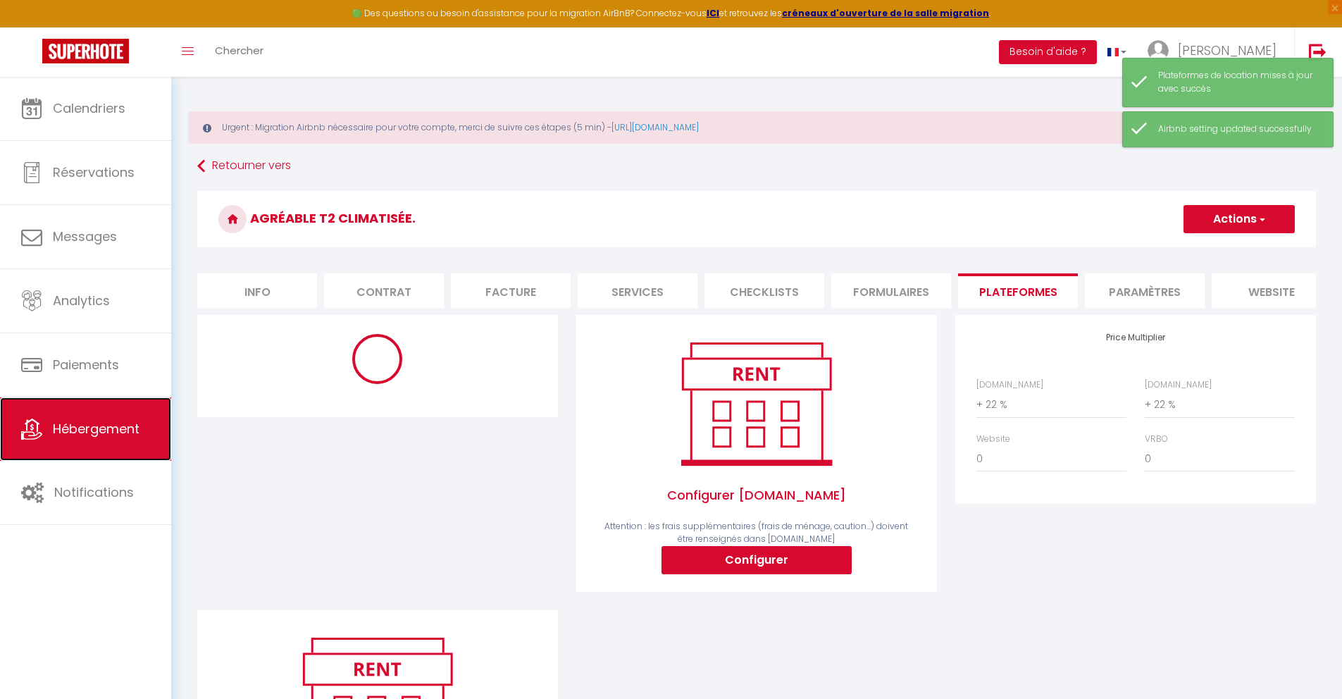
click at [58, 440] on link "Hébergement" at bounding box center [85, 428] width 171 height 63
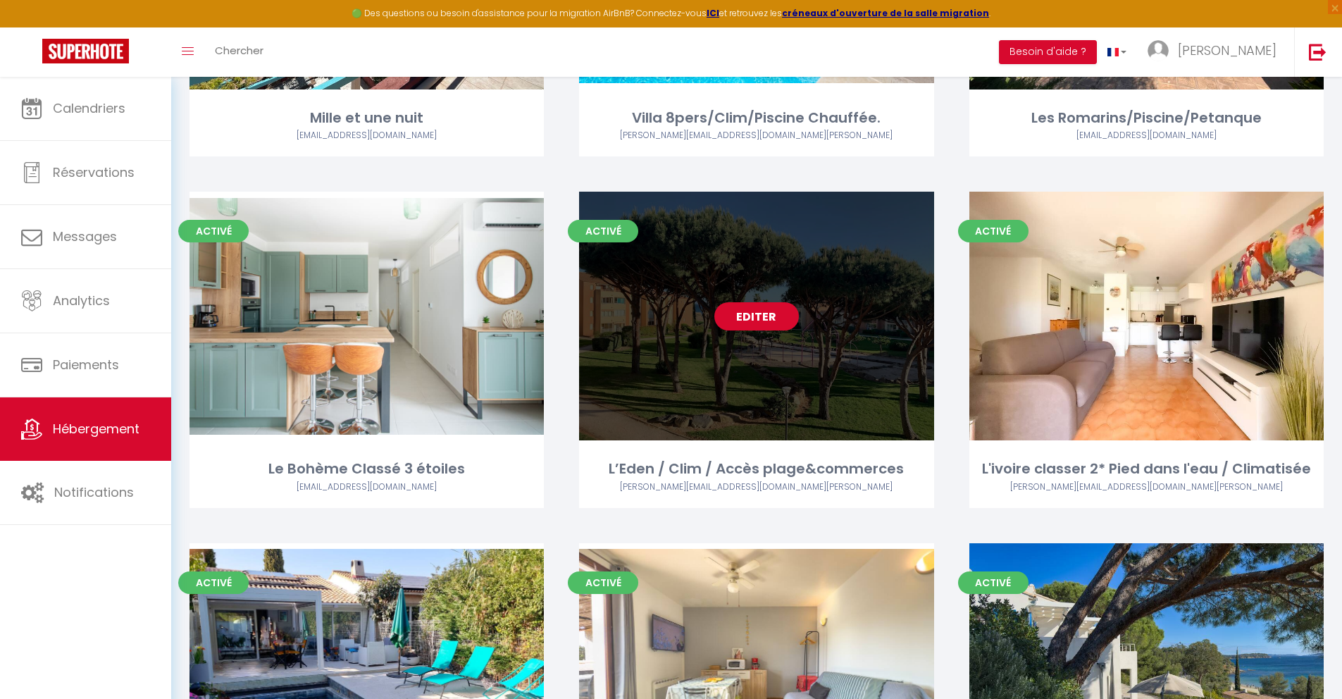
scroll to position [2329, 0]
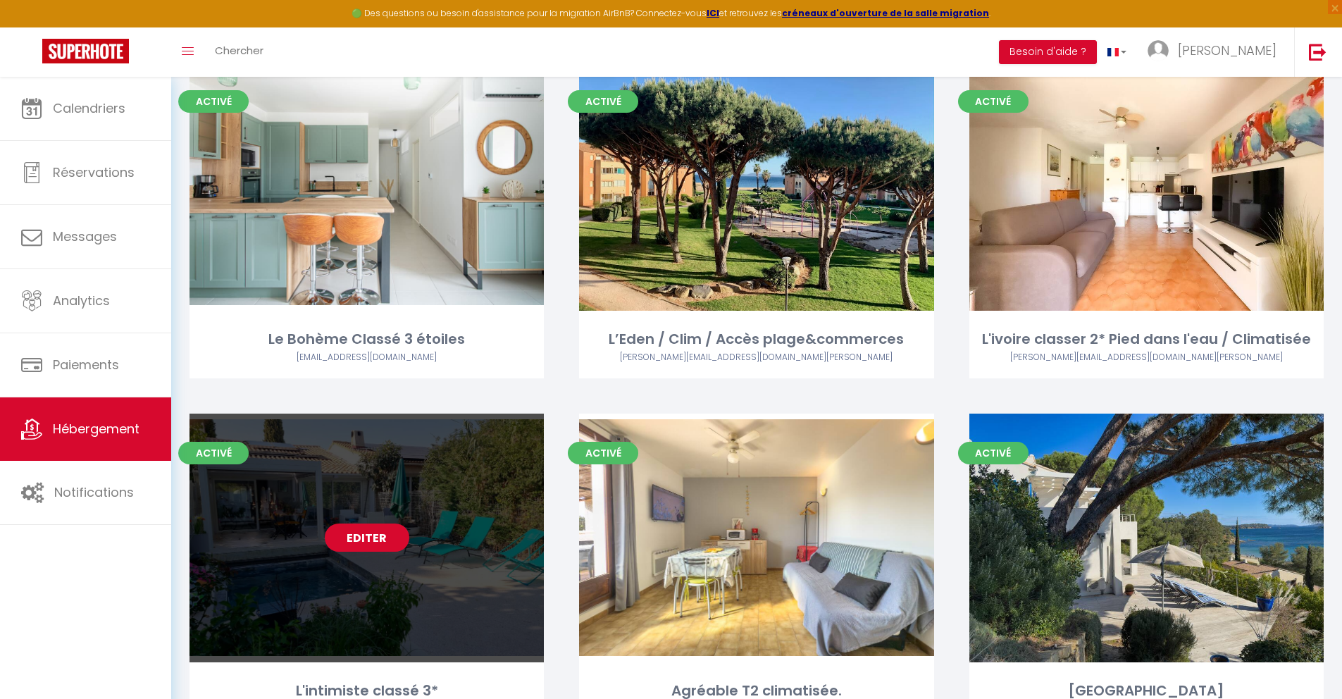
click at [376, 536] on link "Editer" at bounding box center [367, 537] width 85 height 28
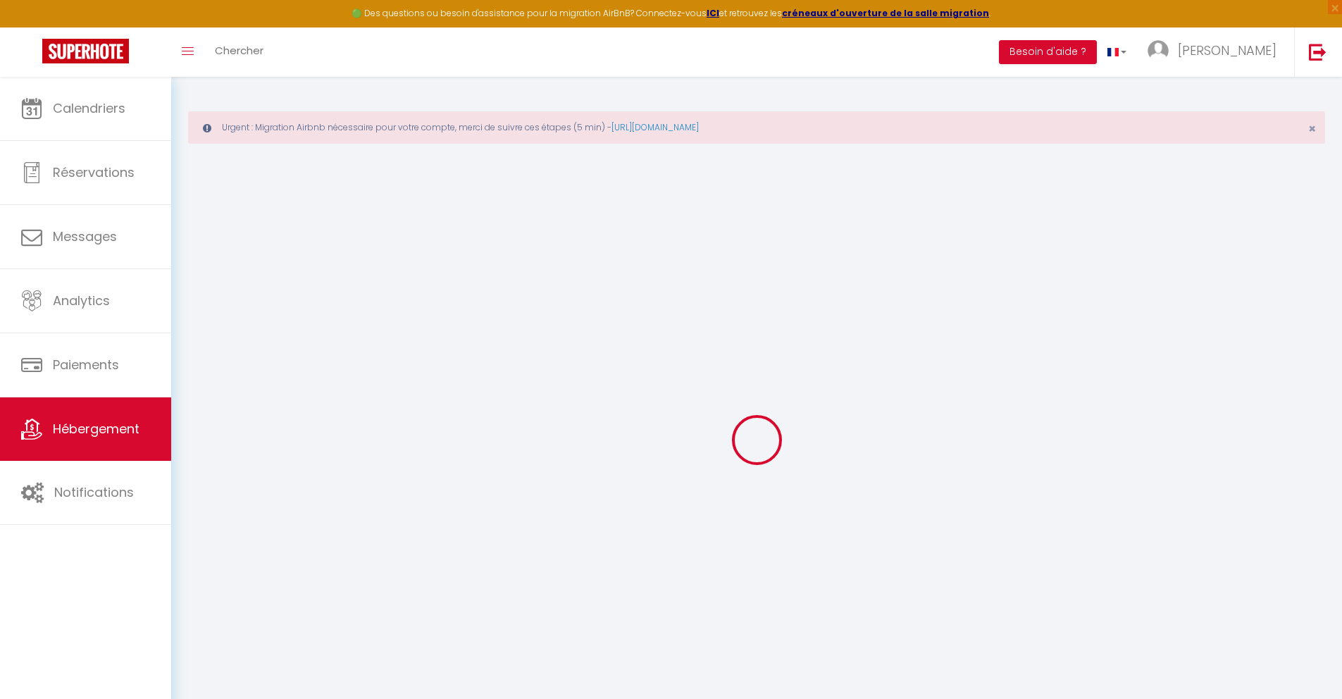
select select
checkbox input "false"
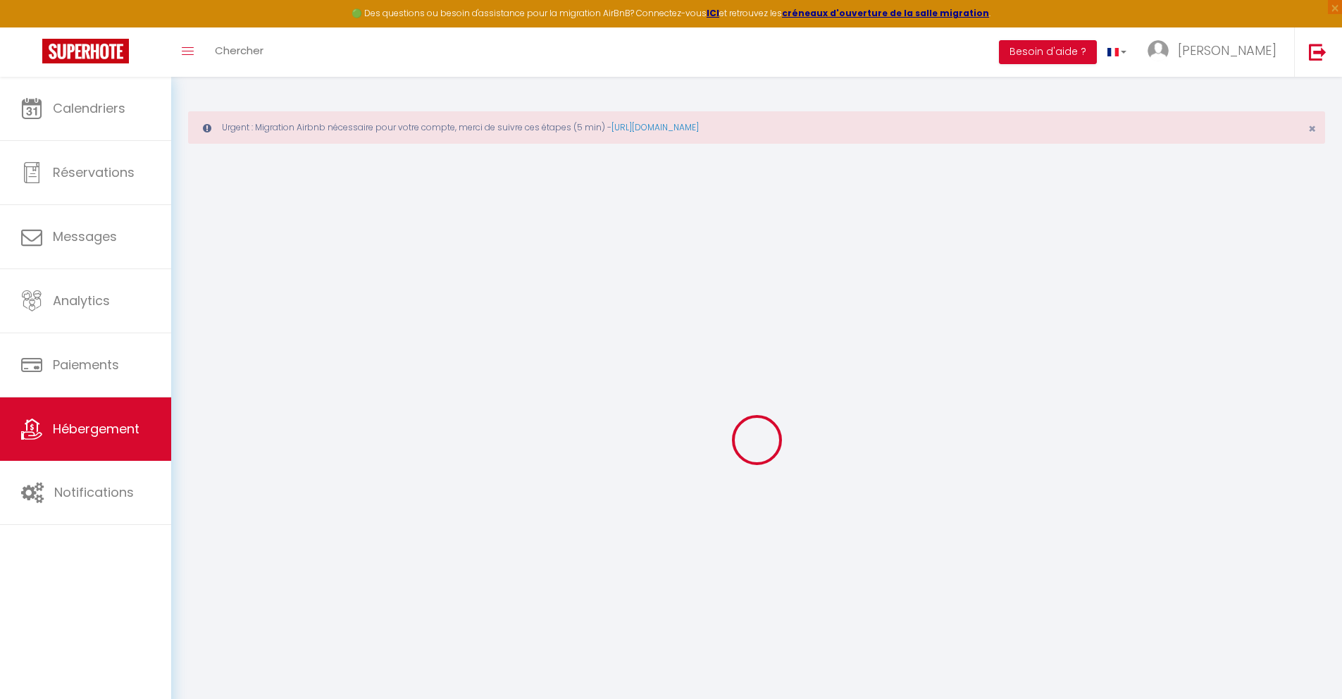
checkbox input "false"
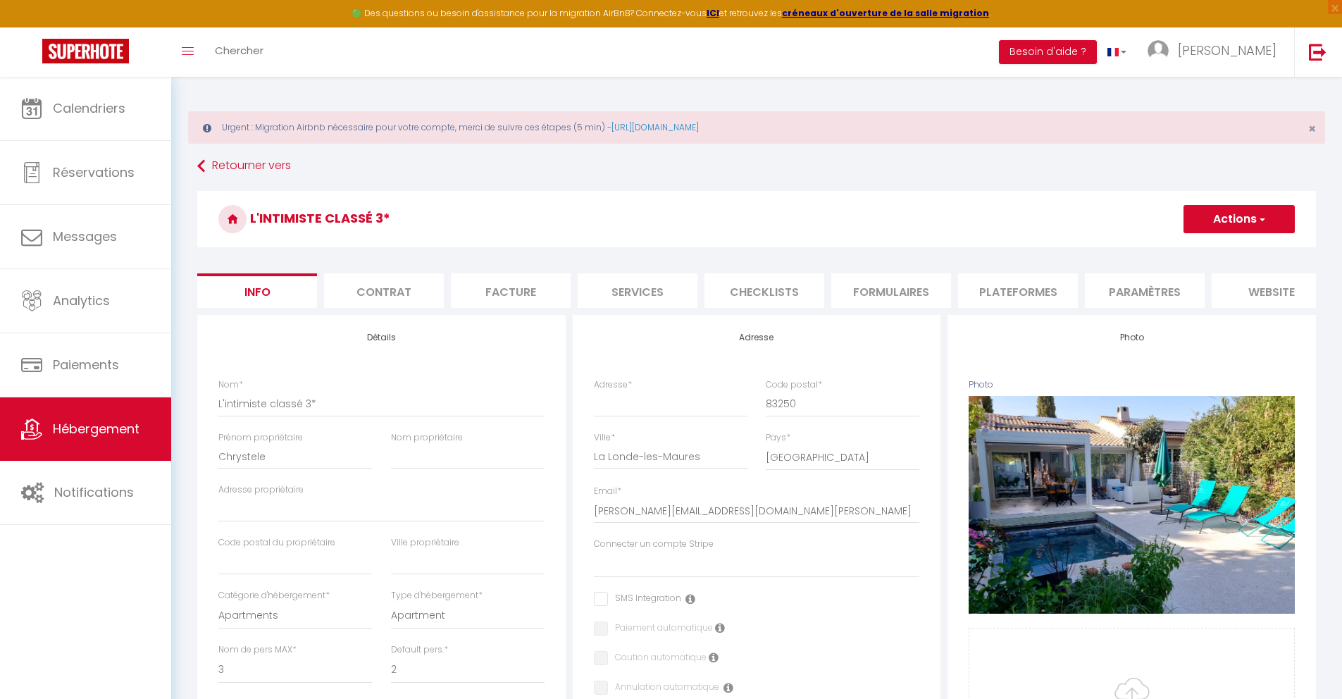
click at [975, 299] on li "Plateformes" at bounding box center [1018, 290] width 120 height 35
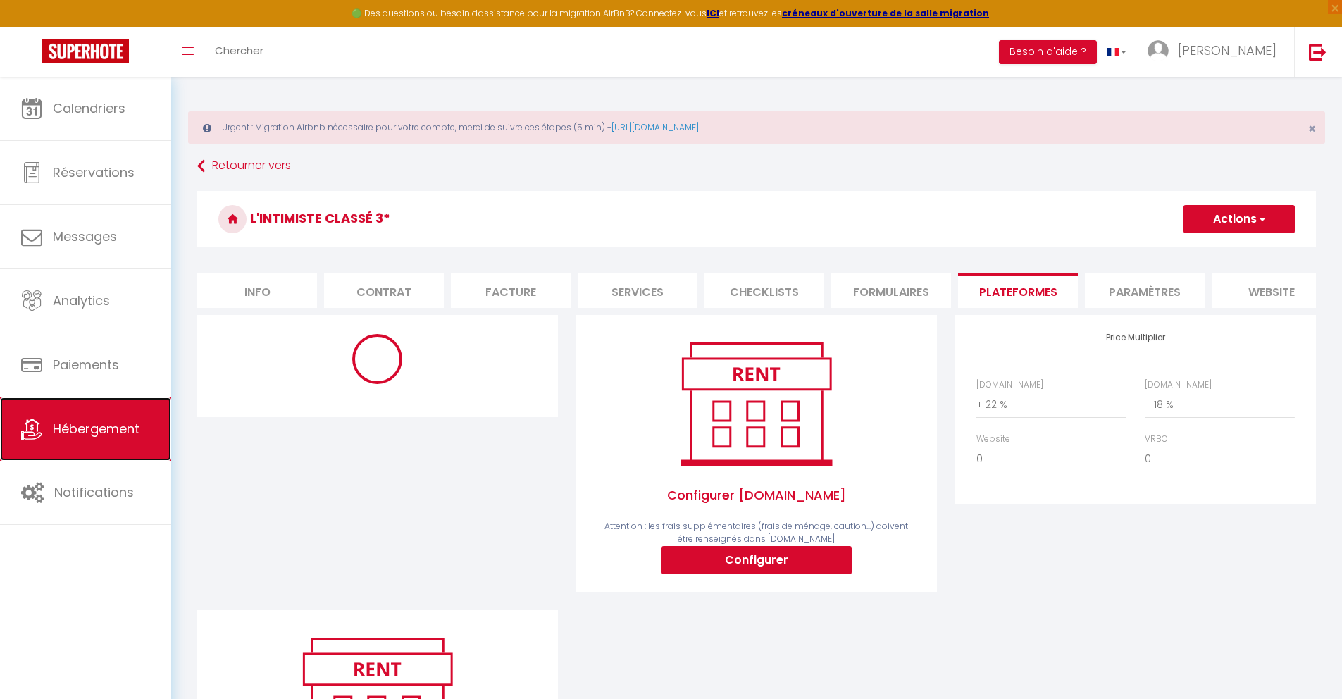
click at [125, 435] on span "Hébergement" at bounding box center [96, 429] width 87 height 18
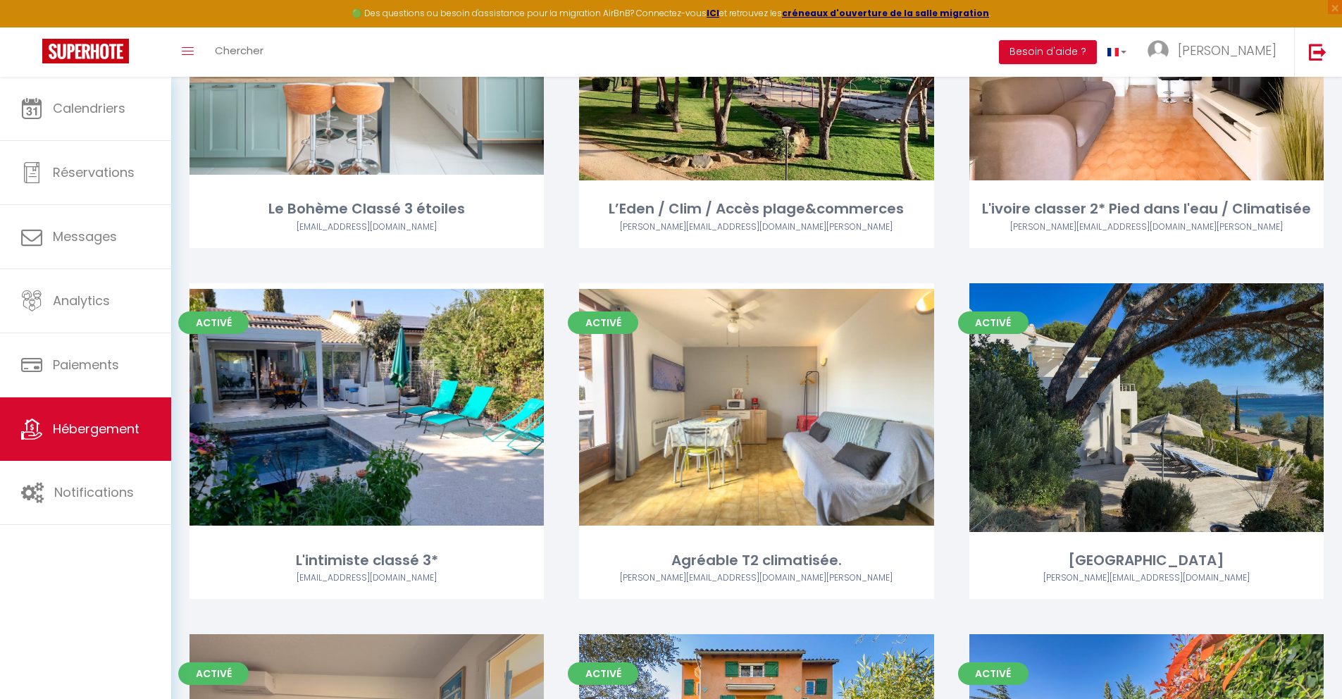
scroll to position [2160, 0]
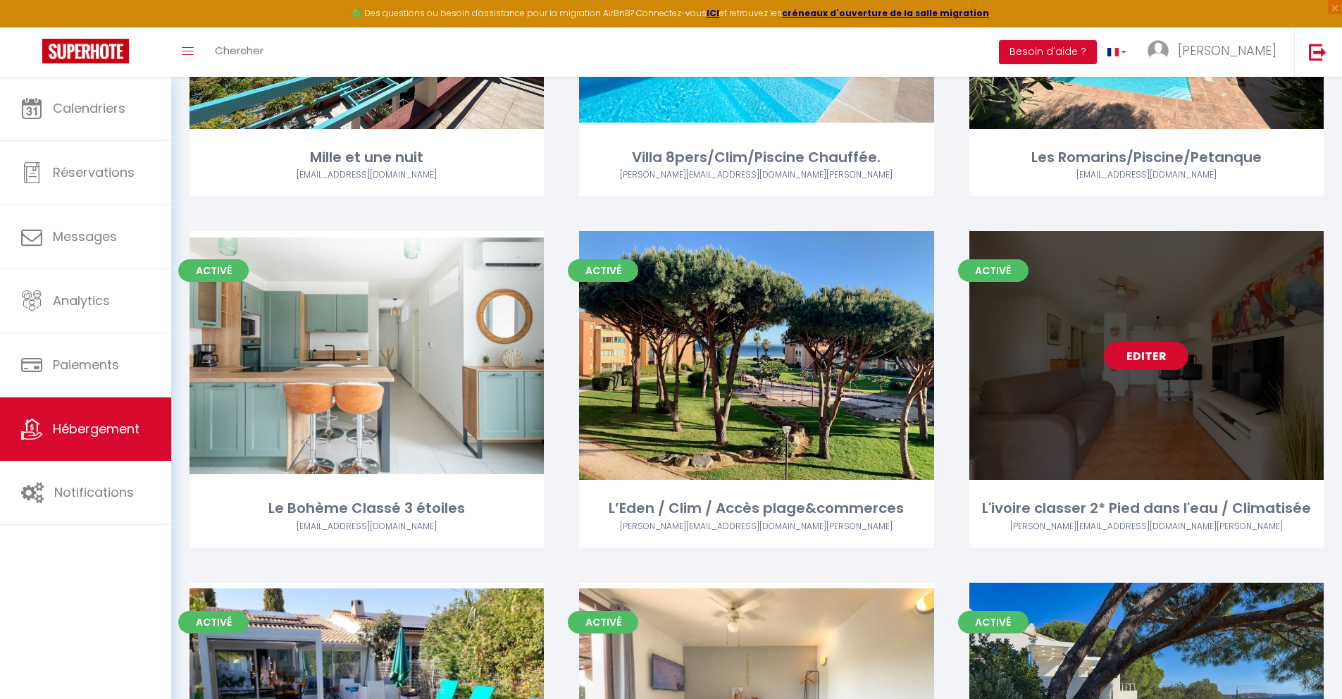
click at [975, 360] on link "Editer" at bounding box center [1146, 356] width 85 height 28
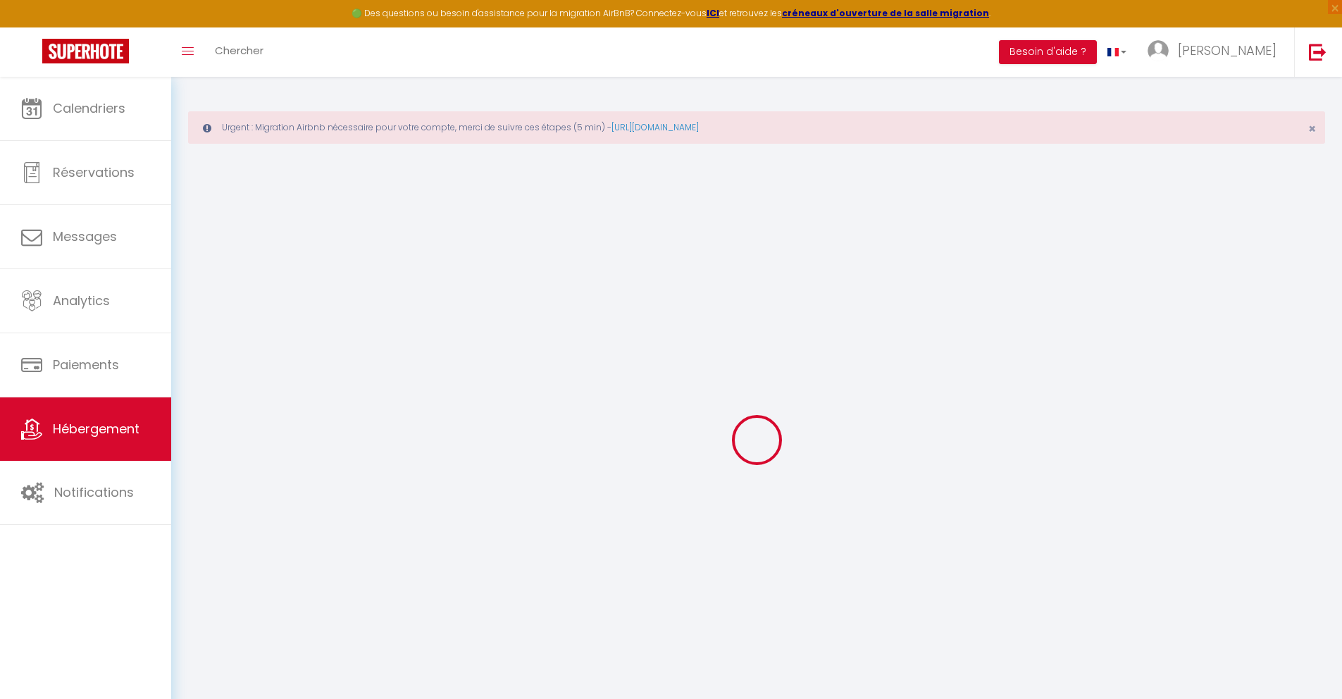
select select
checkbox input "false"
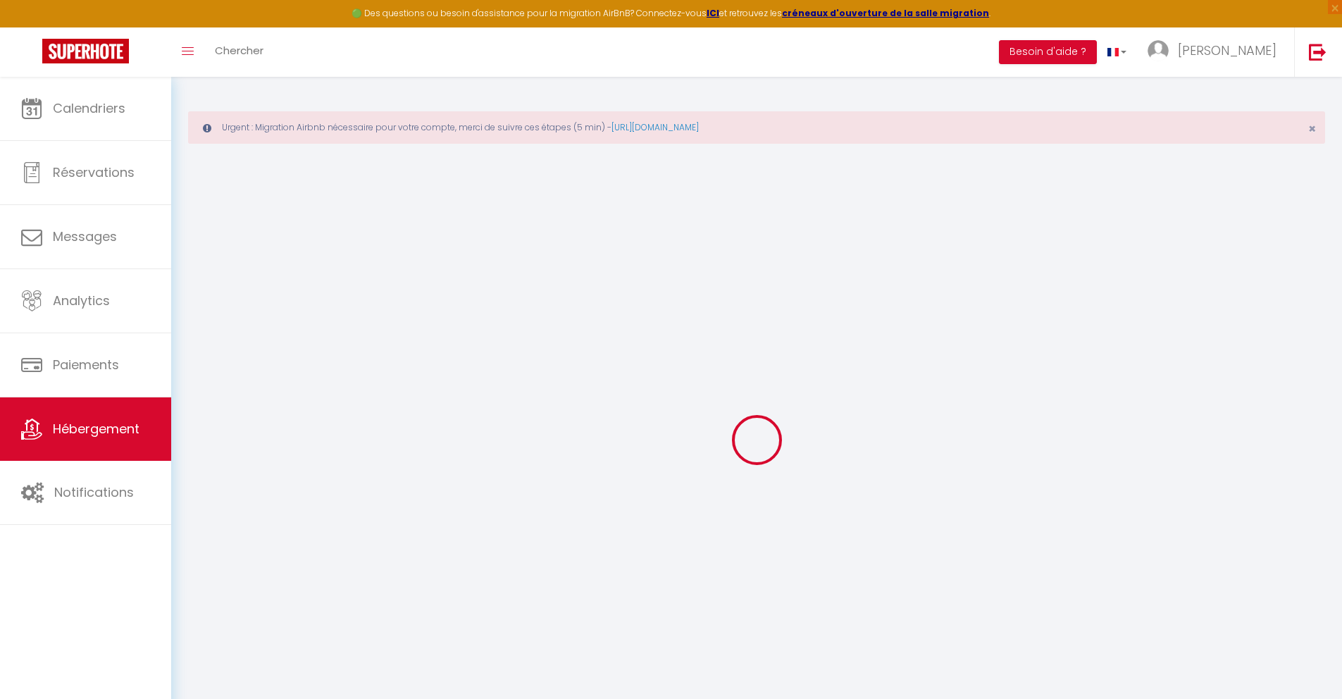
checkbox input "false"
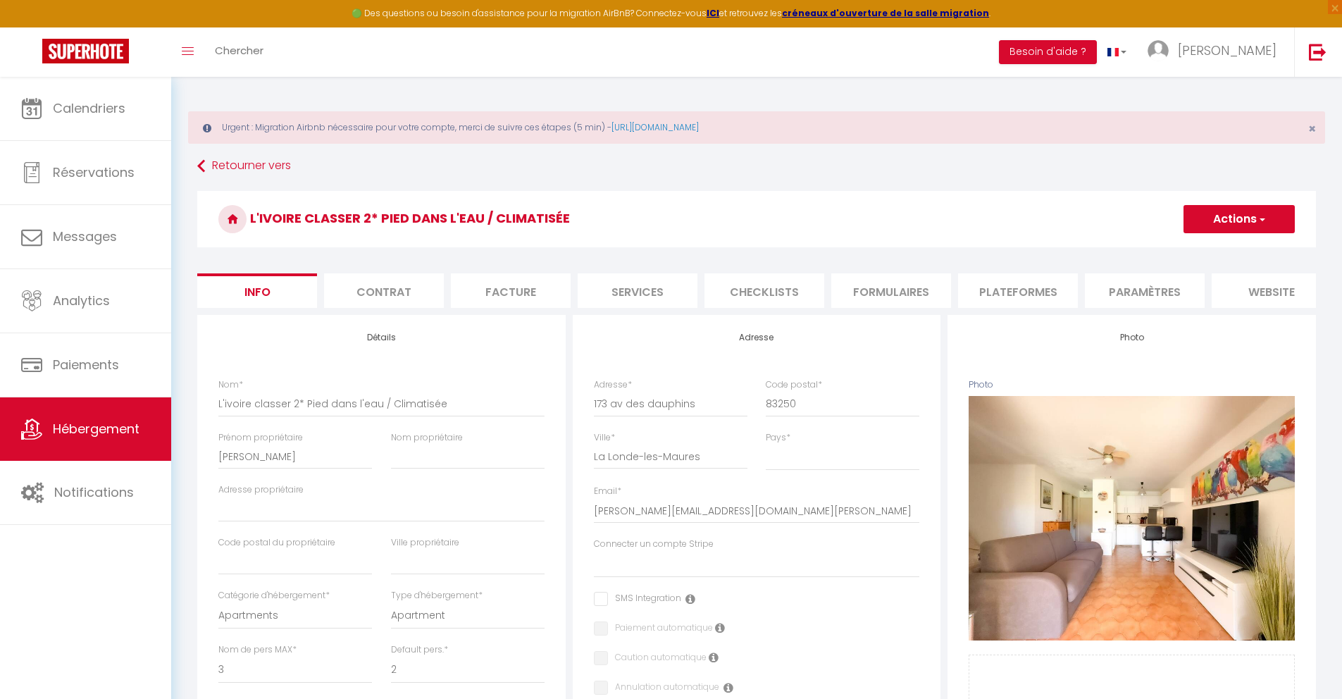
click at [975, 290] on li "Plateformes" at bounding box center [1018, 290] width 120 height 35
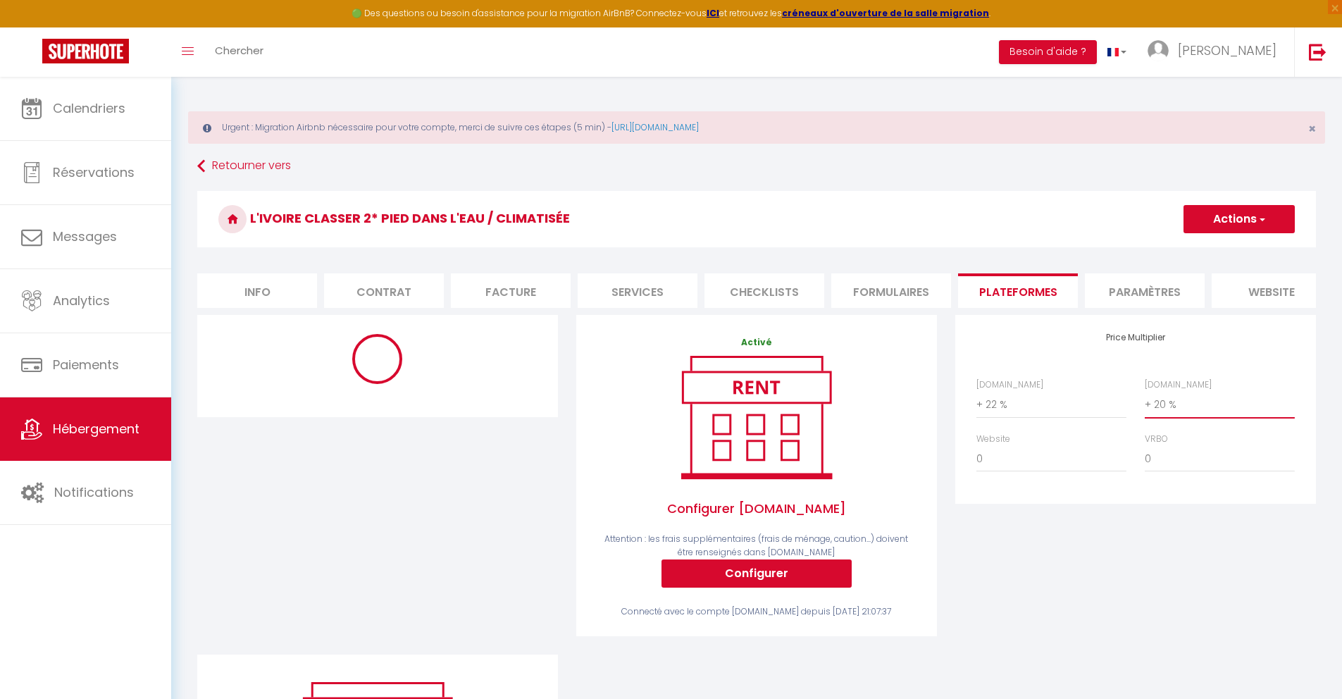
click at [975, 407] on select "0 + 1 % + 2 % + 3 % + 4 % + 5 % + 6 % + 7 % + 8 % + 9 %" at bounding box center [1220, 404] width 150 height 27
select select "+ 22 %"
drag, startPoint x: 1204, startPoint y: 216, endPoint x: 1217, endPoint y: 261, distance: 46.4
click at [975, 216] on button "Actions" at bounding box center [1239, 219] width 111 height 28
click at [975, 249] on link "Enregistrer" at bounding box center [1238, 250] width 111 height 18
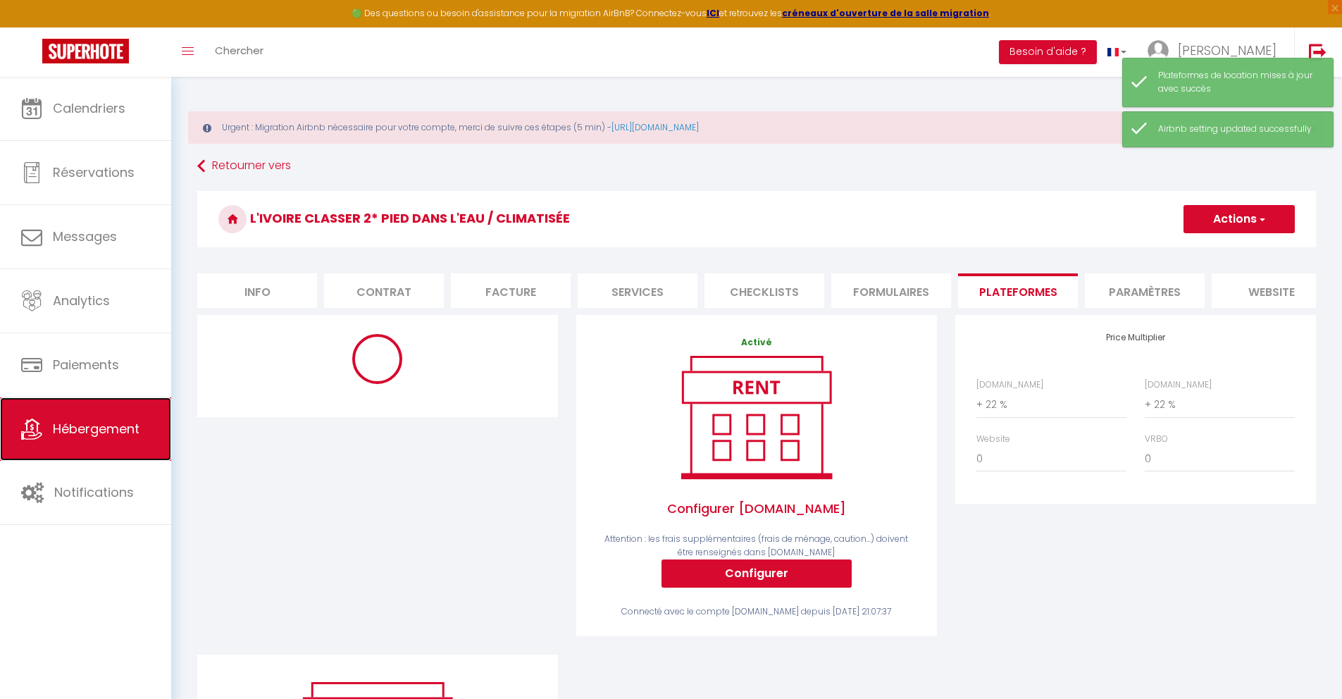
click at [113, 428] on span "Hébergement" at bounding box center [96, 429] width 87 height 18
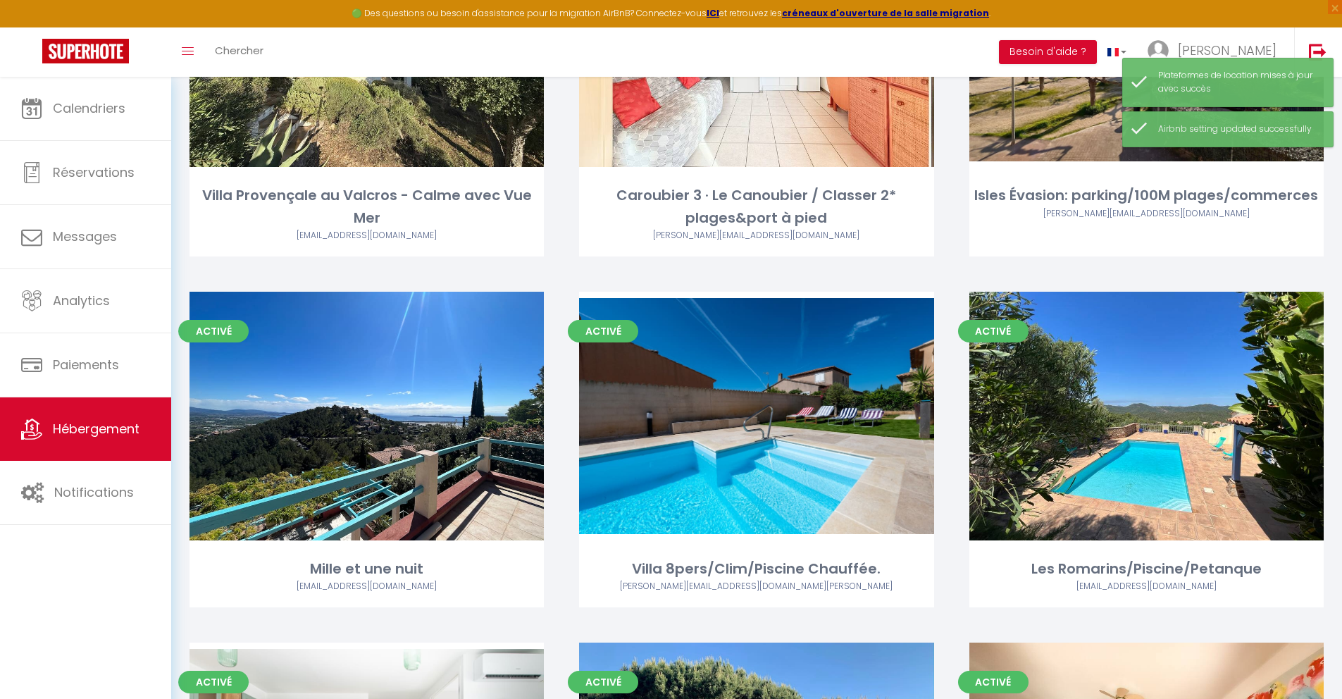
scroll to position [2092, 0]
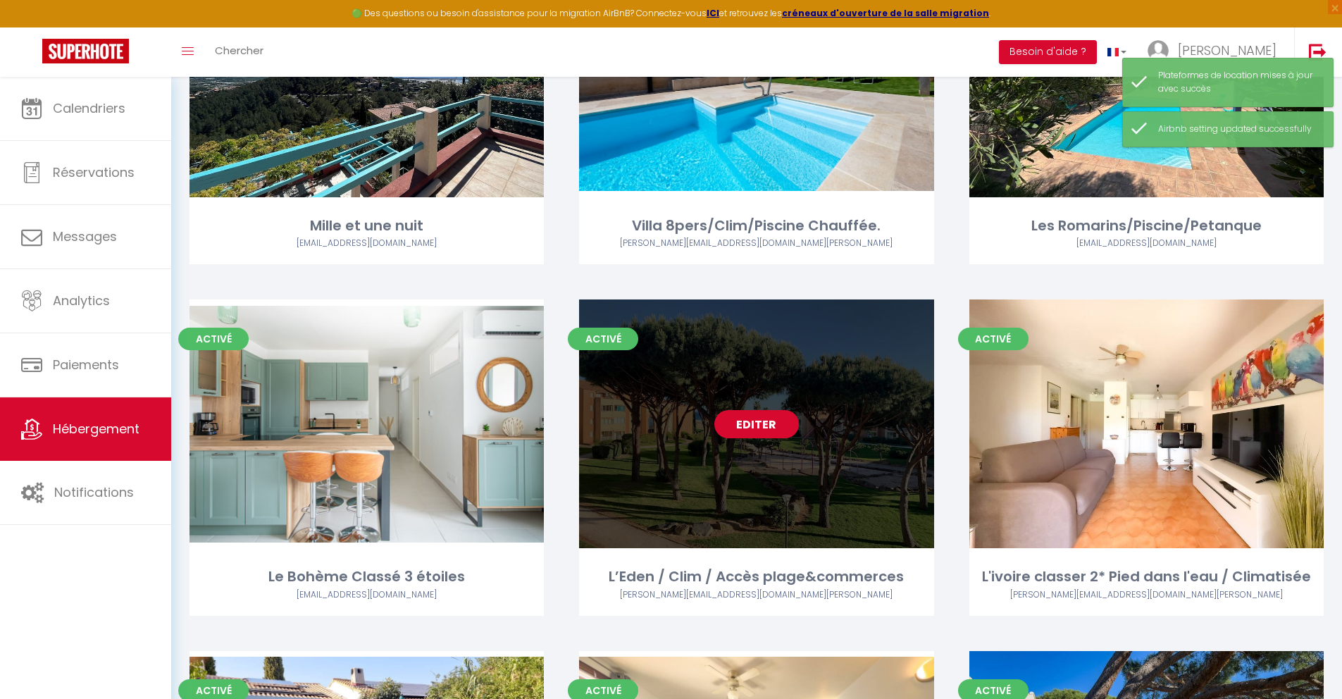
click at [764, 430] on link "Editer" at bounding box center [756, 424] width 85 height 28
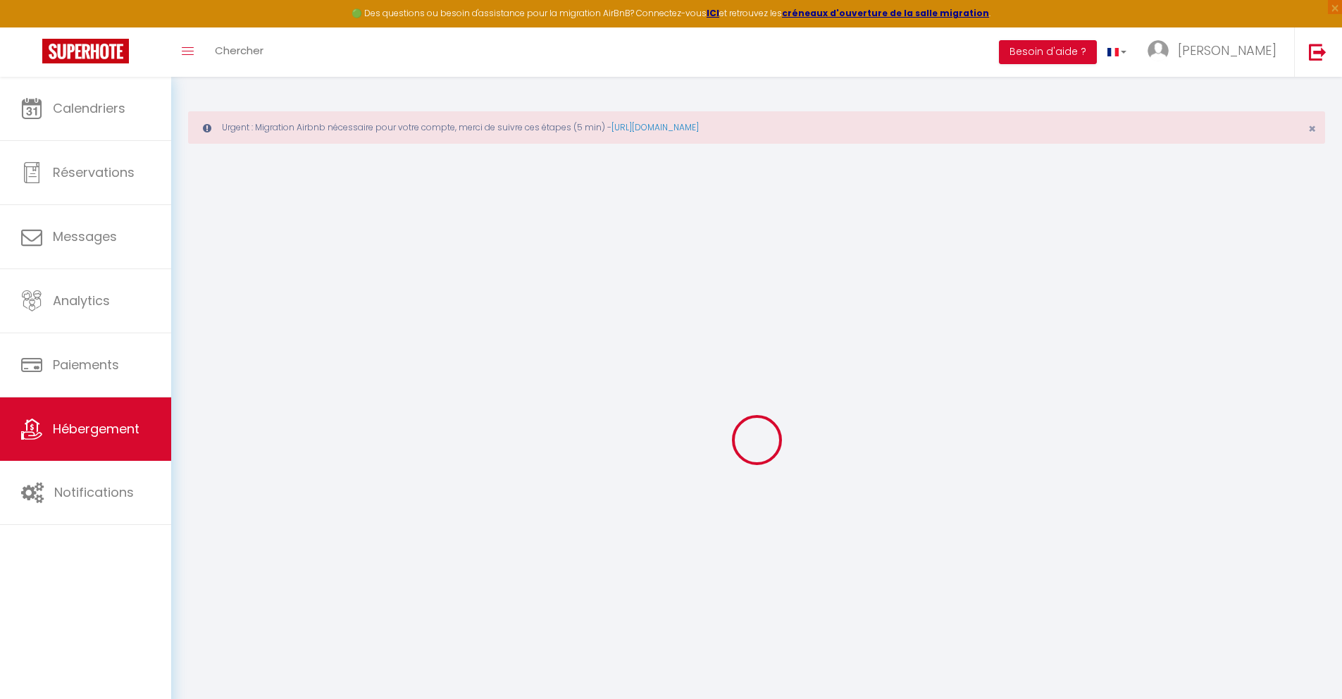
select select
checkbox input "false"
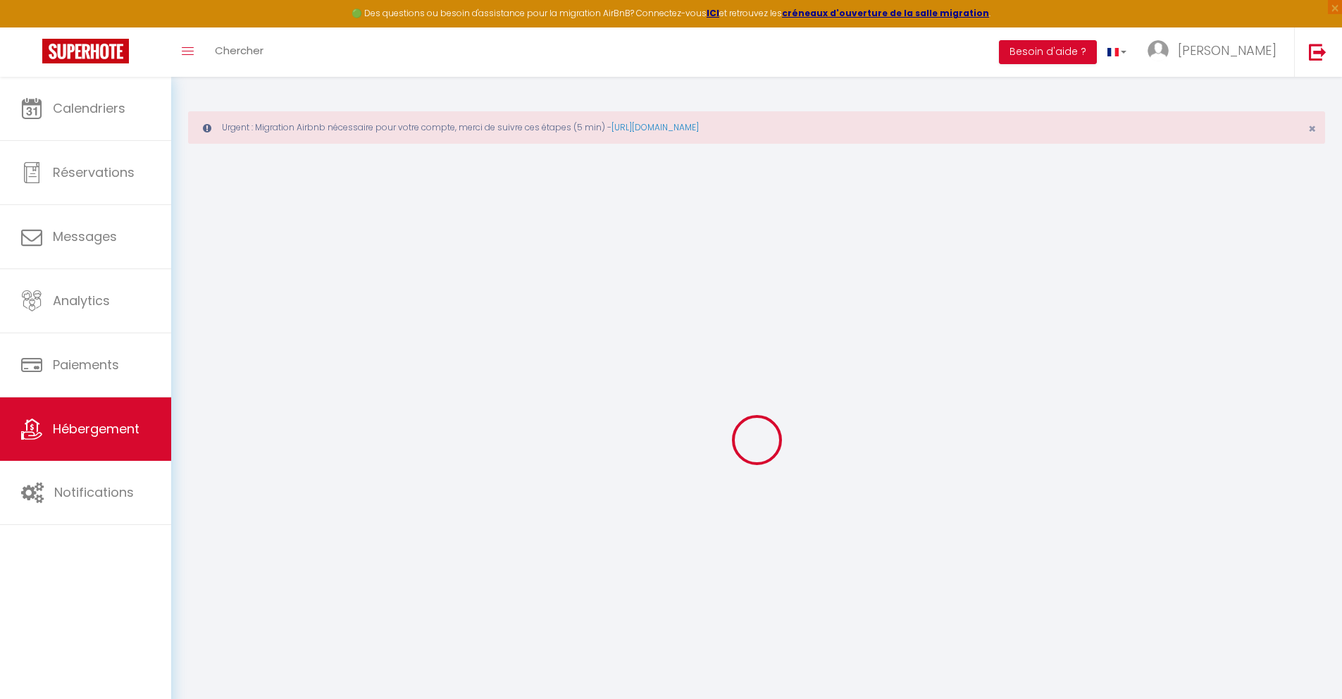
checkbox input "false"
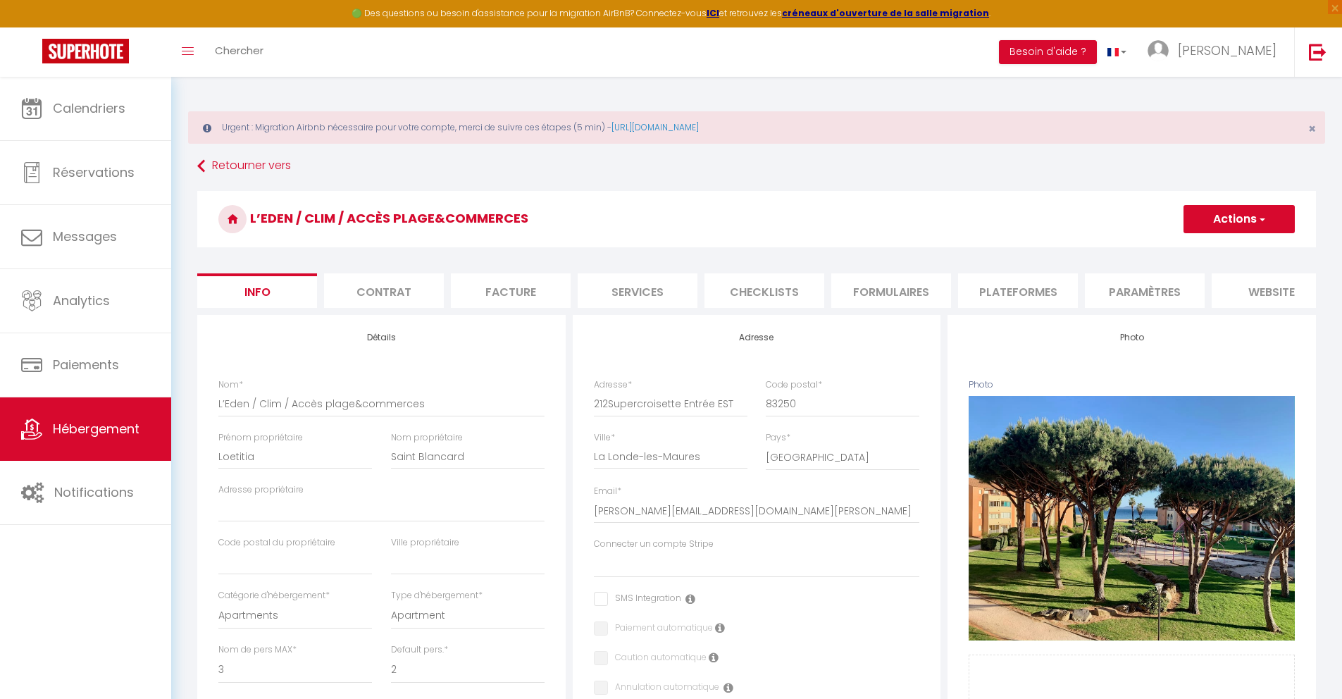
click at [975, 287] on li "Plateformes" at bounding box center [1018, 290] width 120 height 35
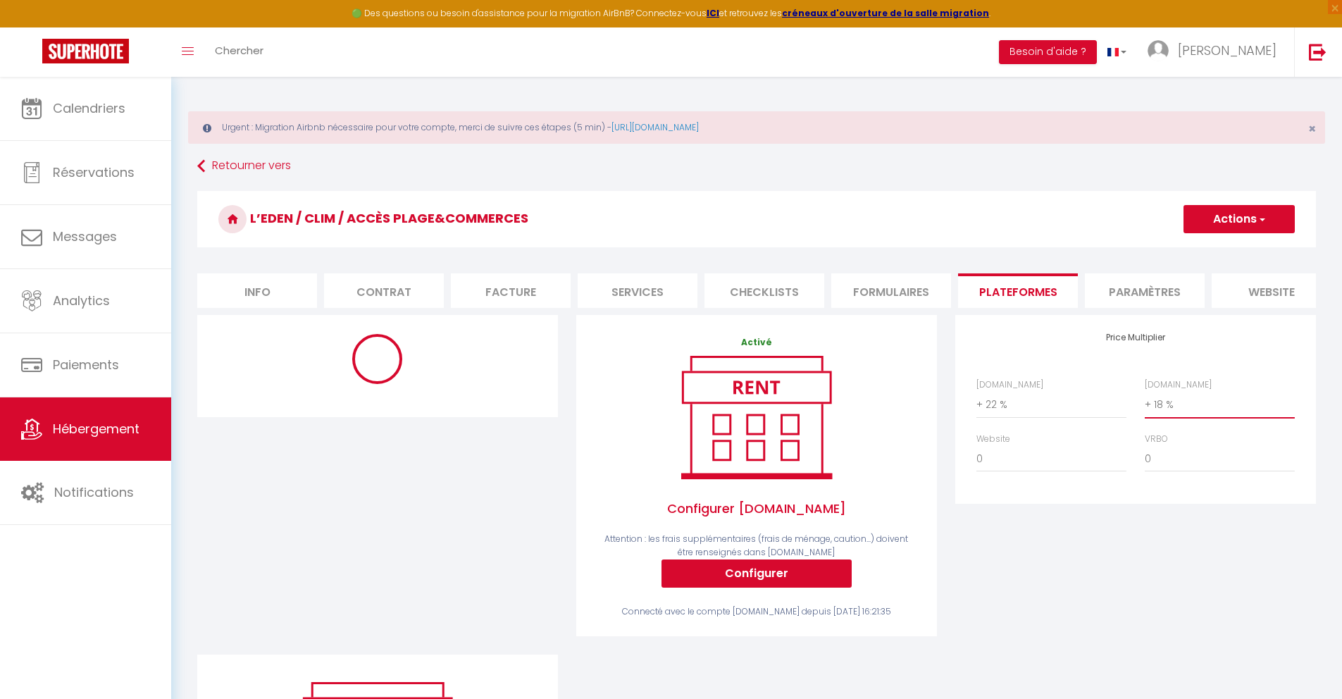
click at [975, 410] on select "0 + 1 % + 2 % + 3 % + 4 % + 5 % + 6 % + 7 % + 8 % + 9 %" at bounding box center [1220, 404] width 150 height 27
select select "+ 22 %"
click at [975, 215] on button "Actions" at bounding box center [1239, 219] width 111 height 28
click at [975, 249] on link "Enregistrer" at bounding box center [1238, 250] width 111 height 18
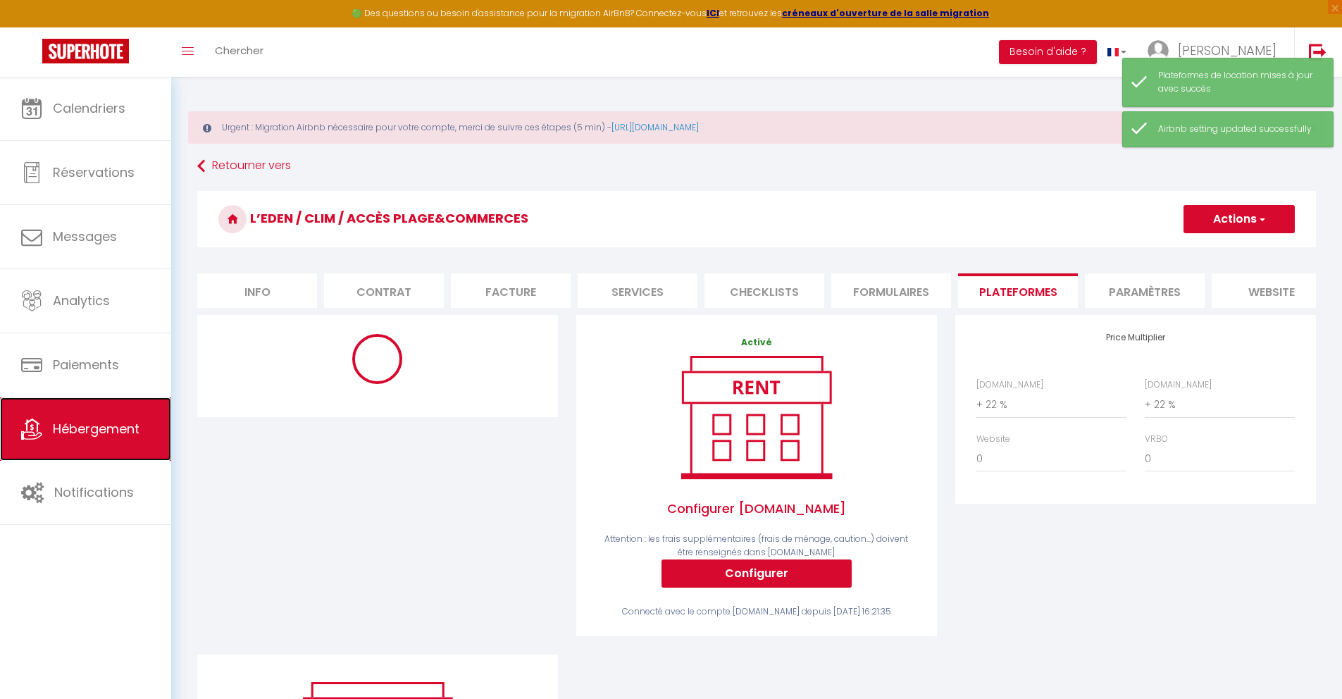
click at [104, 420] on span "Hébergement" at bounding box center [96, 429] width 87 height 18
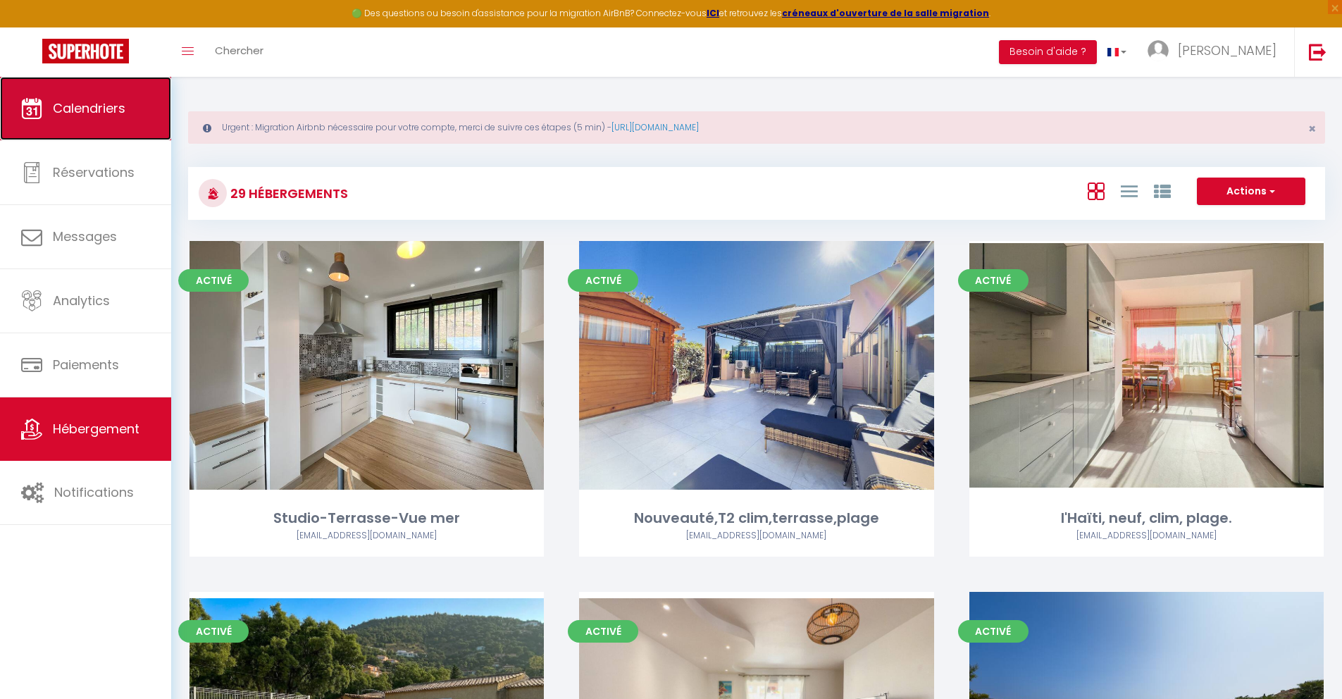
click at [128, 111] on link "Calendriers" at bounding box center [85, 108] width 171 height 63
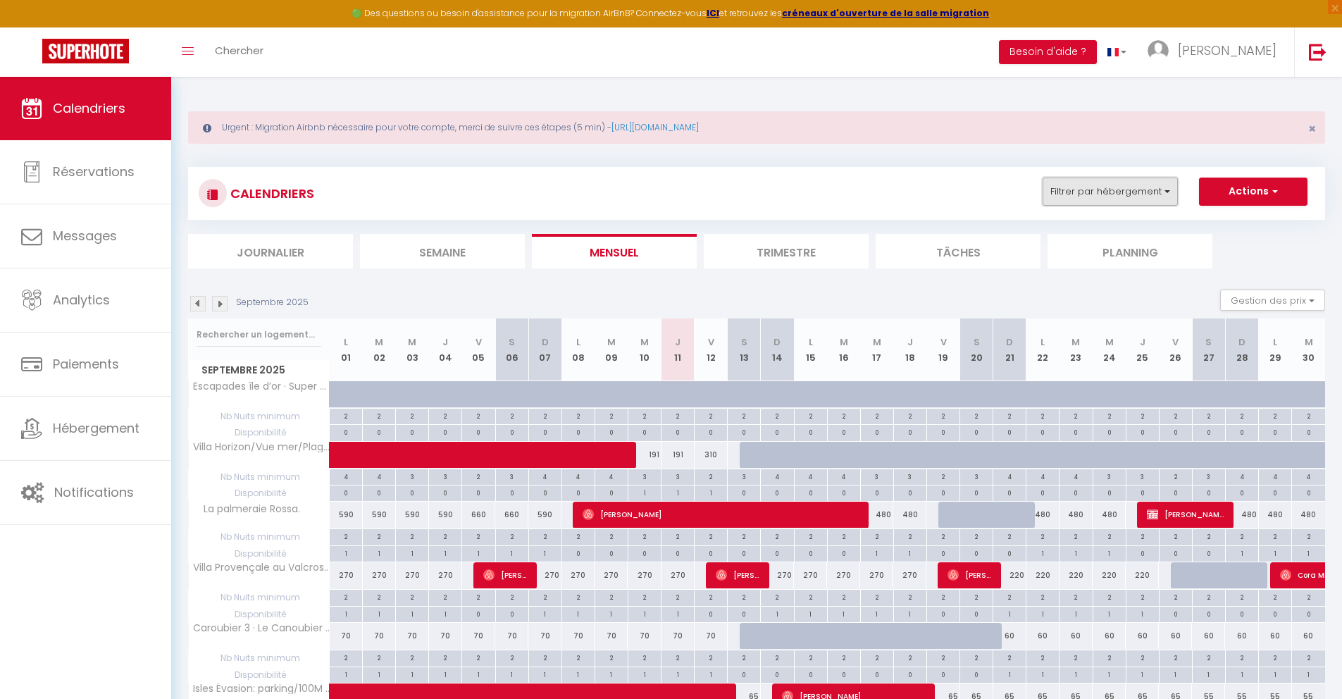
click at [975, 195] on button "Filtrer par hébergement" at bounding box center [1110, 192] width 135 height 28
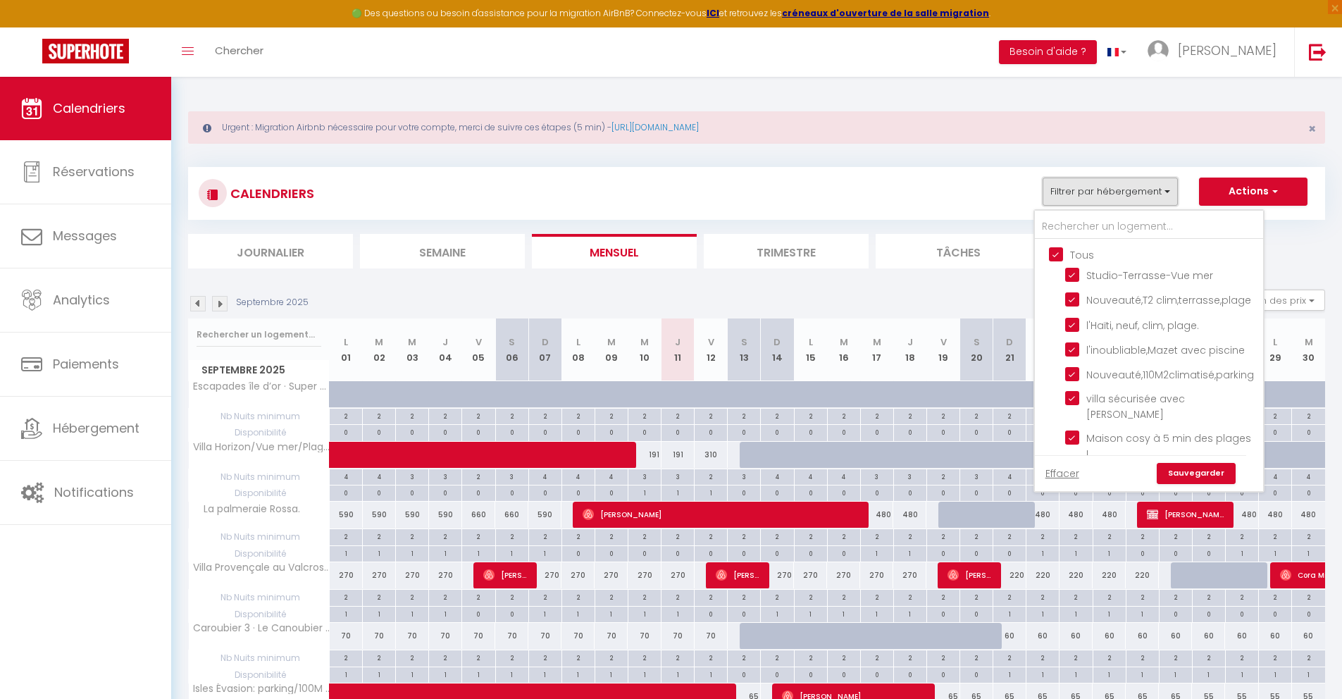
click at [975, 195] on button "Filtrer par hébergement" at bounding box center [1110, 192] width 135 height 28
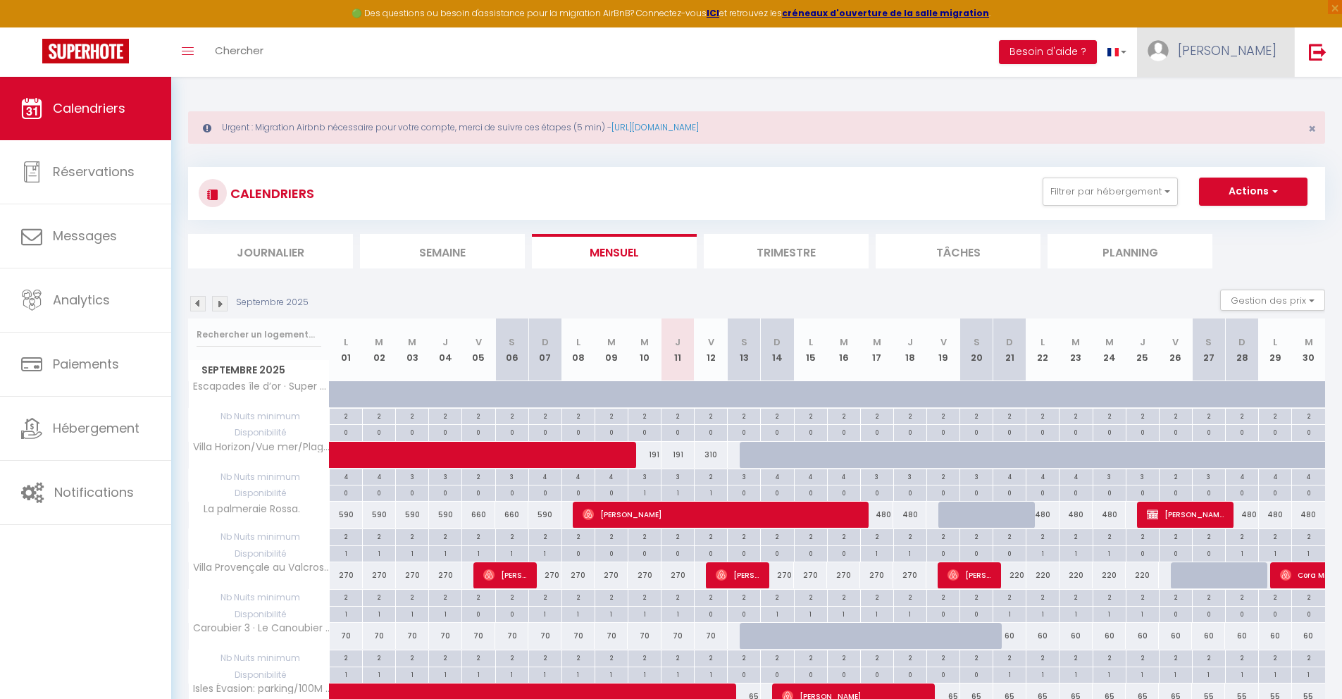
click at [975, 48] on link "[PERSON_NAME]" at bounding box center [1215, 51] width 157 height 49
click at [975, 100] on link "Paramètres" at bounding box center [1238, 98] width 104 height 24
select select "28"
select select "fr"
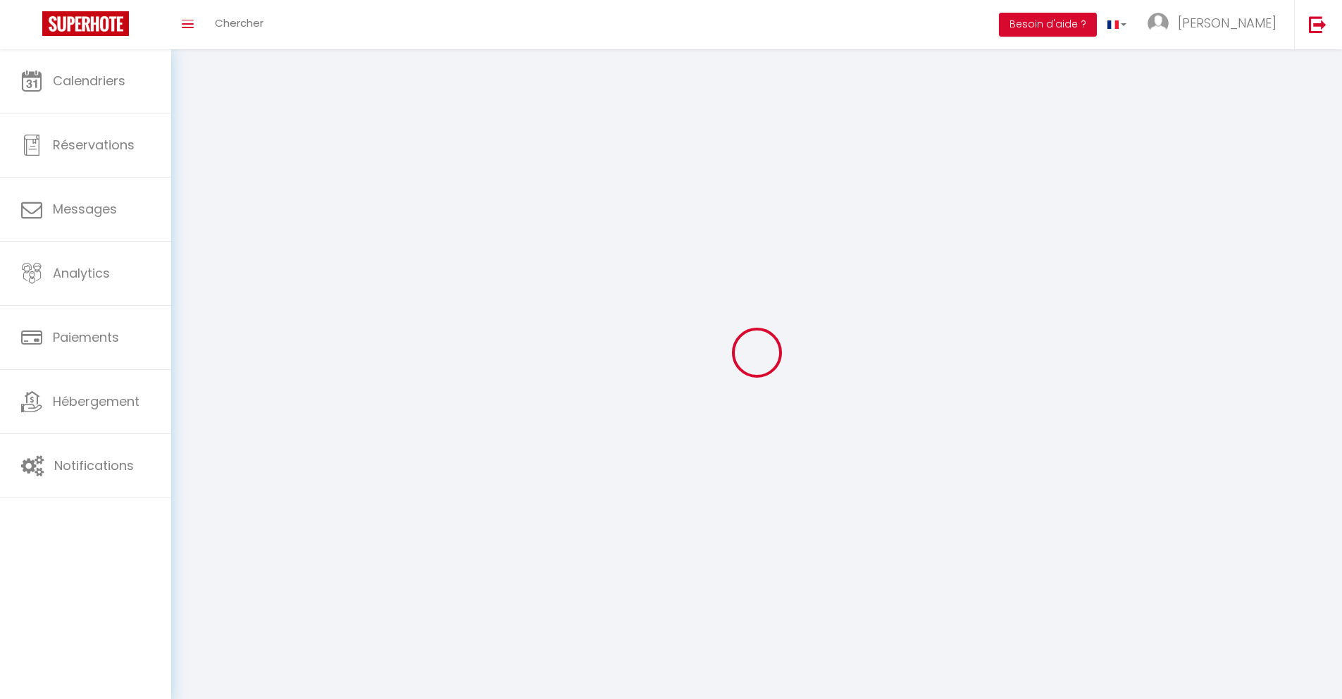
type input "QooV51fMjQIrava63YQBgabAI"
type input "SOc4mKAXwJK9ClcT49Xh11s0w"
type input "[URL][DOMAIN_NAME]"
select select "fr"
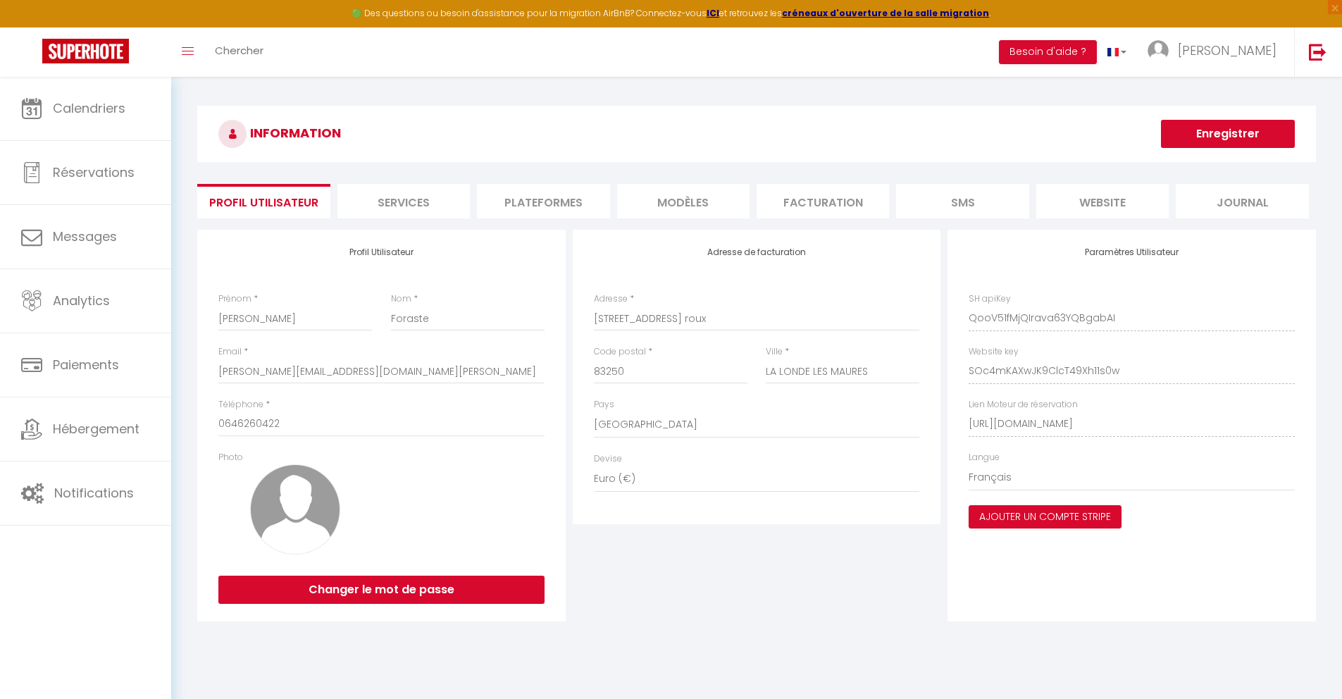
click at [548, 204] on li "Plateformes" at bounding box center [543, 201] width 132 height 35
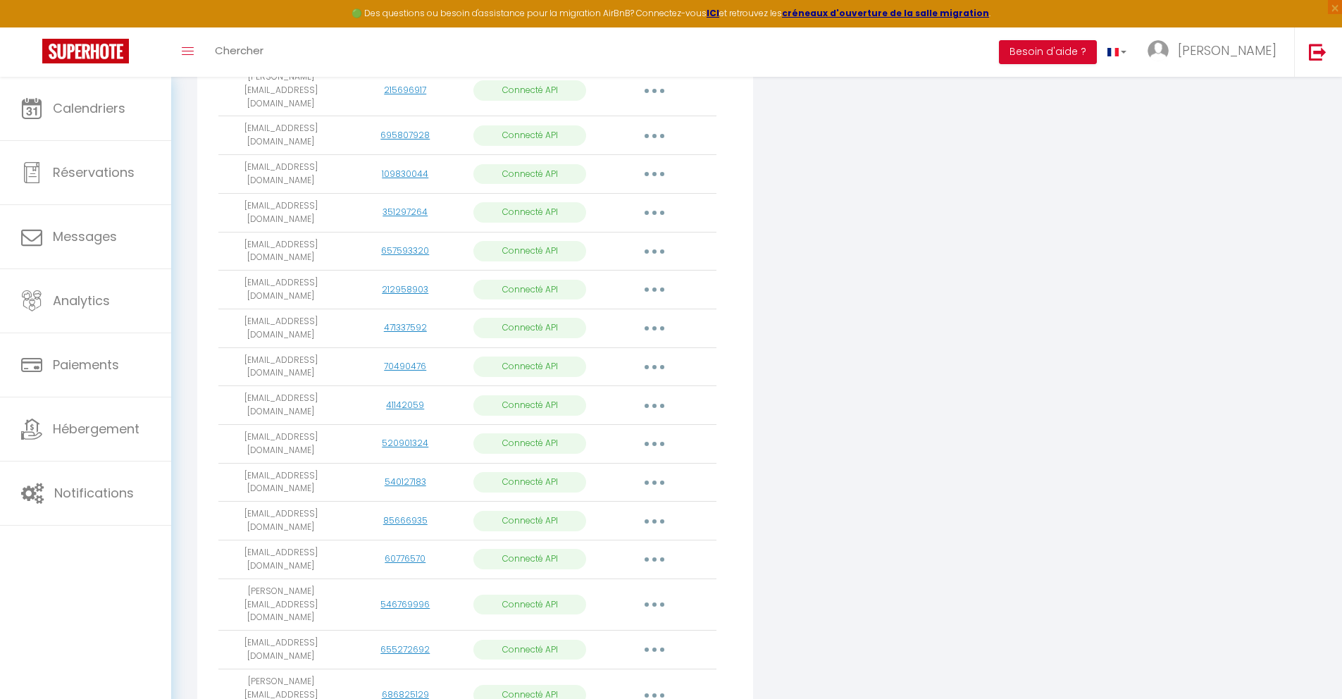
scroll to position [604, 0]
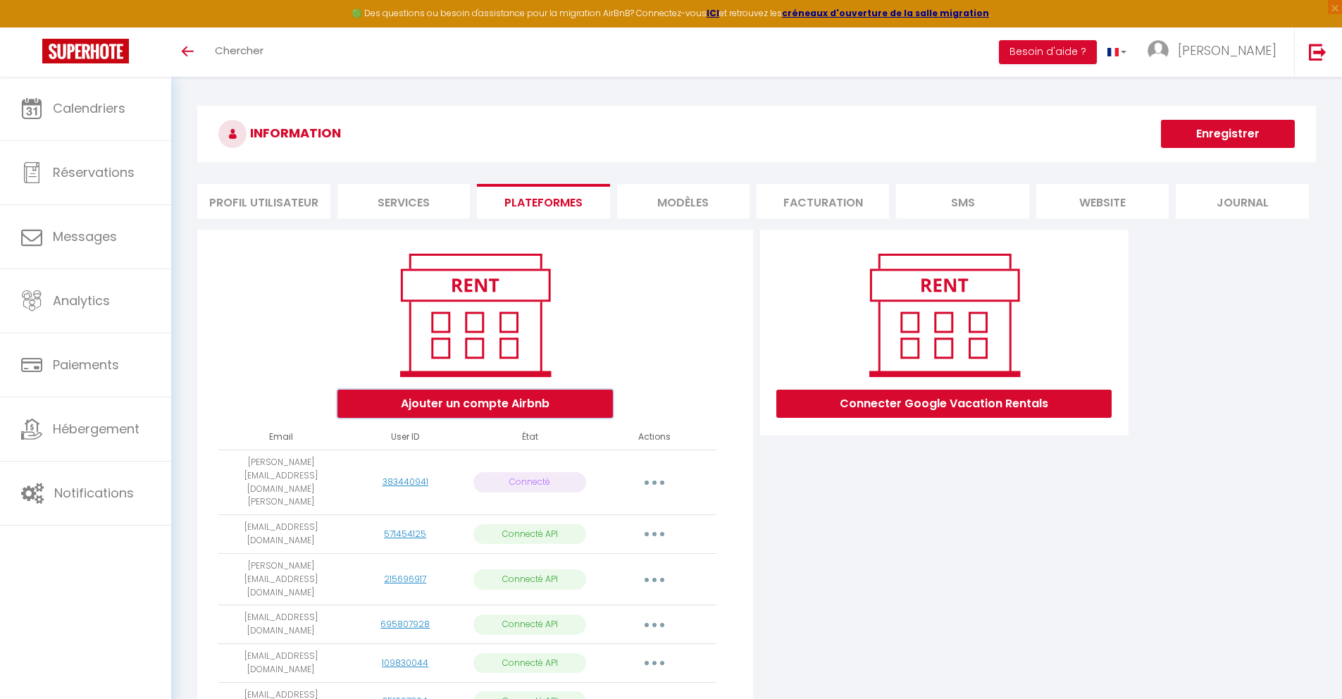
click at [497, 412] on button "Ajouter un compte Airbnb" at bounding box center [474, 404] width 275 height 28
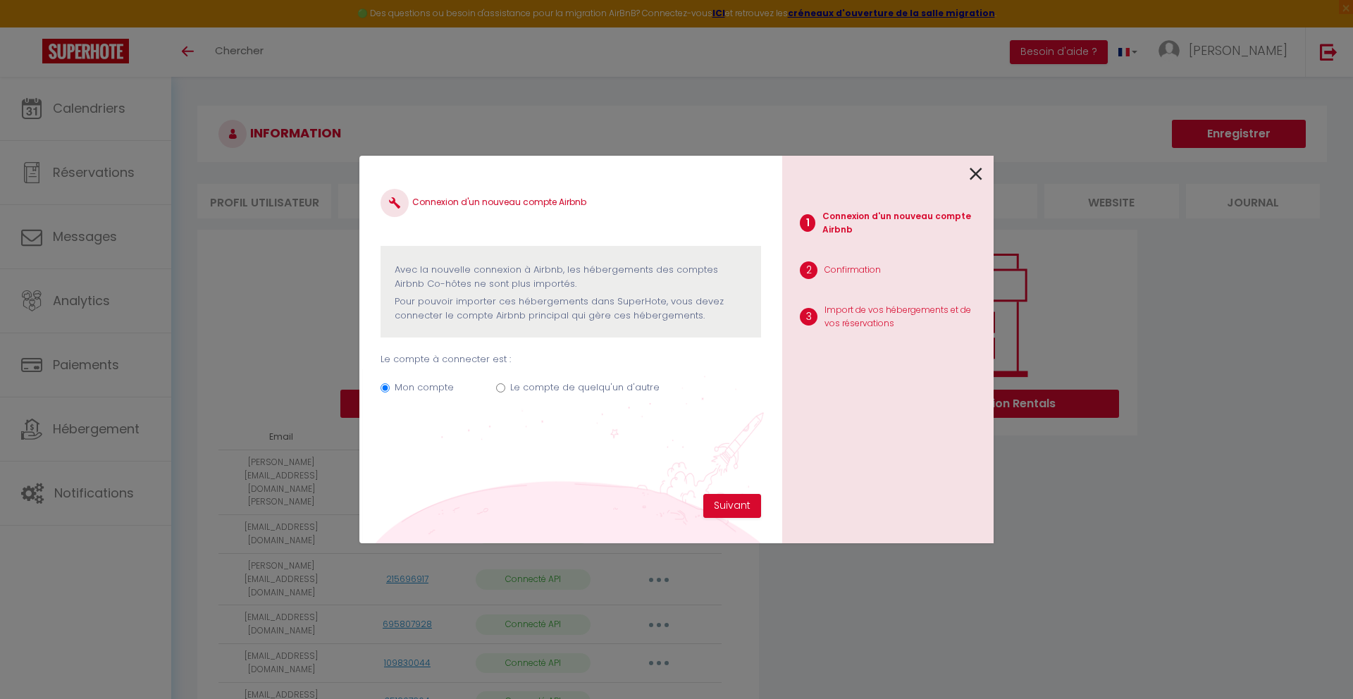
click at [500, 392] on input "Le compte de quelqu'un d'autre" at bounding box center [500, 387] width 9 height 9
radio input "true"
radio input "false"
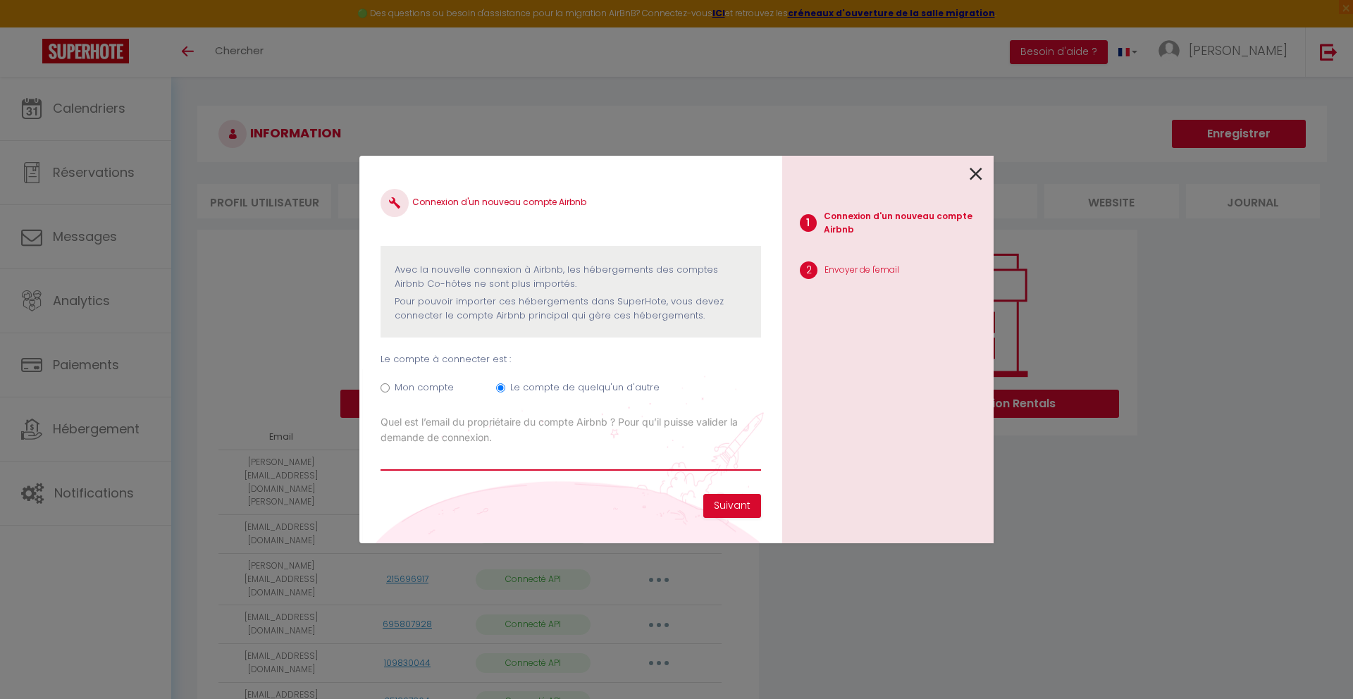
click at [501, 462] on input "Email connexion Airbnb" at bounding box center [570, 457] width 380 height 25
type input "gladys.bernet@gmail.com"
click at [726, 509] on button "Suivant" at bounding box center [732, 506] width 58 height 24
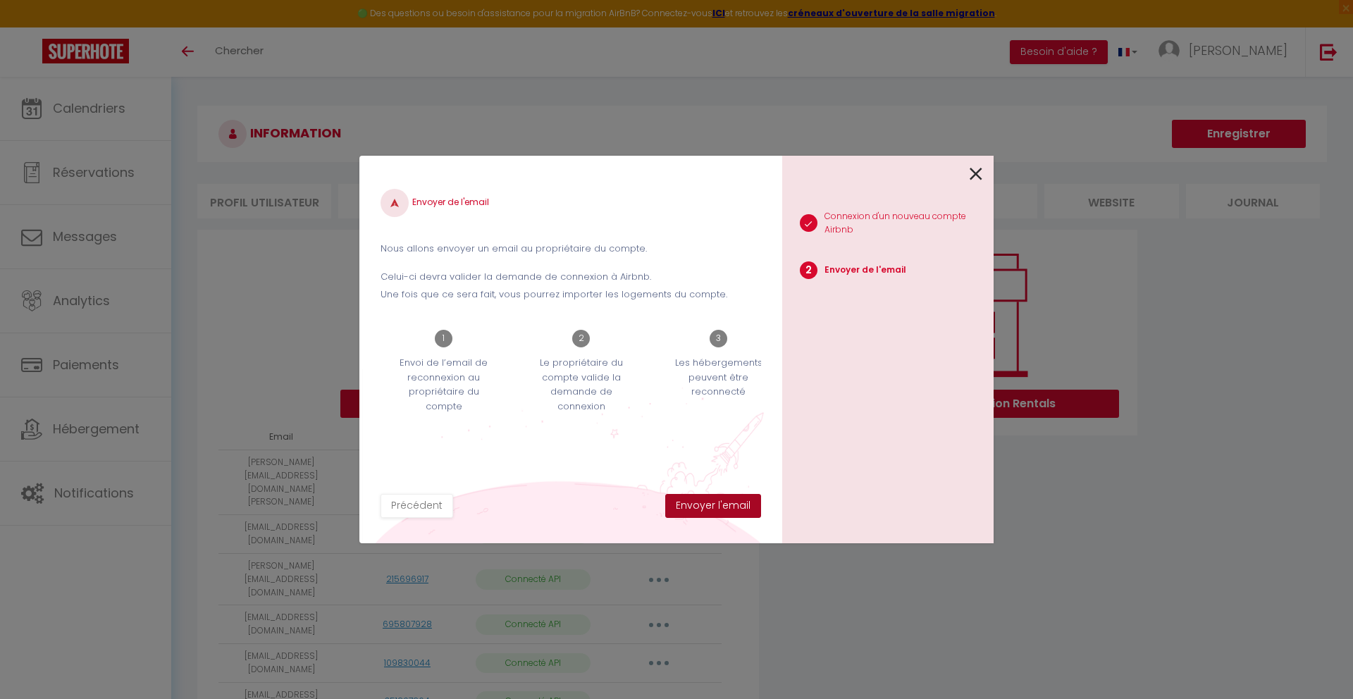
click at [726, 509] on button "Envoyer l'email" at bounding box center [713, 506] width 96 height 24
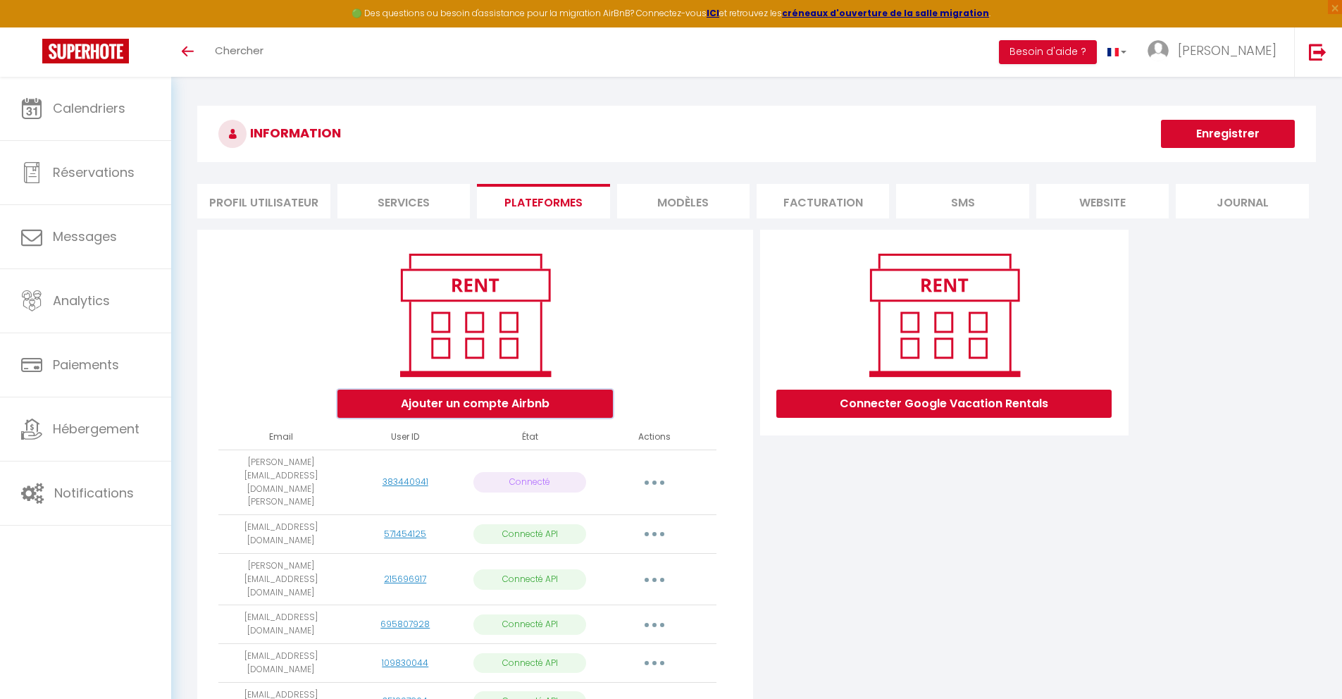
click at [547, 397] on button "Ajouter un compte Airbnb" at bounding box center [474, 404] width 275 height 28
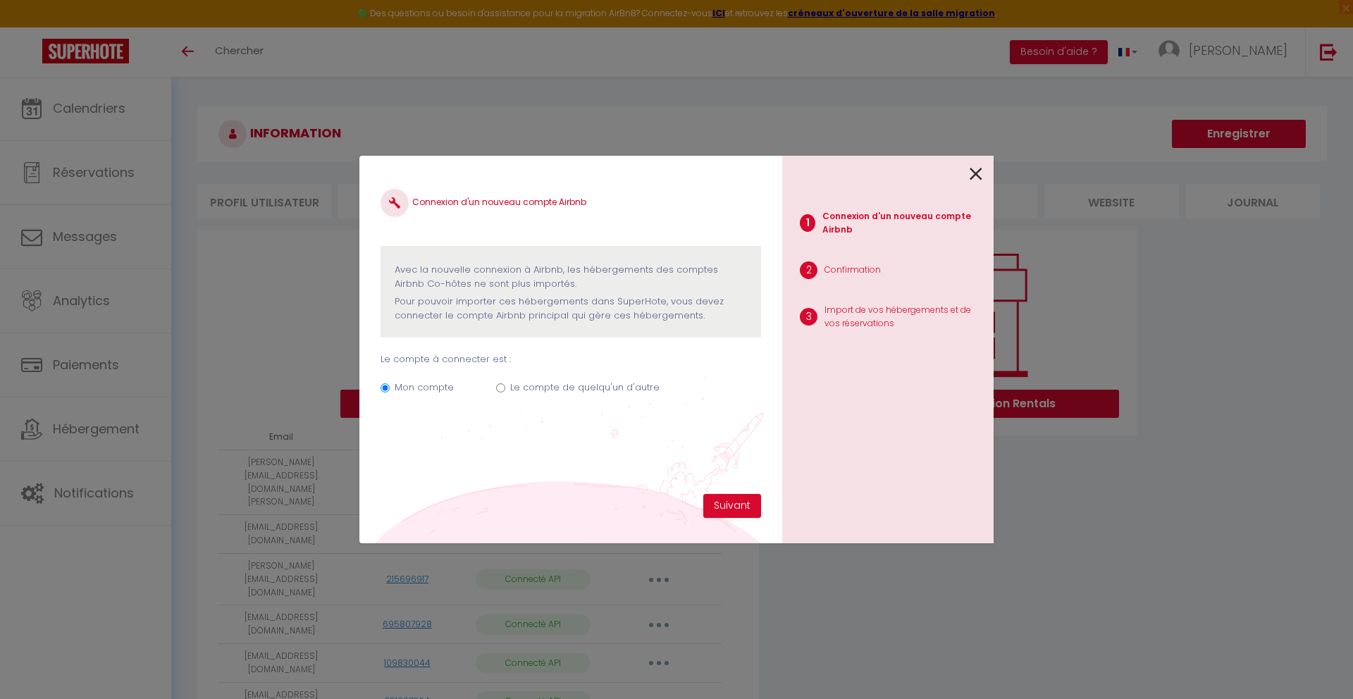
click at [537, 385] on label "Le compte de quelqu'un d'autre" at bounding box center [584, 387] width 149 height 14
click at [505, 385] on input "Le compte de quelqu'un d'autre" at bounding box center [500, 387] width 9 height 9
radio input "true"
radio input "false"
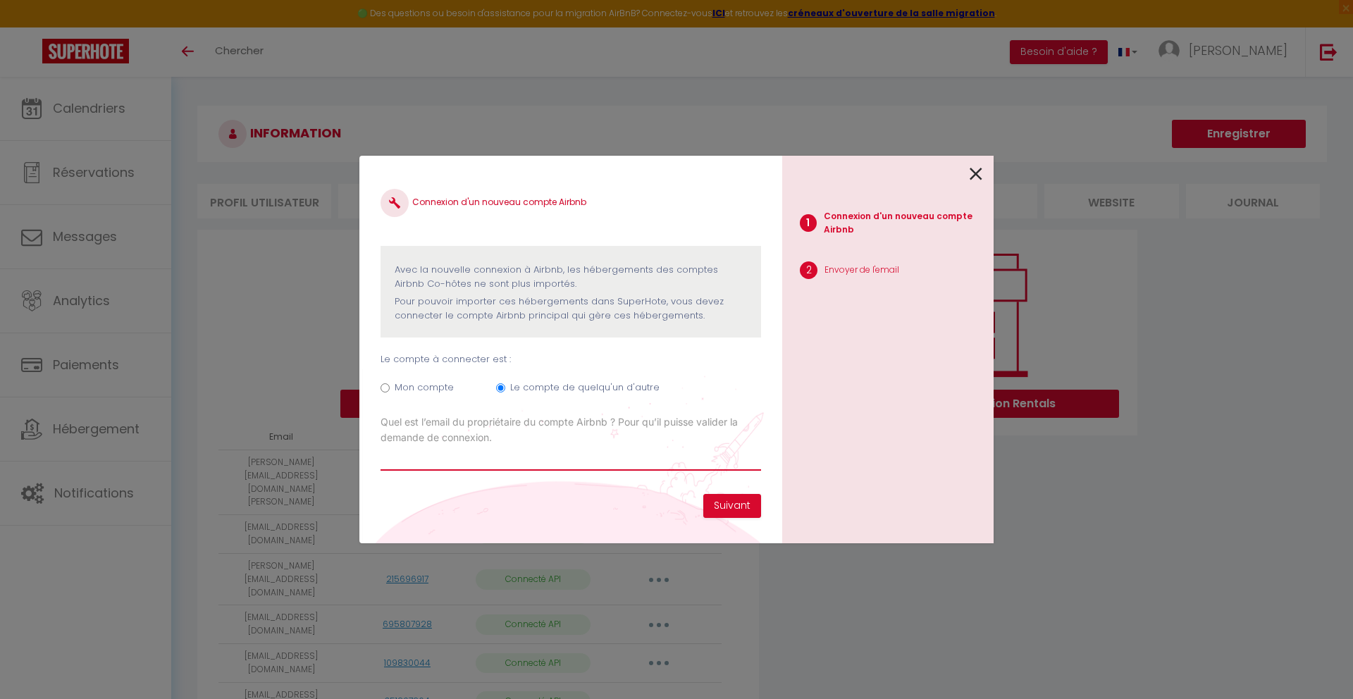
click at [501, 466] on input "Email connexion Airbnb" at bounding box center [570, 457] width 380 height 25
paste input "loetitia.saintblancard@gmail.com"
type input "loetitia.saintblancard@gmail.com"
click at [721, 507] on button "Suivant" at bounding box center [732, 506] width 58 height 24
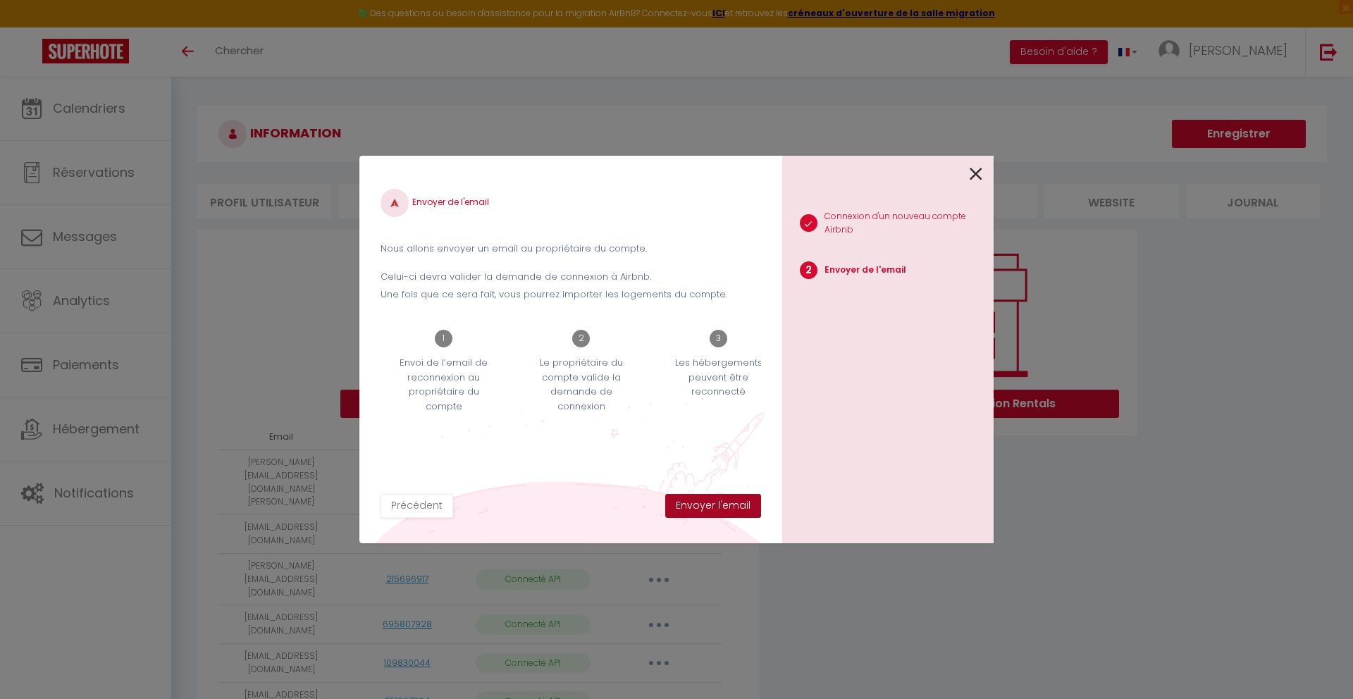
click at [721, 507] on button "Envoyer l'email" at bounding box center [713, 506] width 96 height 24
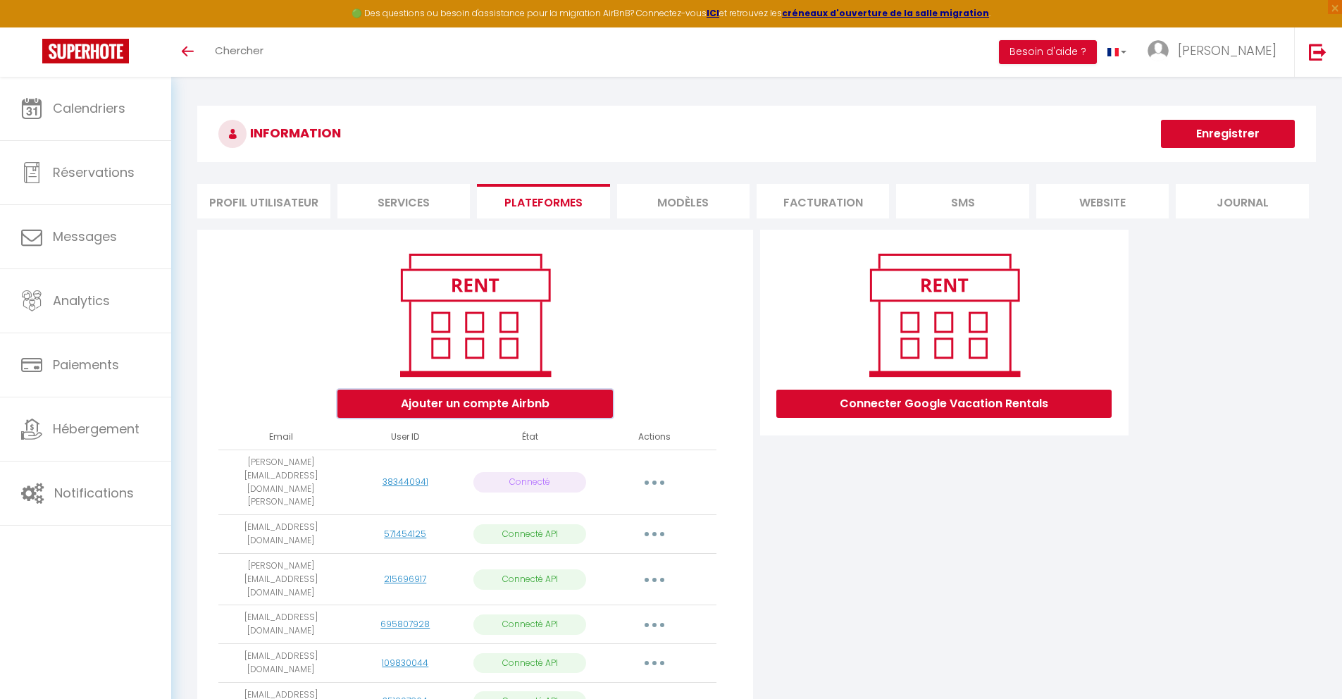
click at [455, 411] on button "Ajouter un compte Airbnb" at bounding box center [474, 404] width 275 height 28
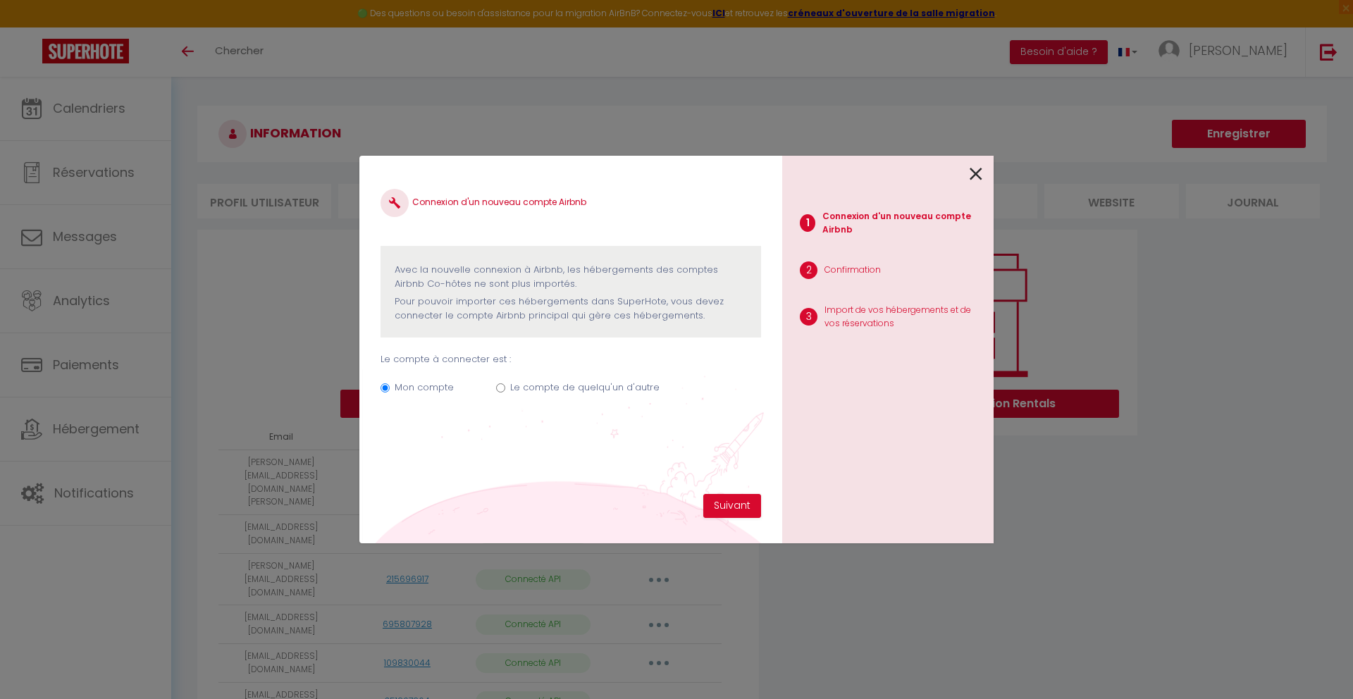
click at [507, 391] on div "Mon compte Le compte de quelqu'un d'autre" at bounding box center [570, 389] width 380 height 47
click at [500, 388] on input "Le compte de quelqu'un d'autre" at bounding box center [500, 387] width 9 height 9
radio input "true"
radio input "false"
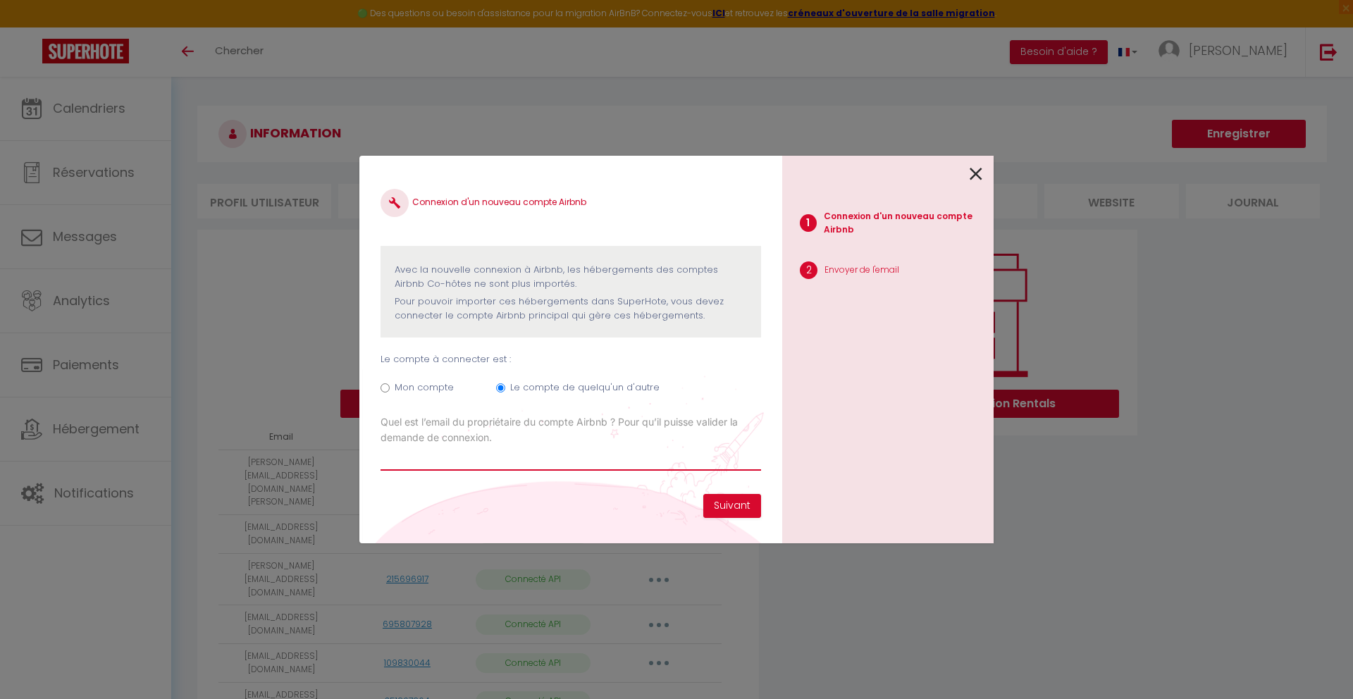
click at [497, 459] on input "Email connexion Airbnb" at bounding box center [570, 457] width 380 height 25
paste input "eric@lodgetb.com"
type input "eric@lodgetb.com"
click at [731, 505] on button "Suivant" at bounding box center [732, 506] width 58 height 24
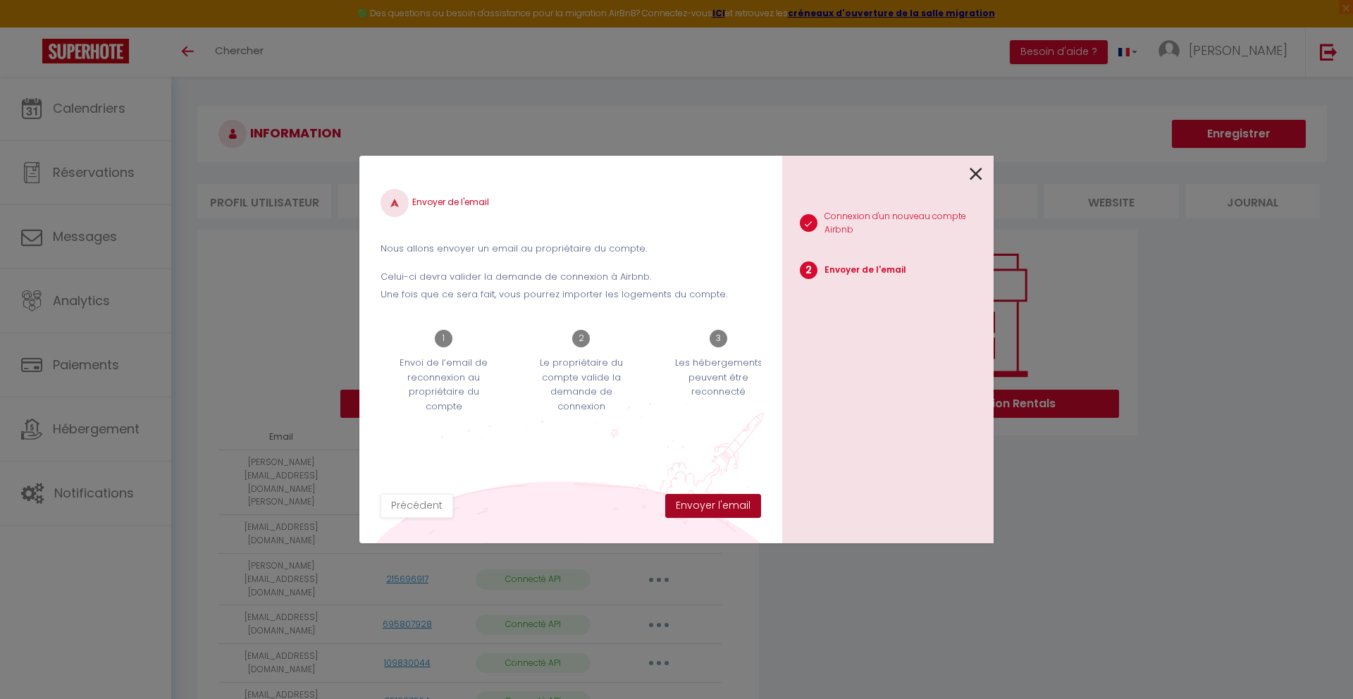
click at [731, 505] on button "Envoyer l'email" at bounding box center [713, 506] width 96 height 24
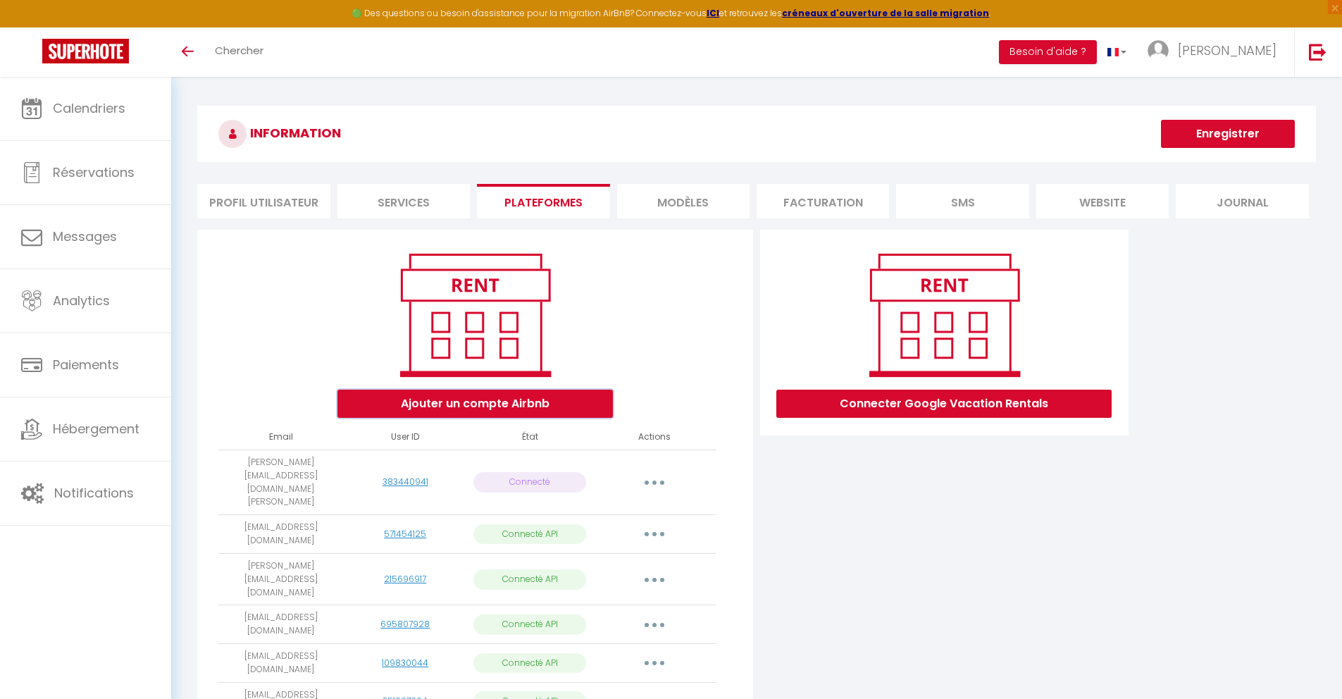
click at [530, 403] on button "Ajouter un compte Airbnb" at bounding box center [474, 404] width 275 height 28
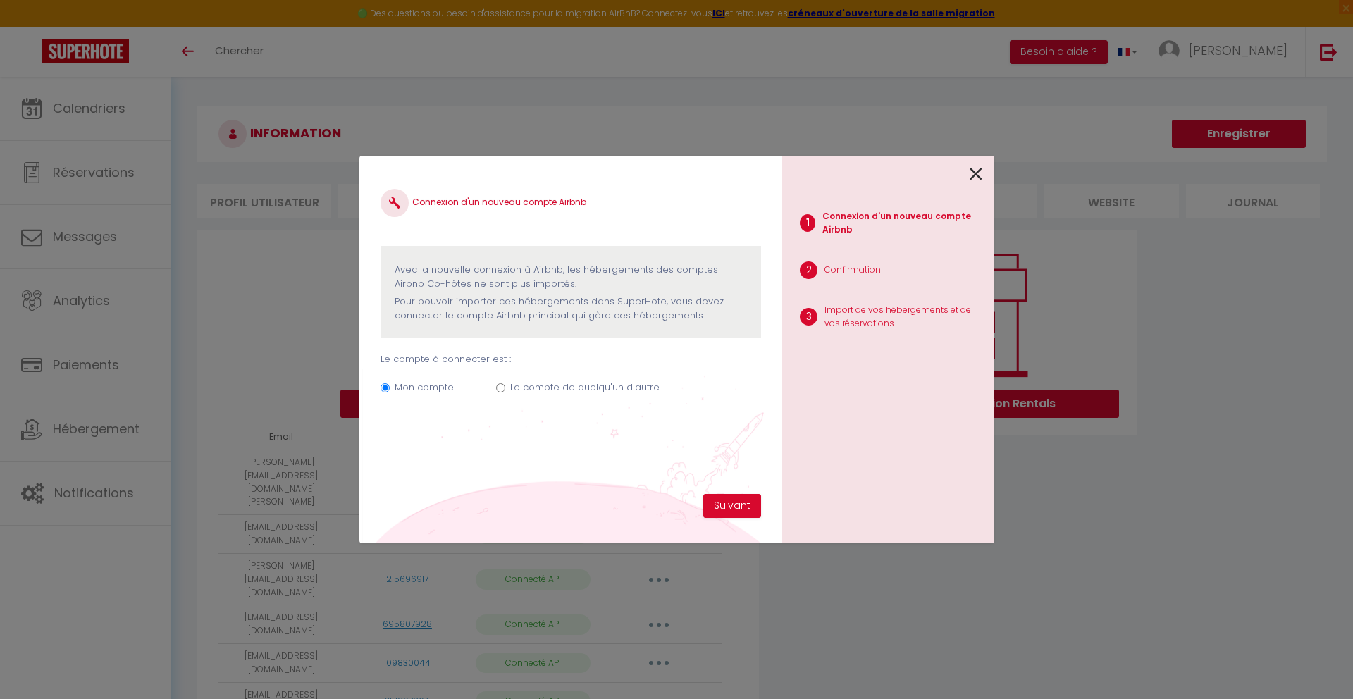
click at [497, 387] on input "Le compte de quelqu'un d'autre" at bounding box center [500, 387] width 9 height 9
radio input "true"
radio input "false"
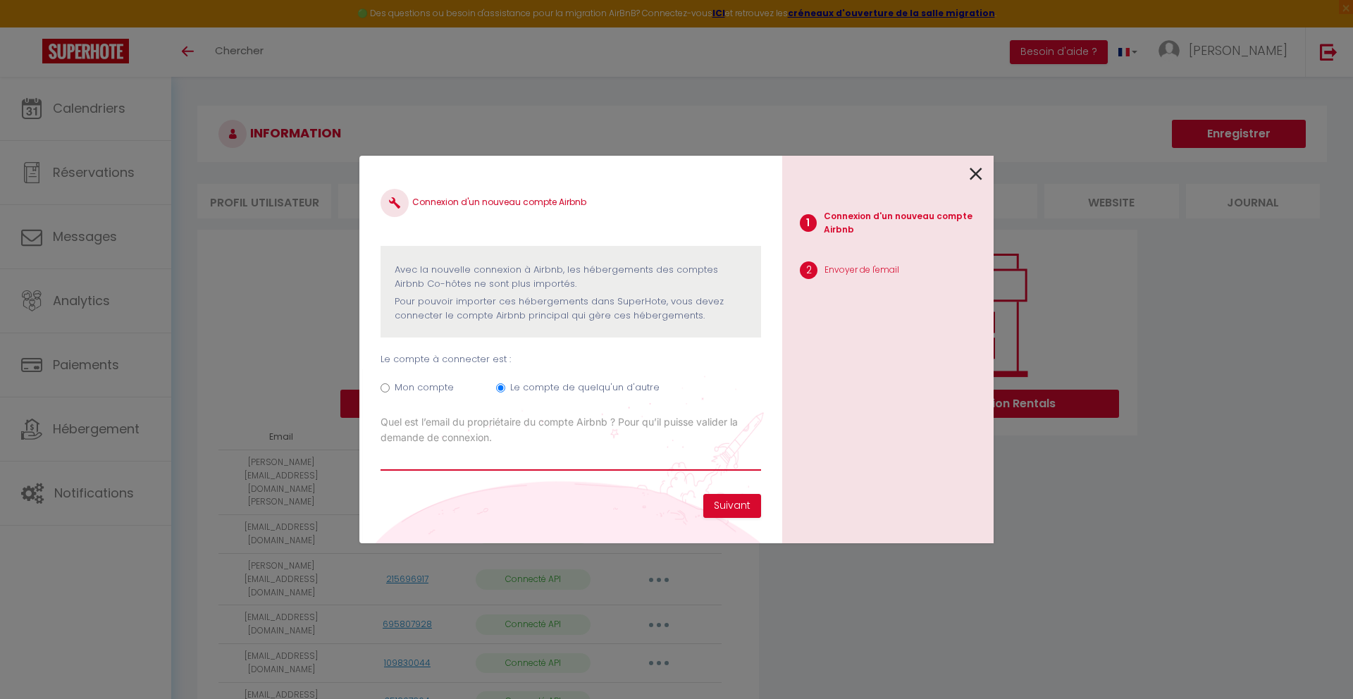
click at [490, 464] on input "Email connexion Airbnb" at bounding box center [570, 457] width 380 height 25
type input "olivier.ferdy@free.fr"
click at [717, 510] on button "Suivant" at bounding box center [732, 506] width 58 height 24
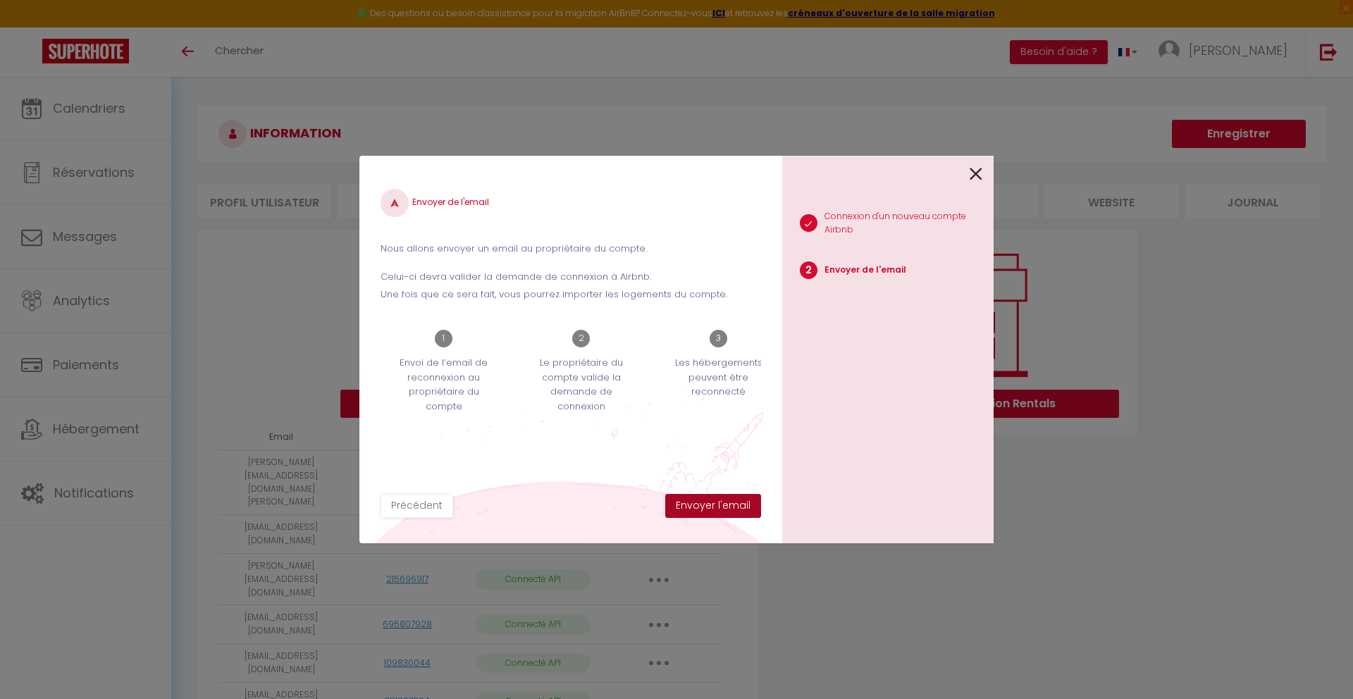
click at [716, 510] on button "Envoyer l'email" at bounding box center [713, 506] width 96 height 24
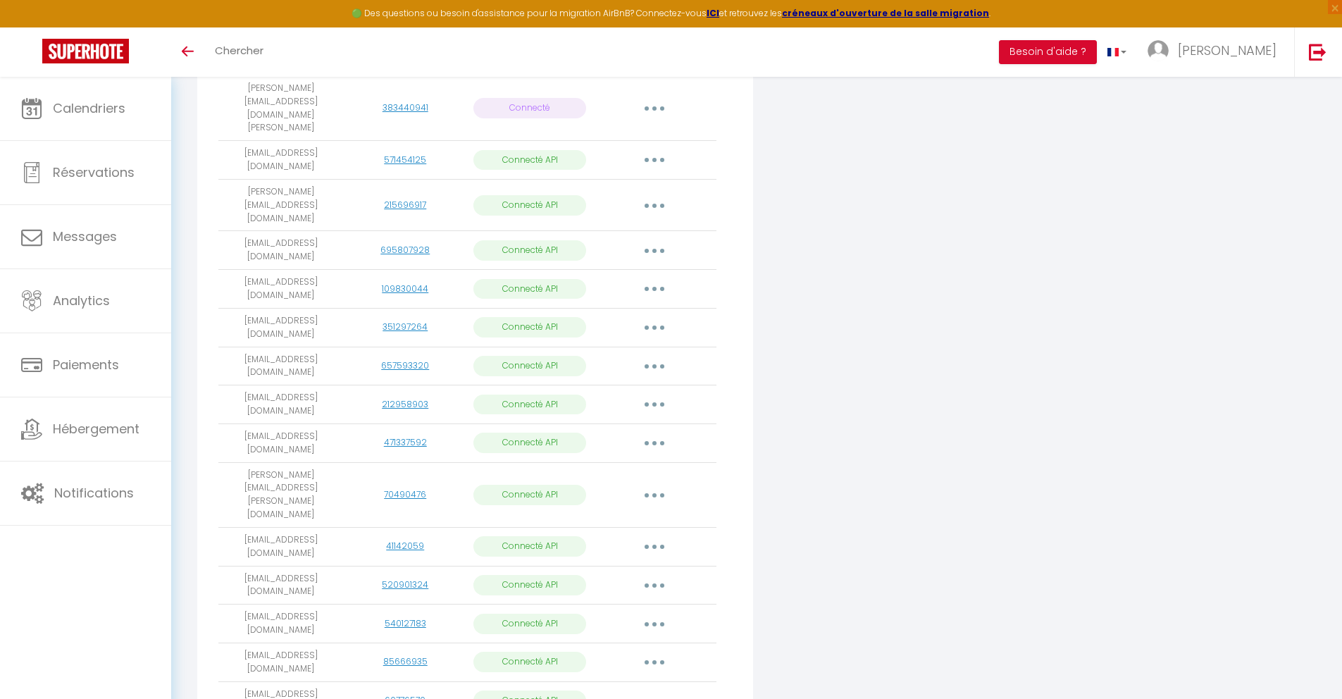
scroll to position [340, 0]
